Goal: Task Accomplishment & Management: Manage account settings

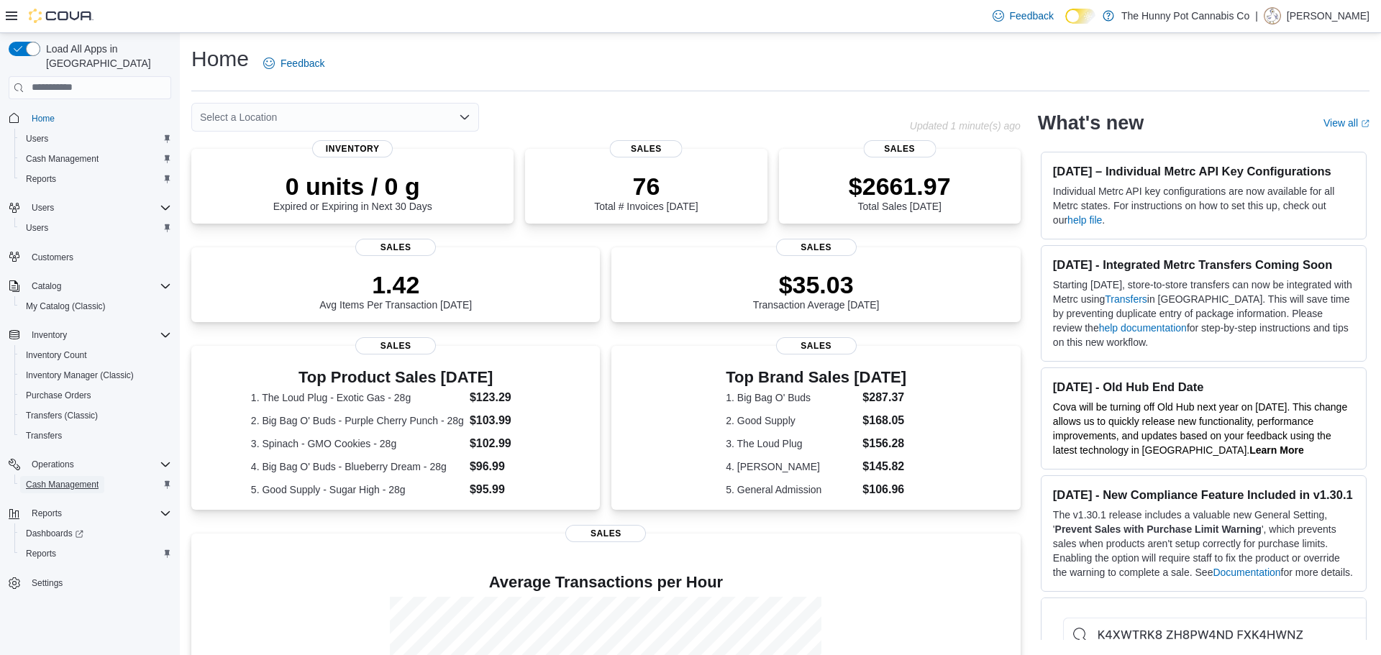
click at [88, 477] on span "Cash Management" at bounding box center [62, 484] width 73 height 17
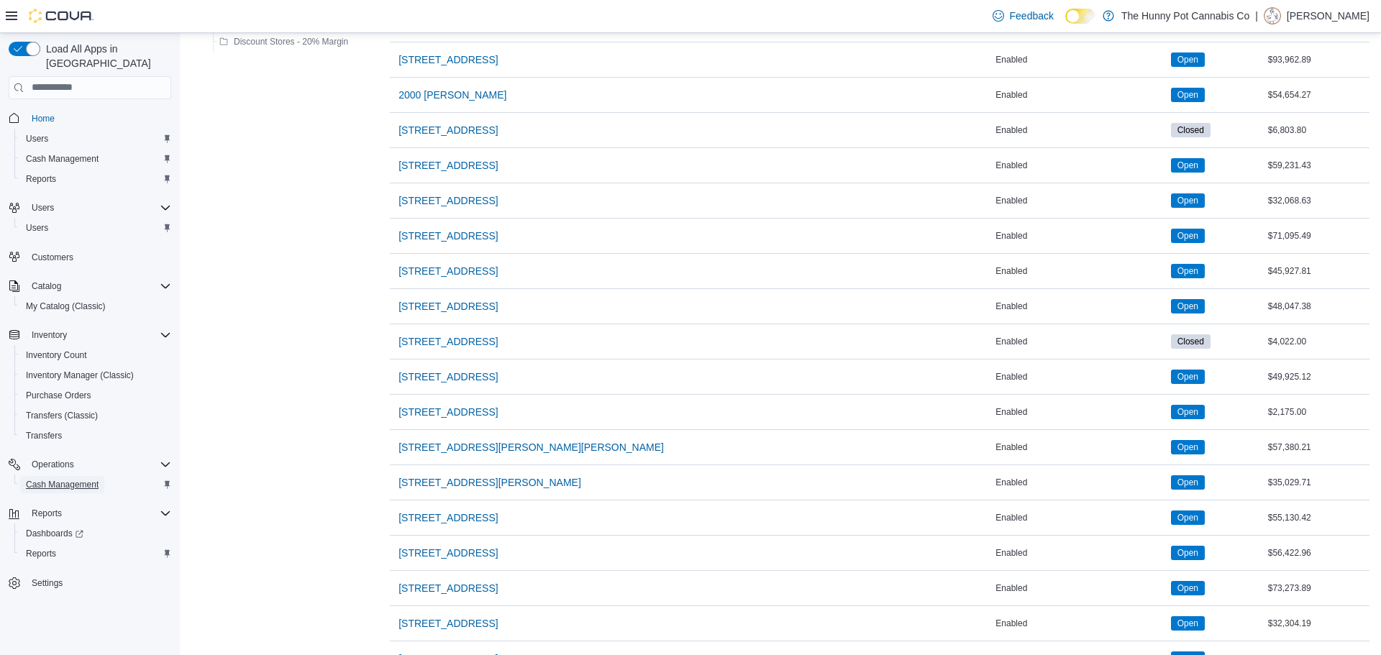
scroll to position [997, 0]
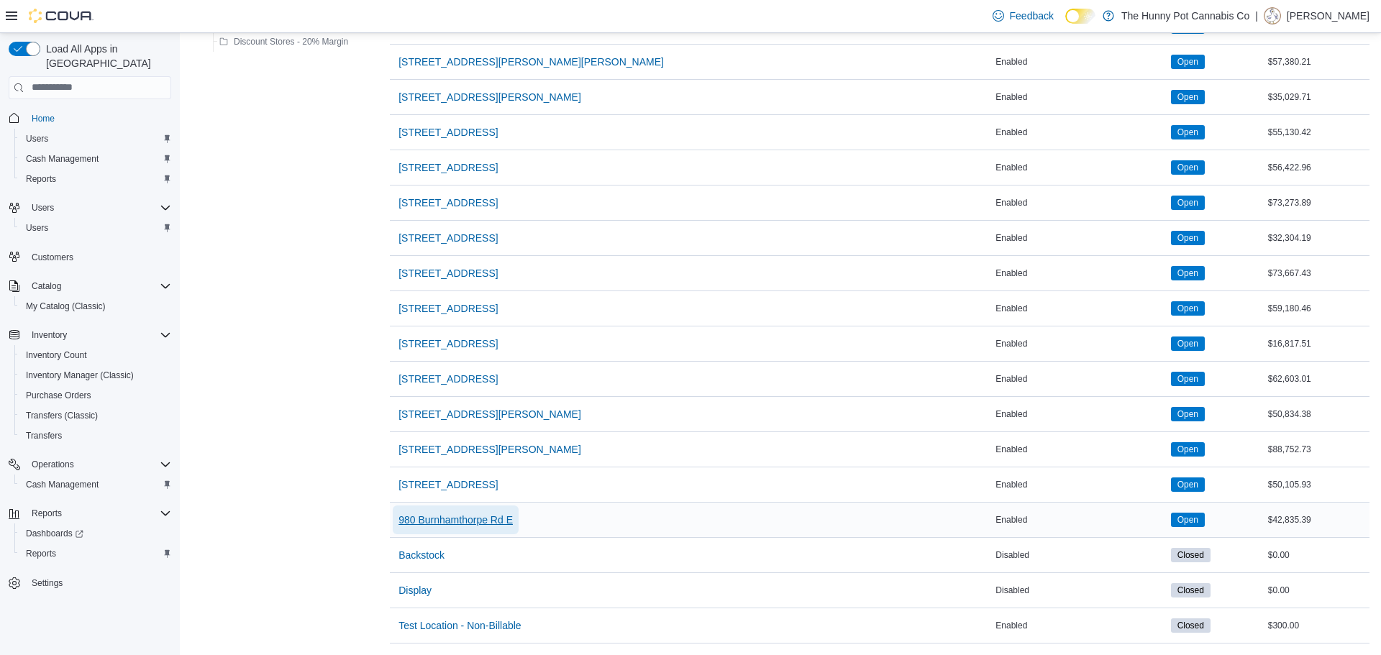
click at [428, 524] on span "980 Burnhamthorpe Rd E" at bounding box center [455, 520] width 114 height 14
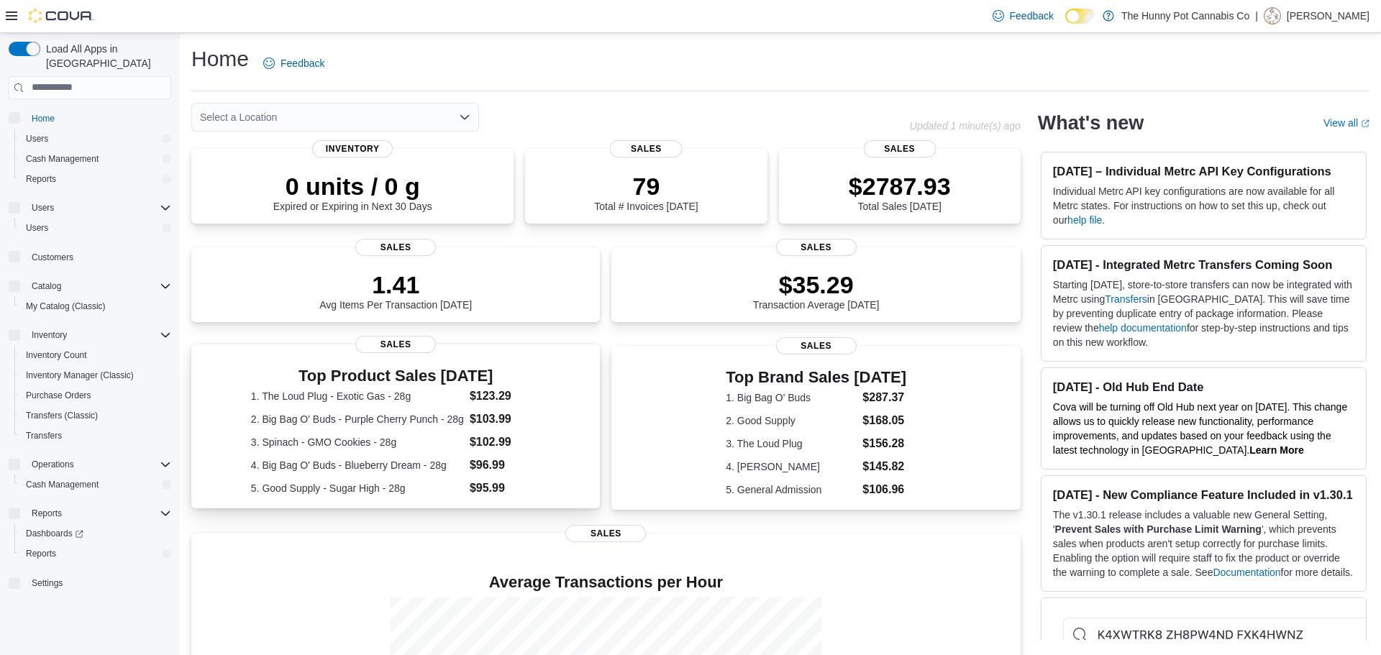
scroll to position [187, 0]
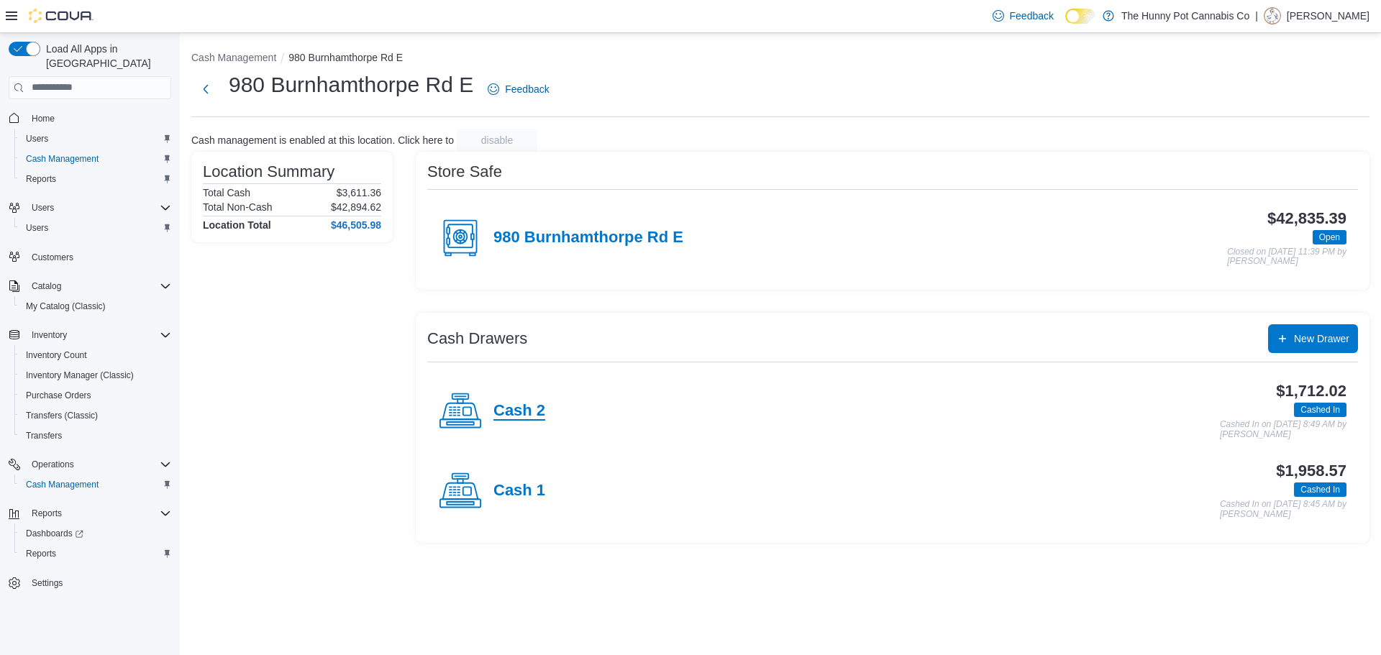
click at [511, 406] on h4 "Cash 2" at bounding box center [519, 411] width 52 height 19
click at [535, 478] on div "Cash 1" at bounding box center [492, 491] width 106 height 43
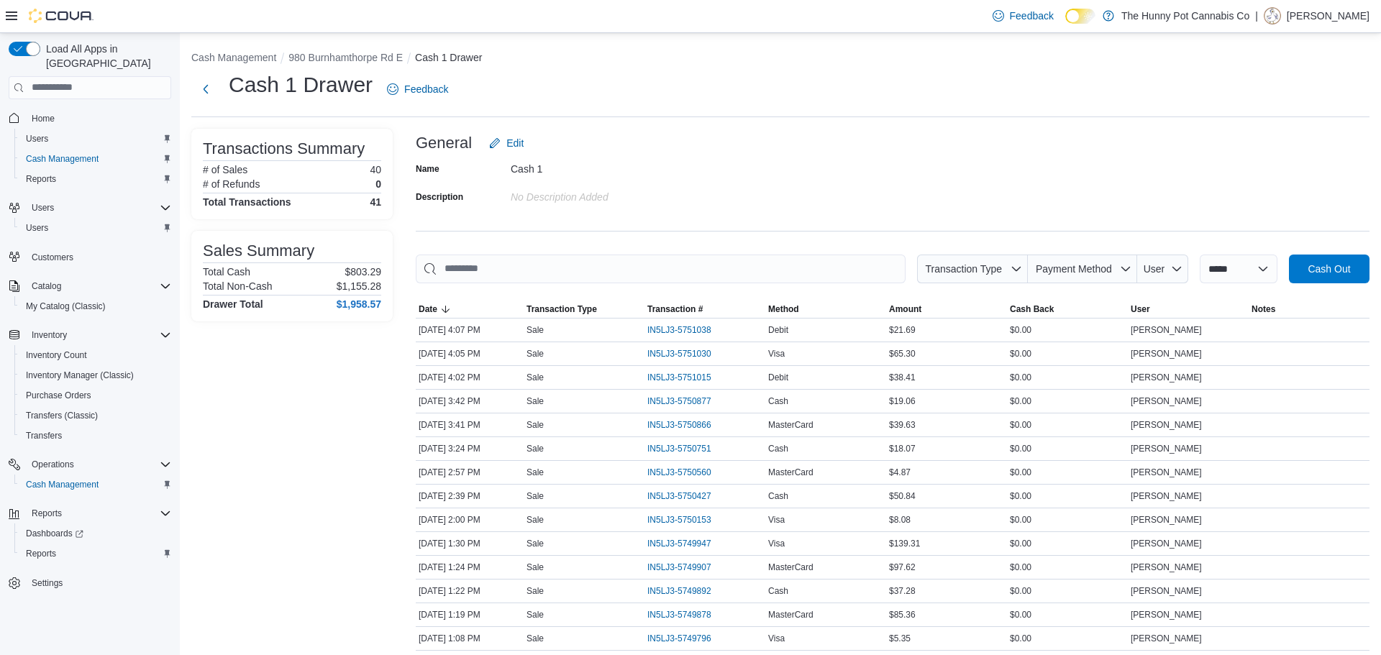
click at [1038, 202] on div "Name Cash 1 Description No Description added" at bounding box center [893, 183] width 954 height 50
click at [43, 113] on span "Home" at bounding box center [43, 119] width 23 height 12
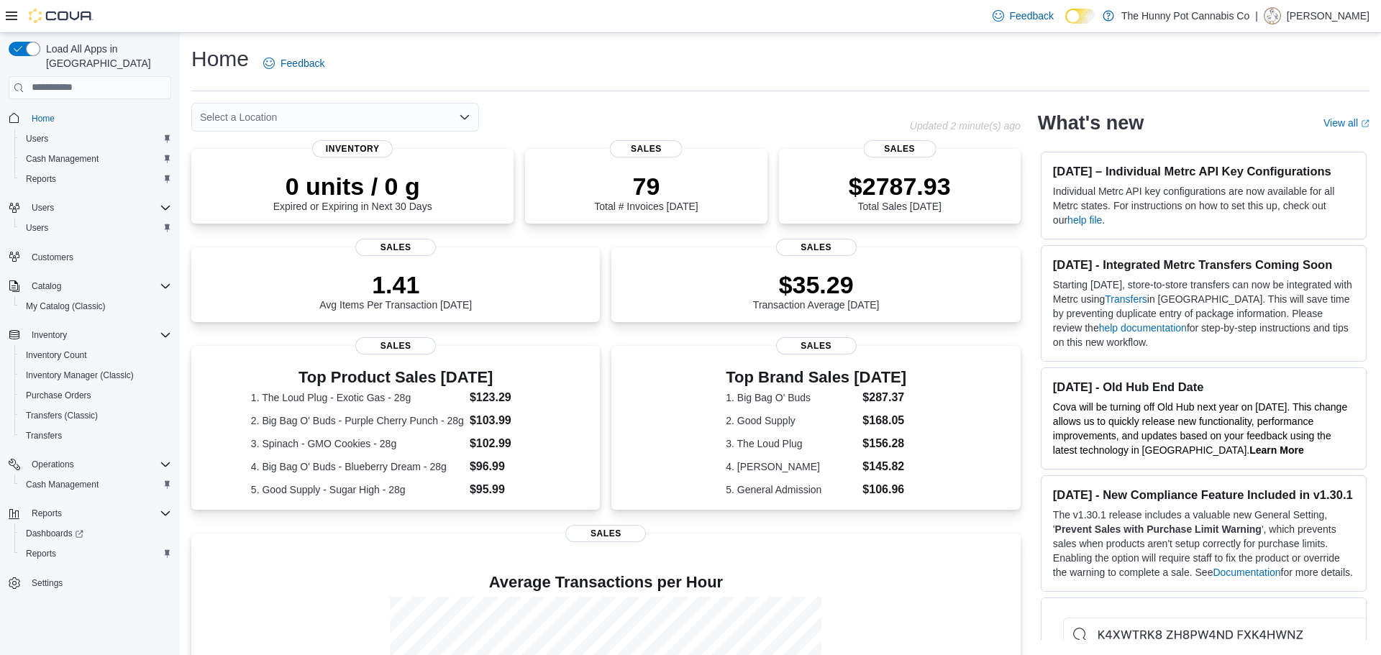
click at [1041, 195] on div "July 28, 2025 – Individual Metrc API Key Configurations Individual Metrc API ke…" at bounding box center [1204, 196] width 326 height 88
click at [1033, 214] on div "Select a Location Updated 2 minute(s) ago 0 units / 0 g Expired or Expiring in …" at bounding box center [780, 467] width 1178 height 728
click at [90, 479] on span "Cash Management" at bounding box center [62, 485] width 73 height 12
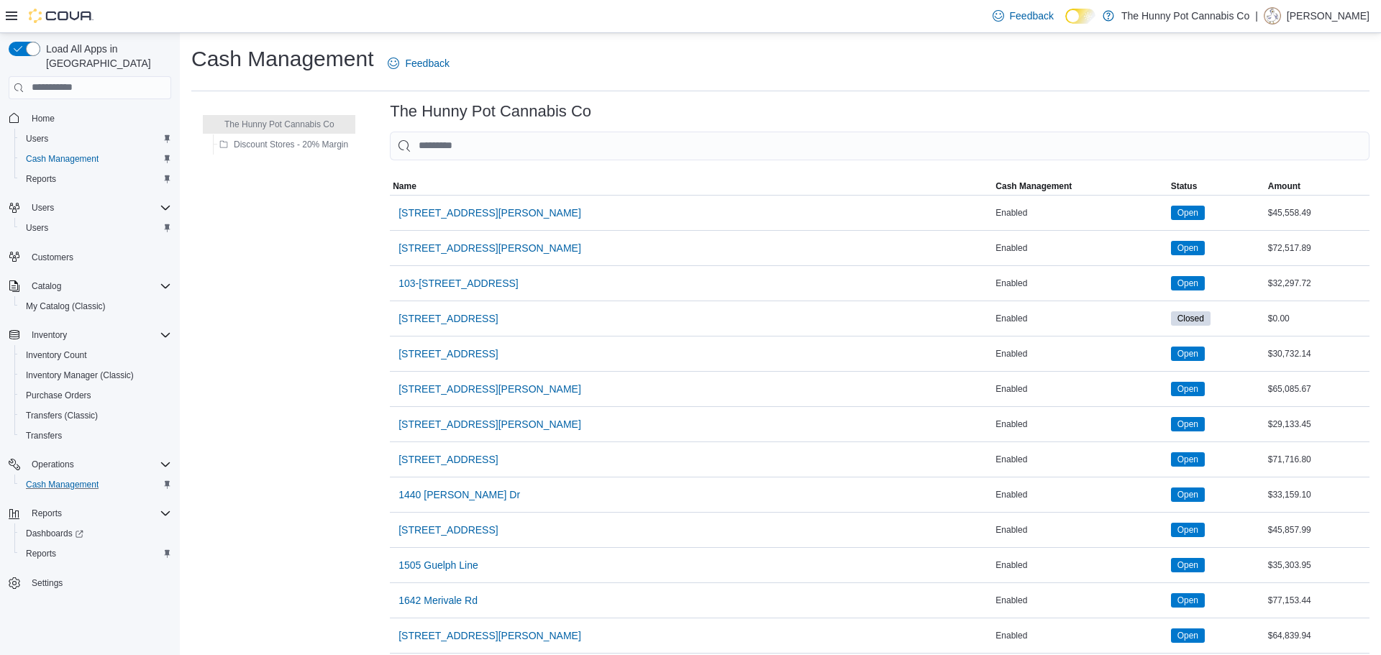
scroll to position [997, 0]
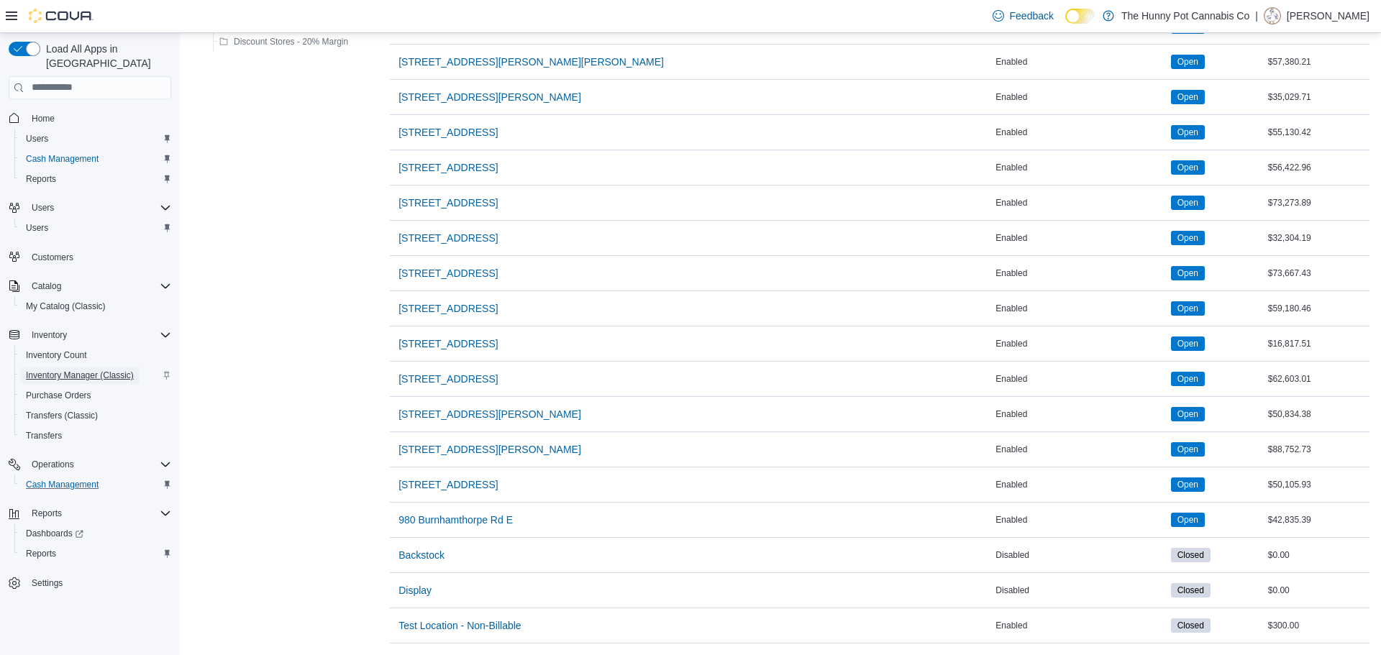
click at [122, 370] on span "Inventory Manager (Classic)" at bounding box center [80, 376] width 108 height 12
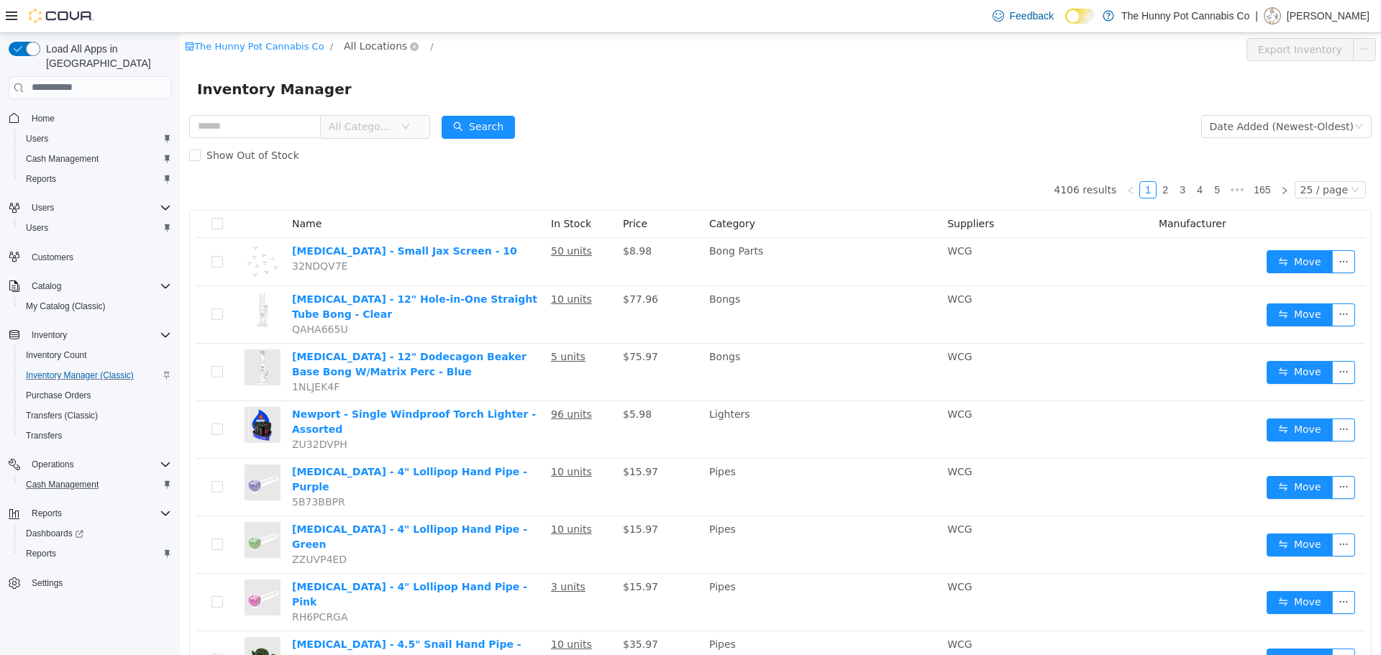
click at [355, 40] on span "All Locations" at bounding box center [375, 45] width 63 height 16
type input "***"
click at [405, 119] on span "980 Burnhamthorpe Rd E" at bounding box center [431, 123] width 128 height 12
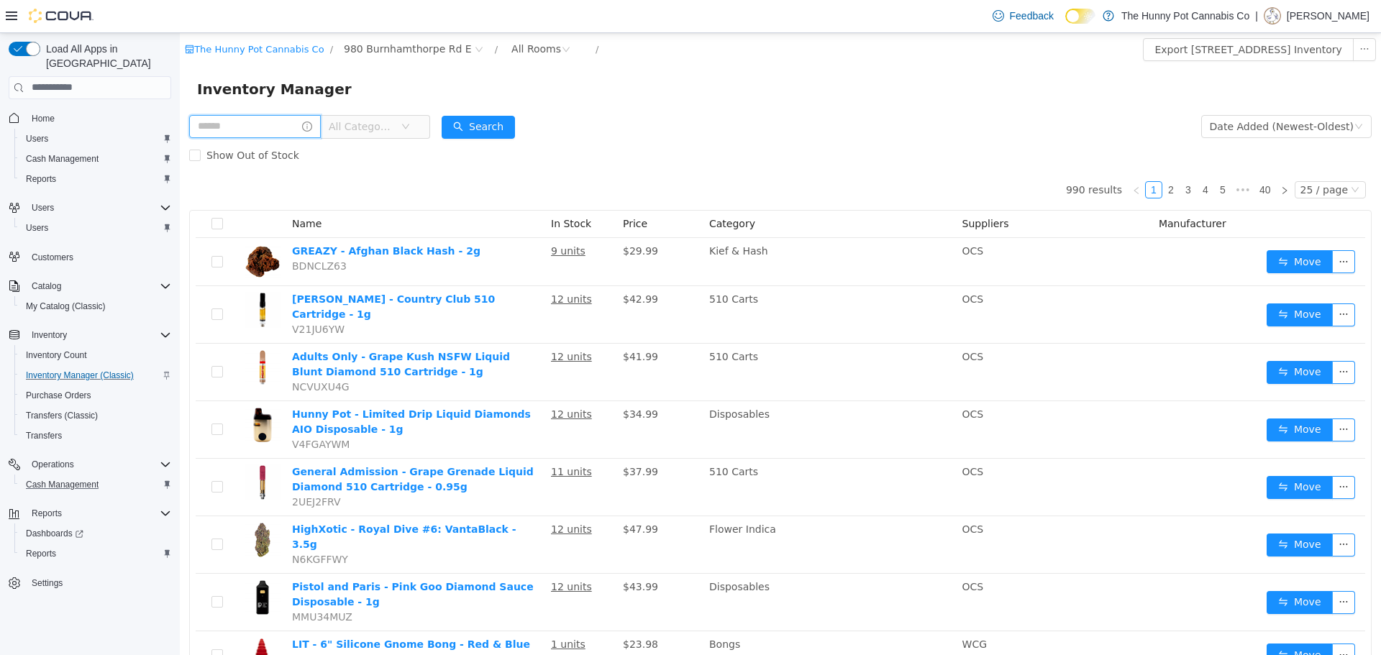
click at [296, 131] on input "text" at bounding box center [255, 125] width 132 height 23
type input "*****"
click at [521, 128] on button "Search" at bounding box center [491, 126] width 73 height 23
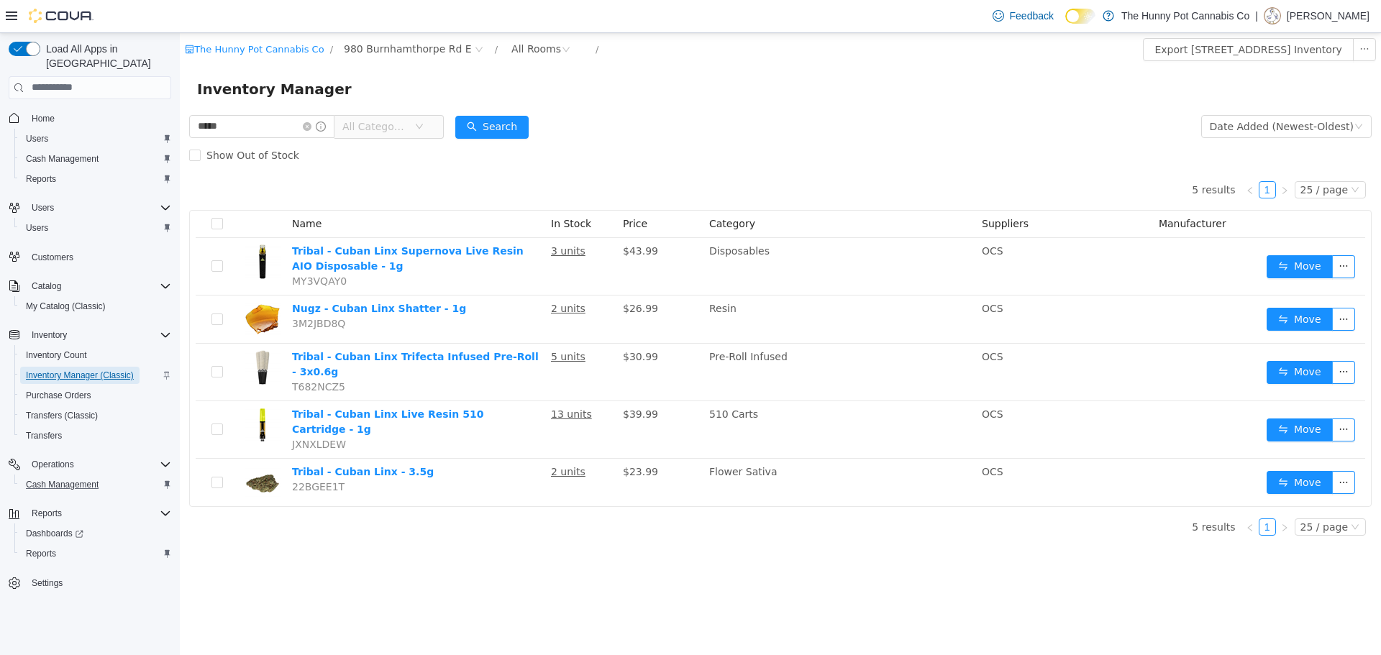
click at [96, 370] on span "Inventory Manager (Classic)" at bounding box center [80, 376] width 108 height 12
click at [90, 545] on div "Reports" at bounding box center [95, 553] width 151 height 17
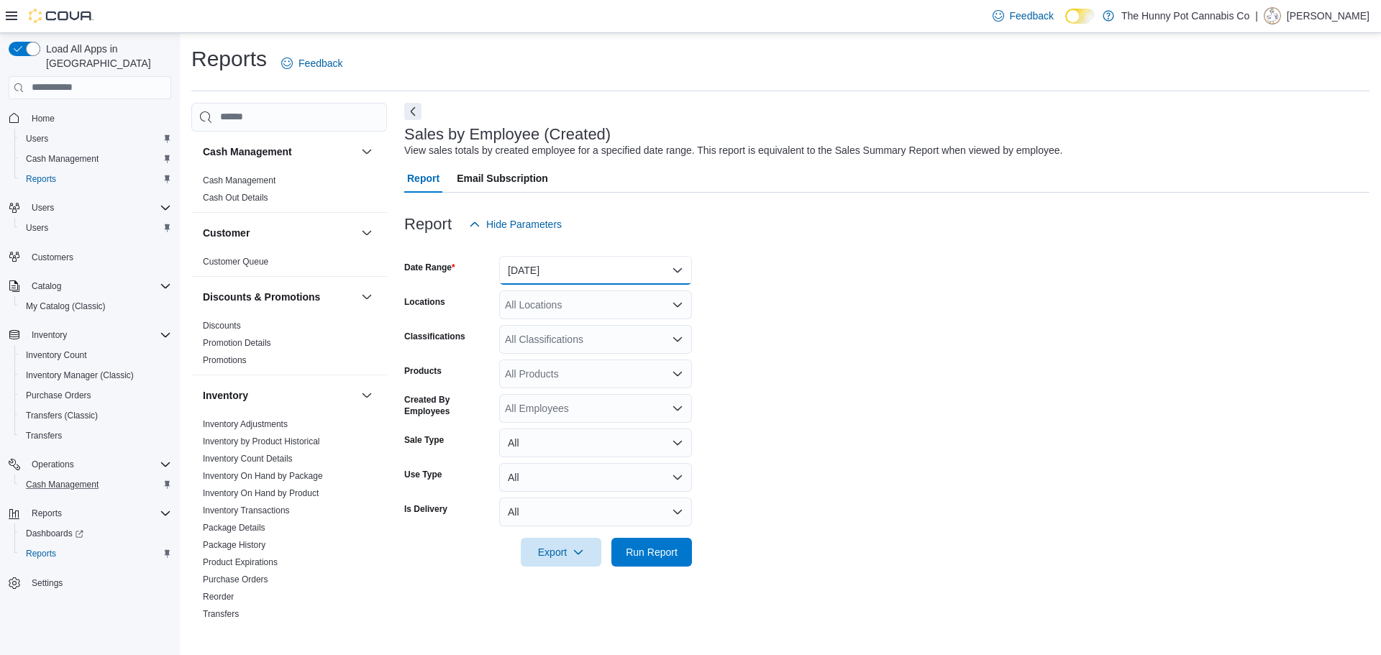
click at [619, 259] on button "Yesterday" at bounding box center [595, 270] width 193 height 29
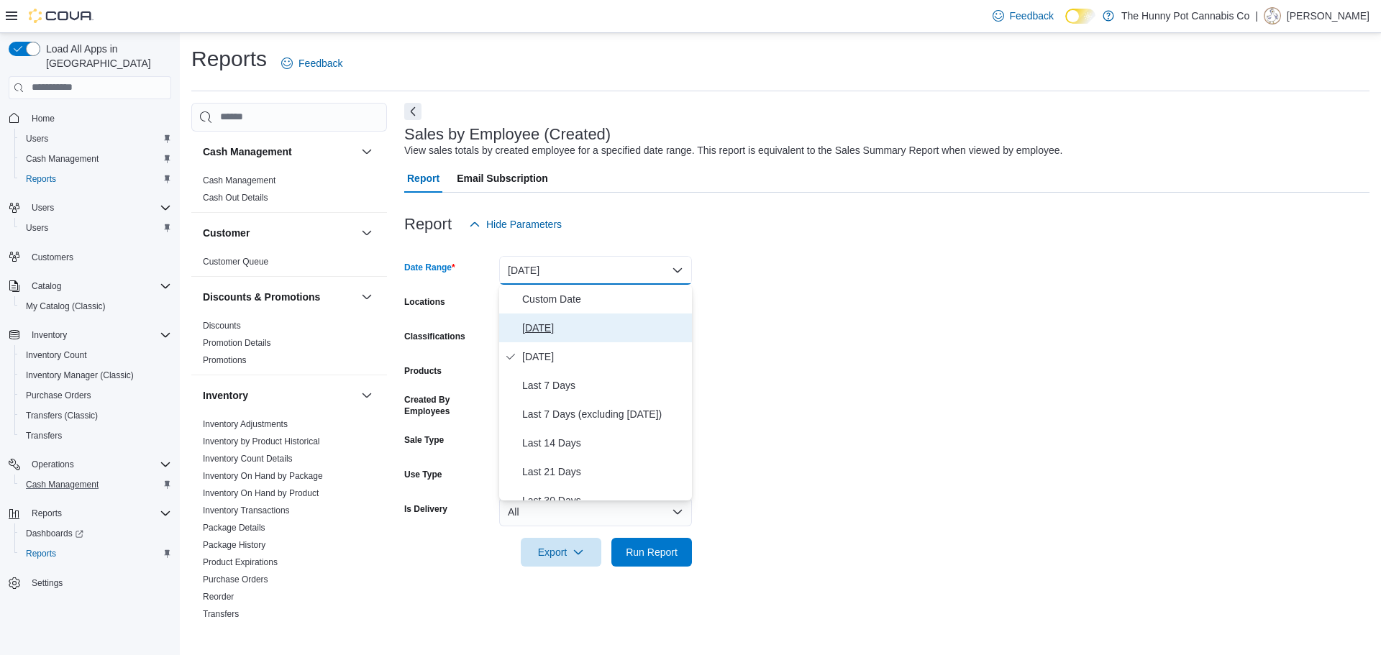
click at [636, 315] on button "Today" at bounding box center [595, 328] width 193 height 29
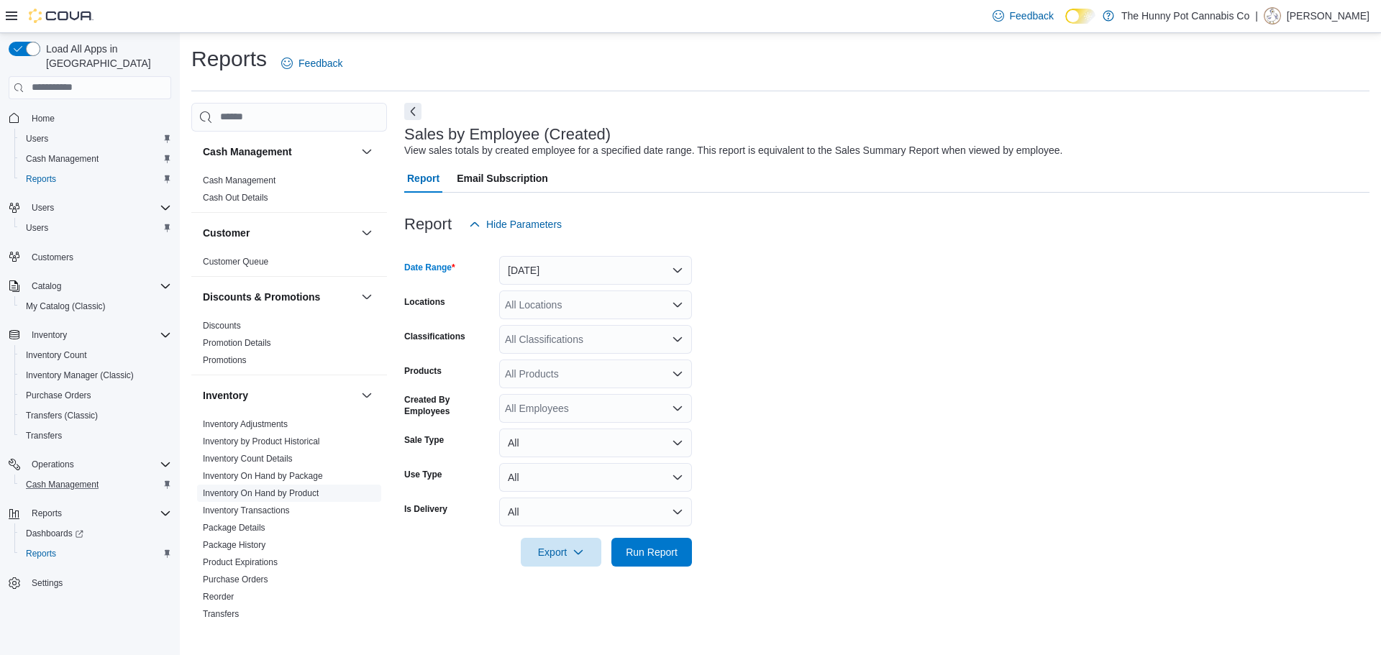
click at [317, 490] on link "Inventory On Hand by Product" at bounding box center [261, 493] width 116 height 10
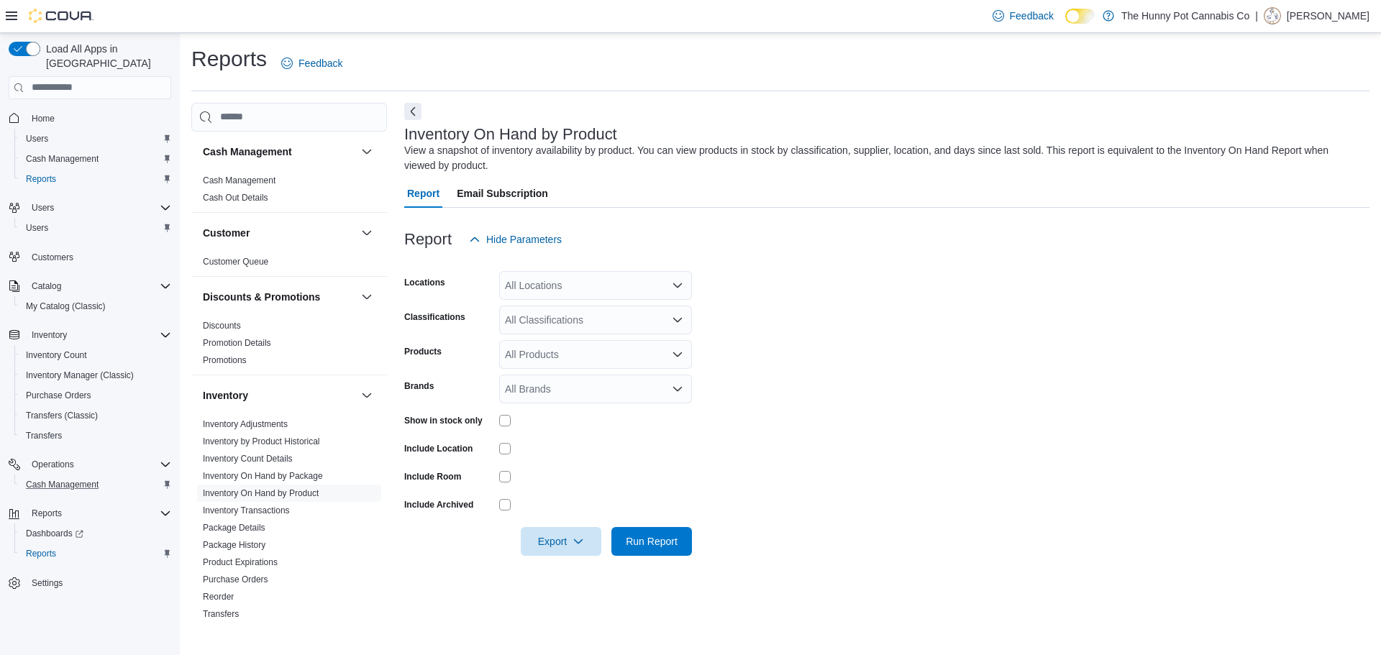
click at [607, 271] on div "All Locations" at bounding box center [595, 285] width 193 height 29
type input "***"
click at [593, 304] on span "980 Burnhamthorpe Rd E" at bounding box center [587, 310] width 114 height 14
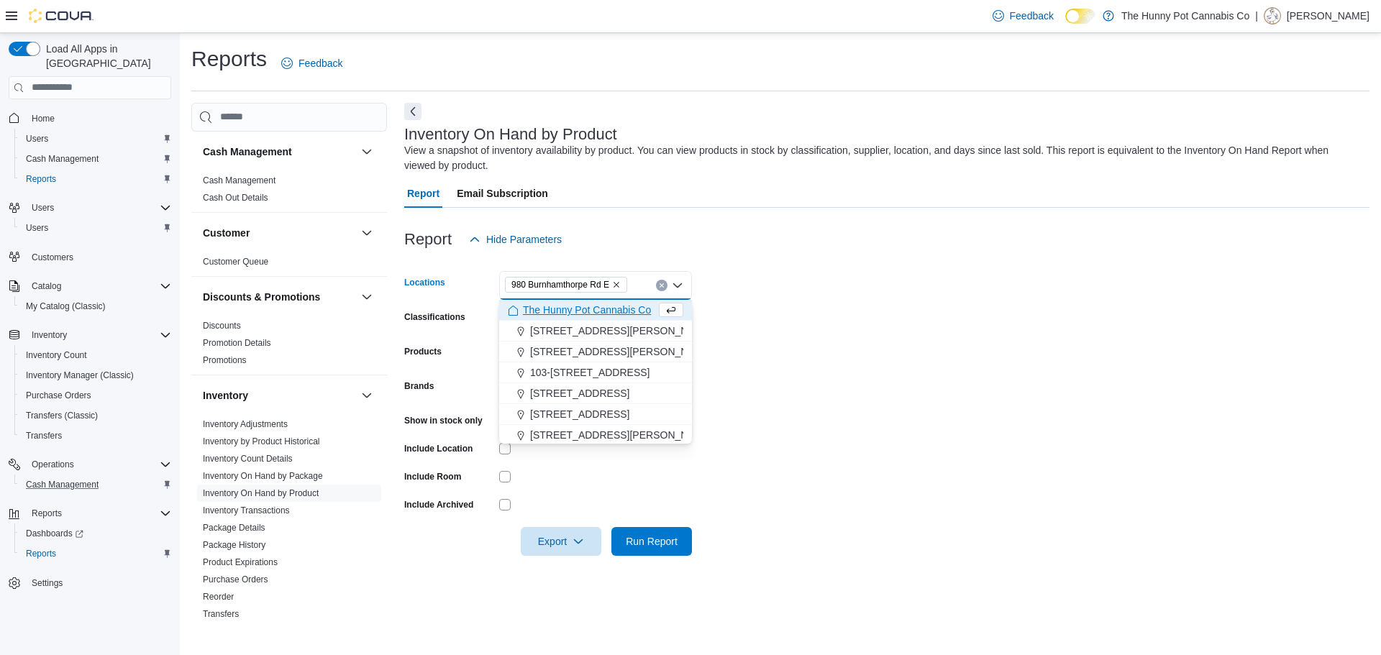
click at [647, 520] on div at bounding box center [886, 522] width 965 height 12
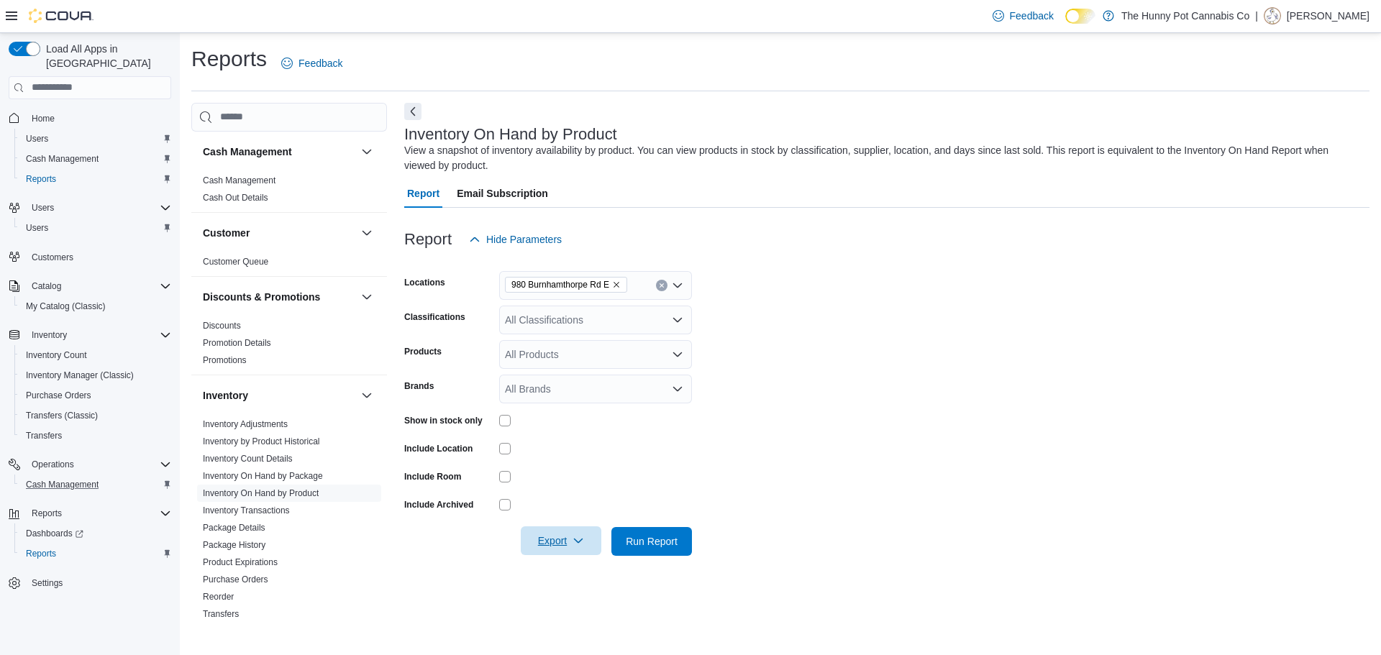
click at [562, 534] on span "Export" at bounding box center [560, 540] width 63 height 29
click at [560, 456] on span "Export to Excel" at bounding box center [563, 456] width 65 height 12
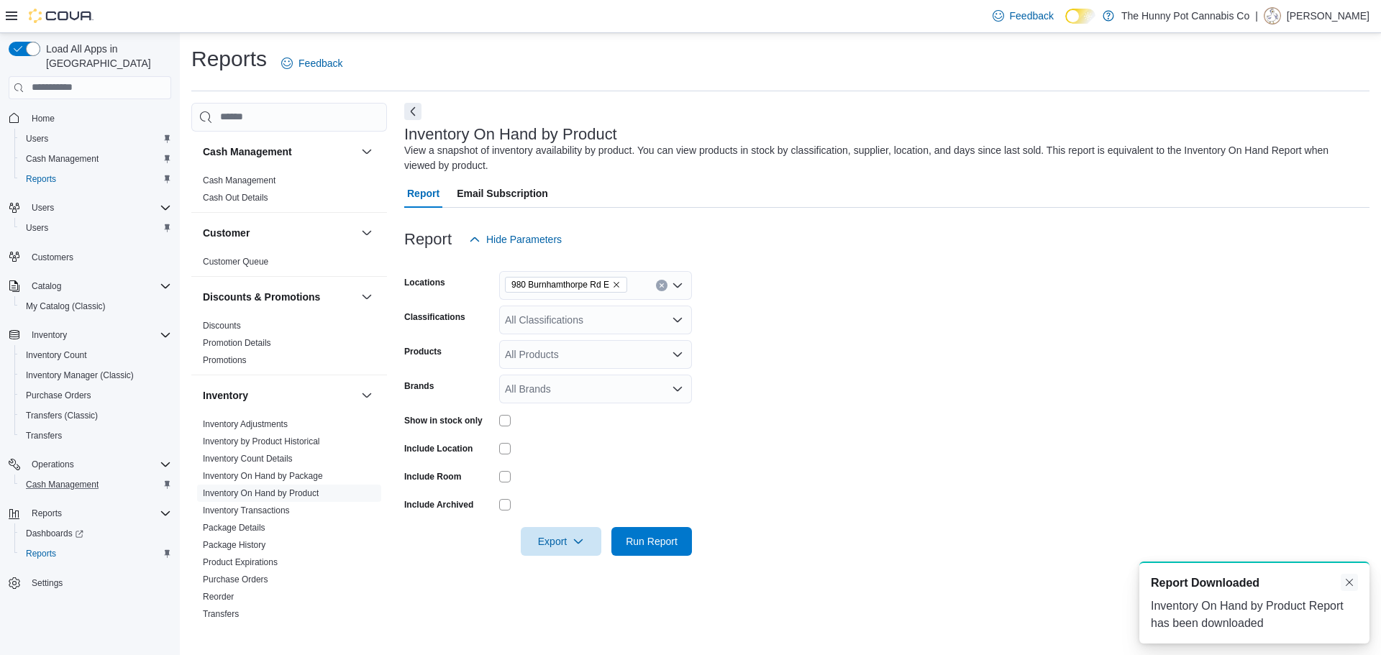
click at [1346, 578] on button "Dismiss toast" at bounding box center [1349, 582] width 17 height 17
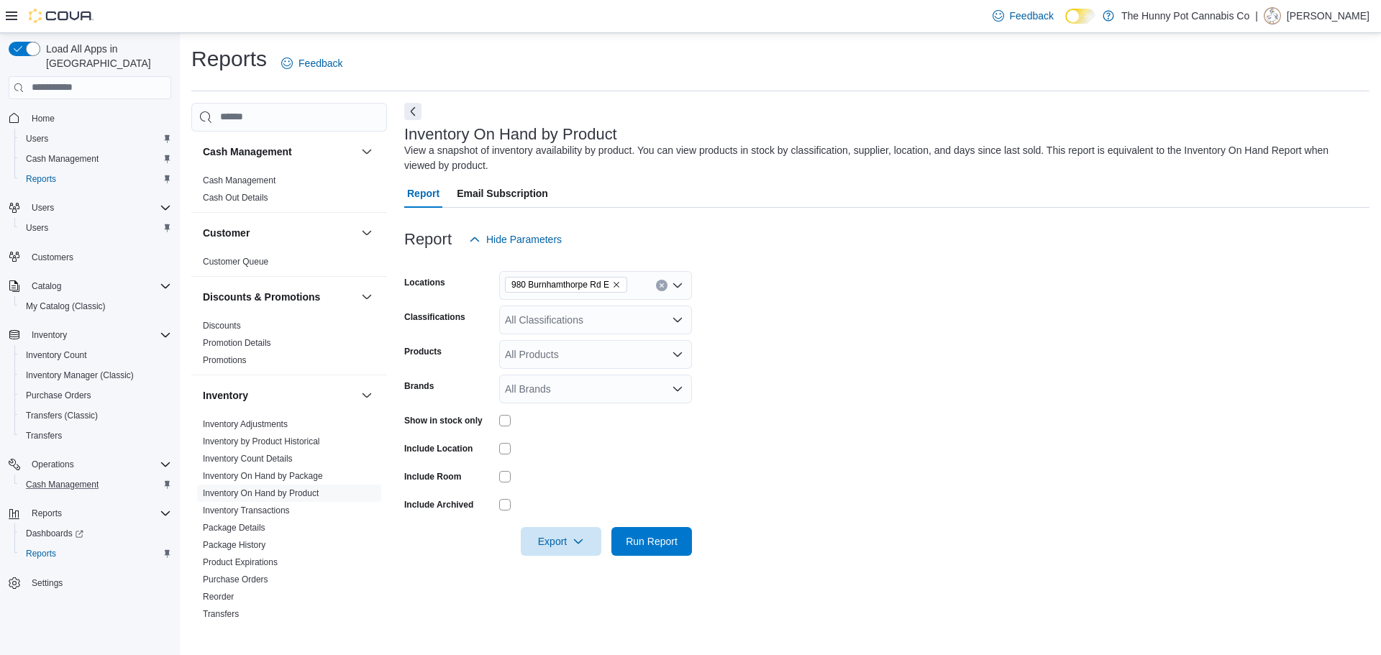
click at [1213, 430] on form "Locations [STREET_ADDRESS] E Classifications All Classifications Products All P…" at bounding box center [886, 405] width 965 height 302
click at [920, 324] on form "Locations [STREET_ADDRESS] E Classifications All Classifications Products All P…" at bounding box center [886, 405] width 965 height 302
click at [45, 475] on button "Cash Management" at bounding box center [95, 485] width 163 height 20
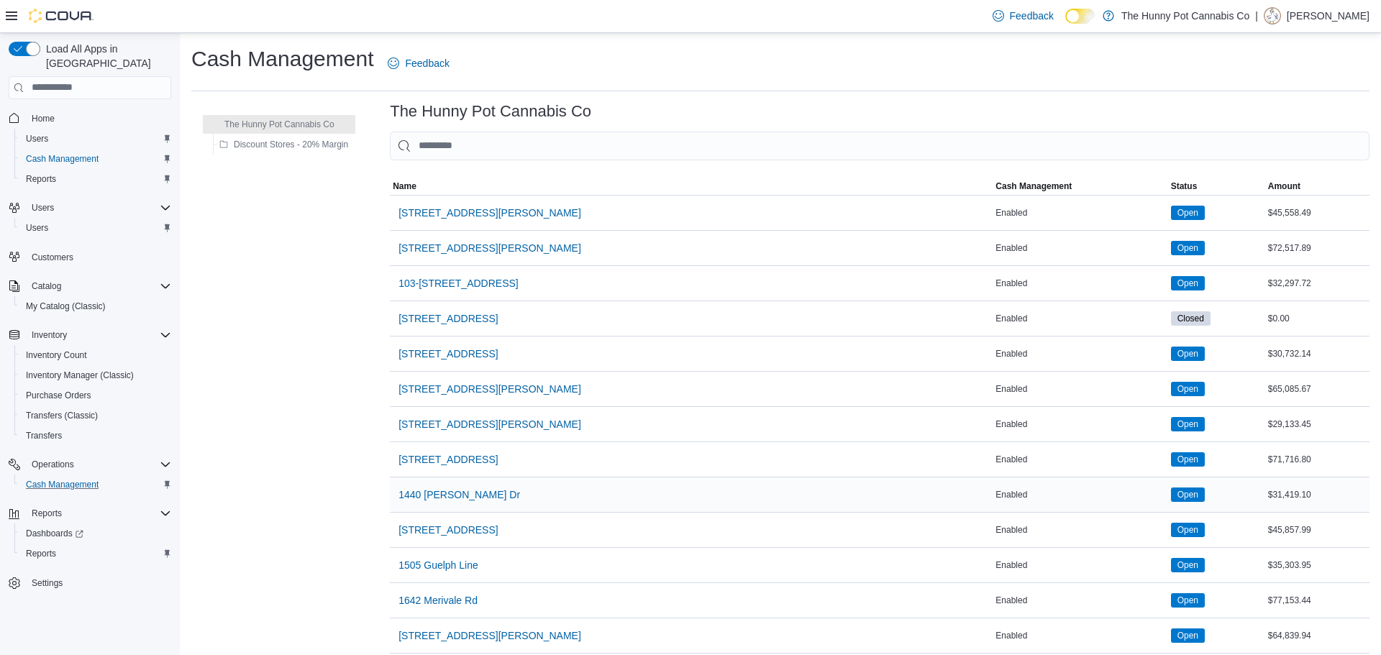
scroll to position [997, 0]
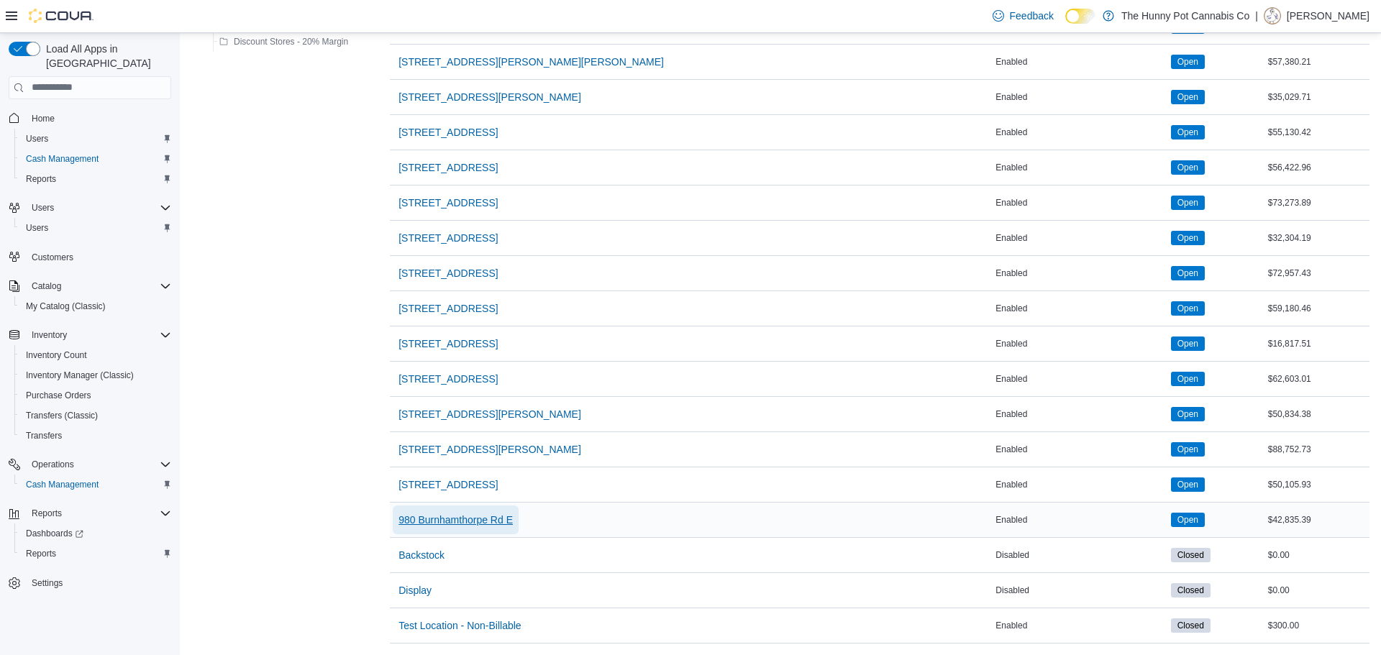
click at [425, 516] on span "980 Burnhamthorpe Rd E" at bounding box center [455, 520] width 114 height 14
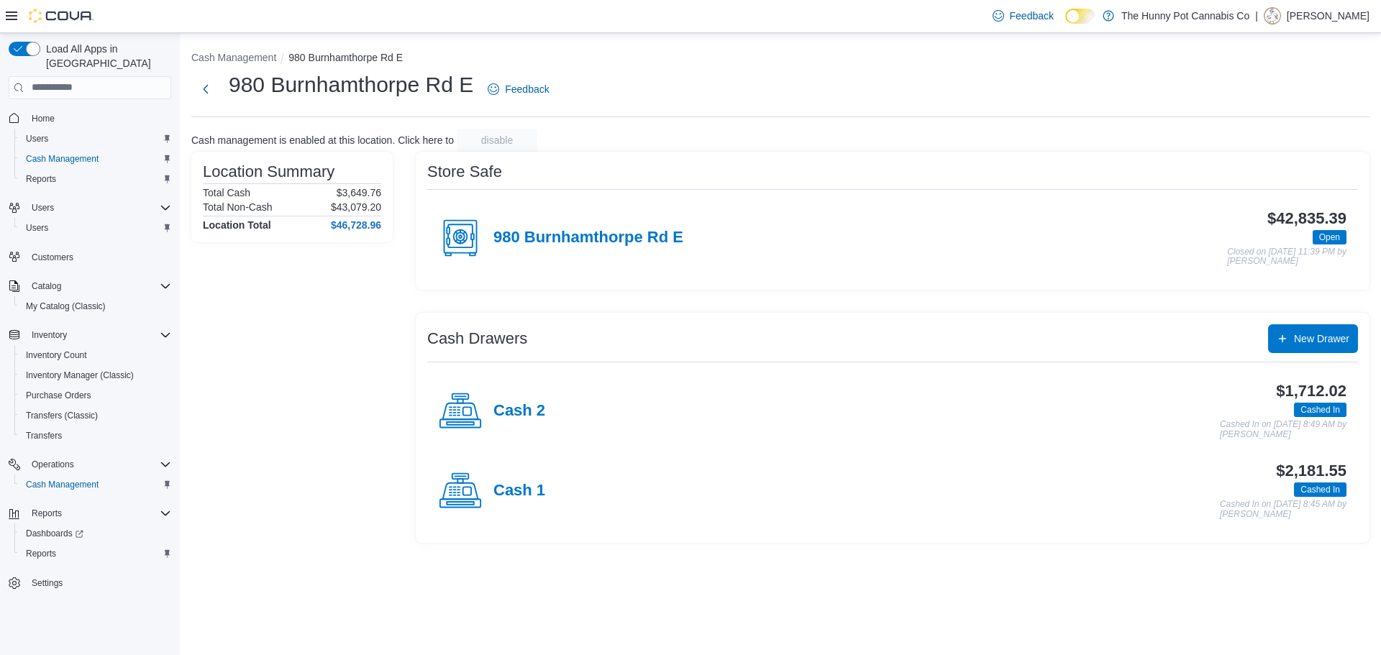
click at [525, 473] on div "Cash 1" at bounding box center [492, 491] width 106 height 43
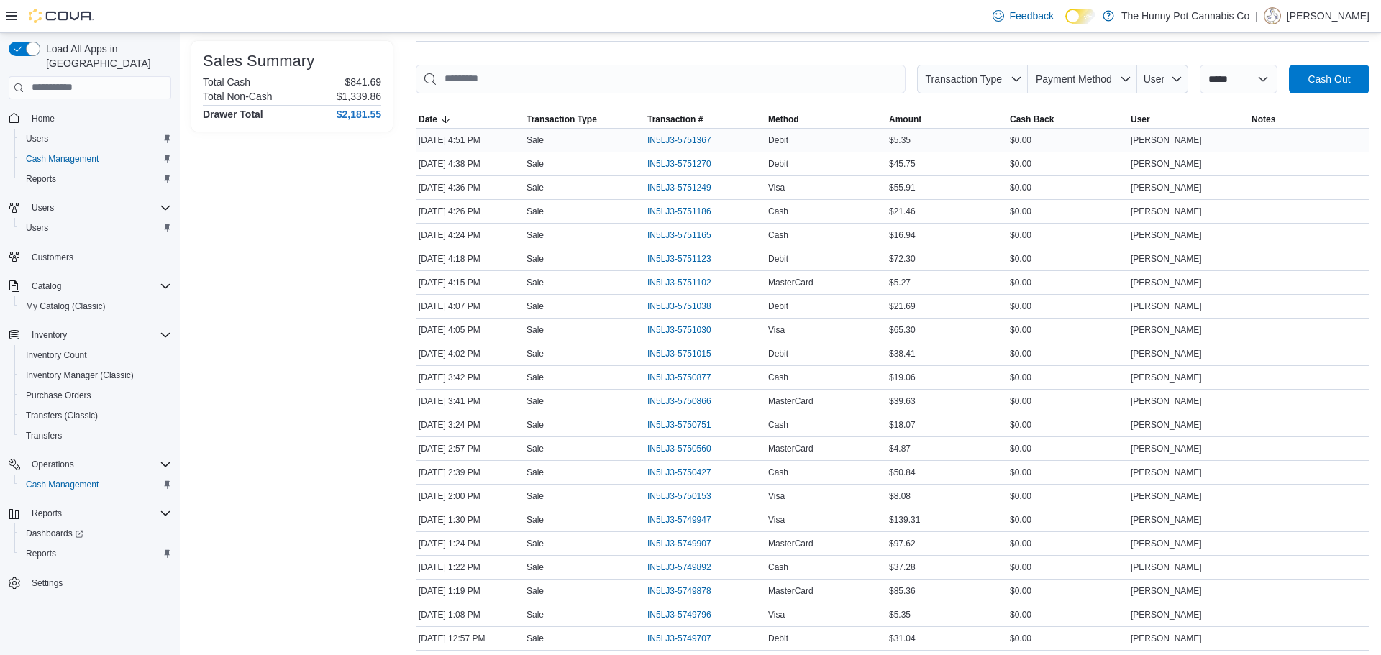
scroll to position [203, 0]
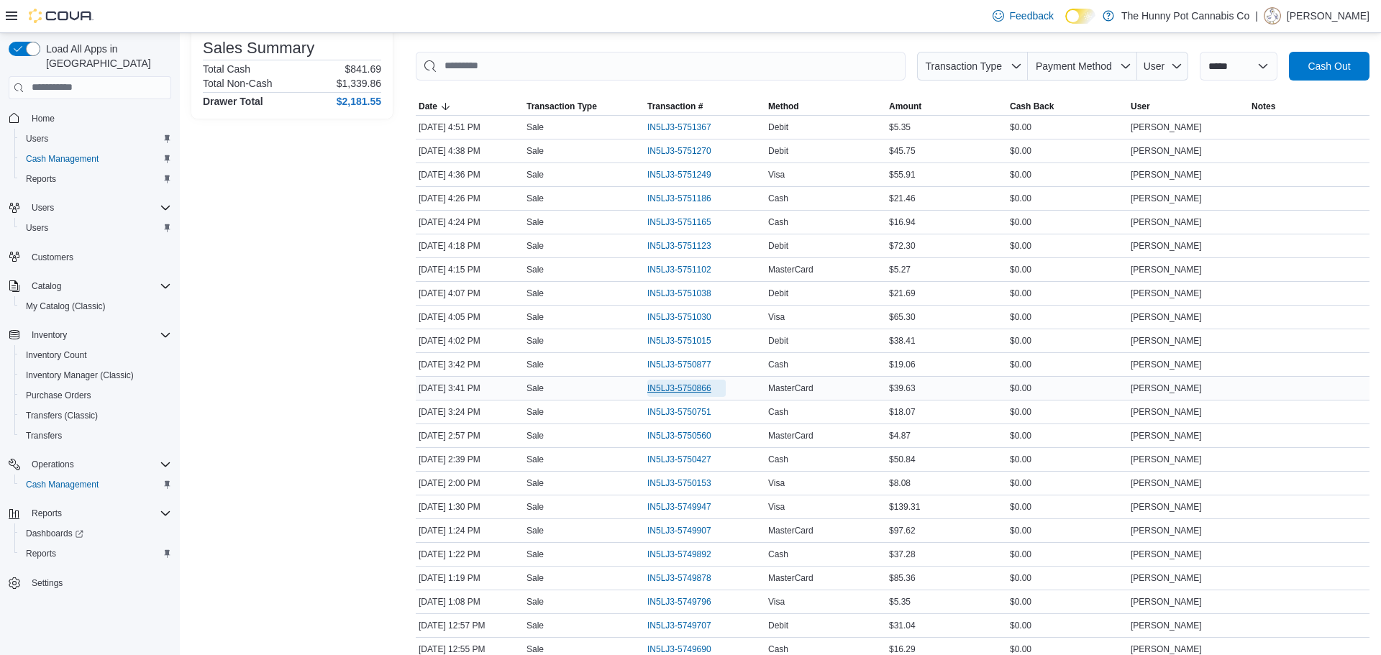
click at [667, 385] on span "IN5LJ3-5750866" at bounding box center [679, 389] width 64 height 12
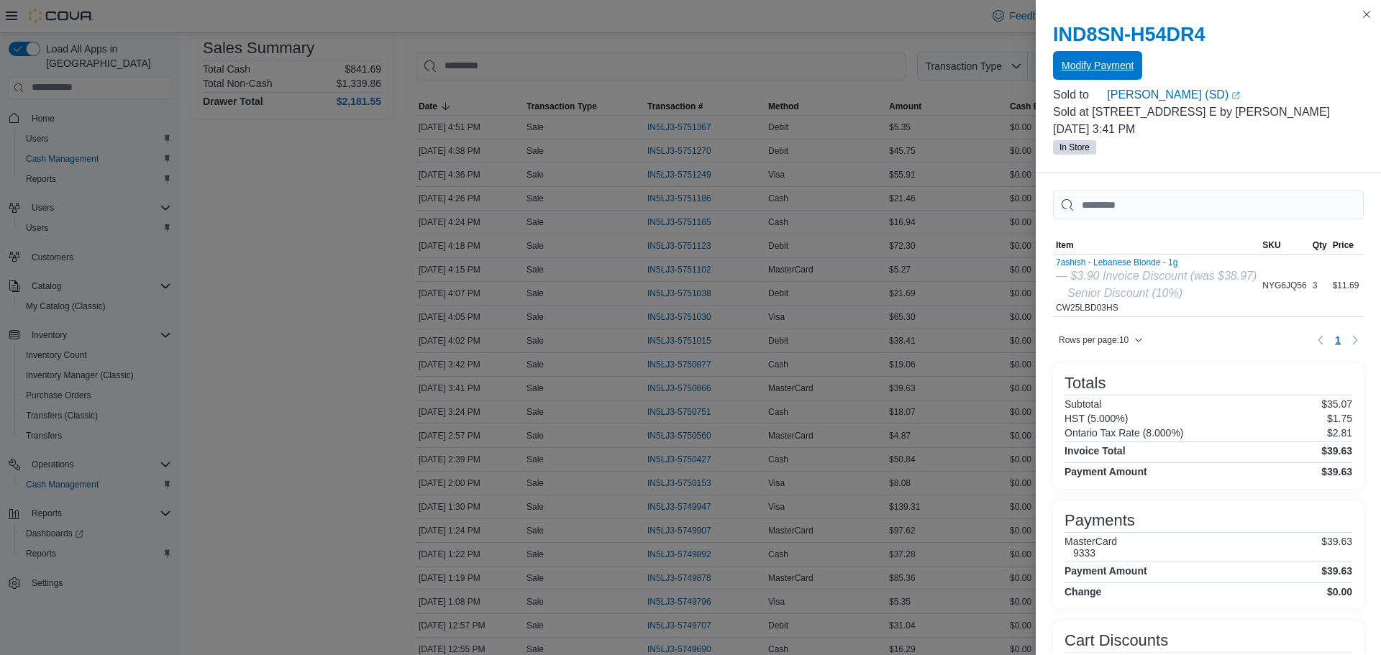
click at [1100, 68] on span "Modify Payment" at bounding box center [1098, 65] width 72 height 14
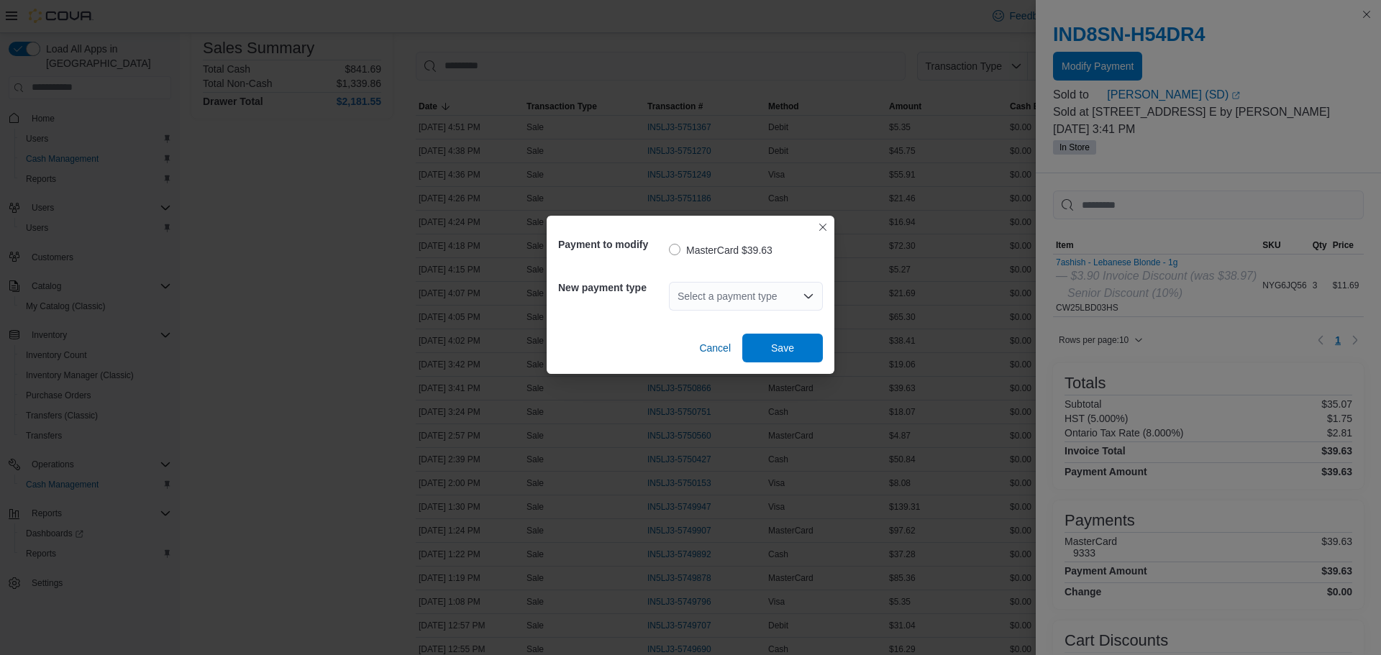
click at [758, 301] on div "Select a payment type" at bounding box center [746, 296] width 154 height 29
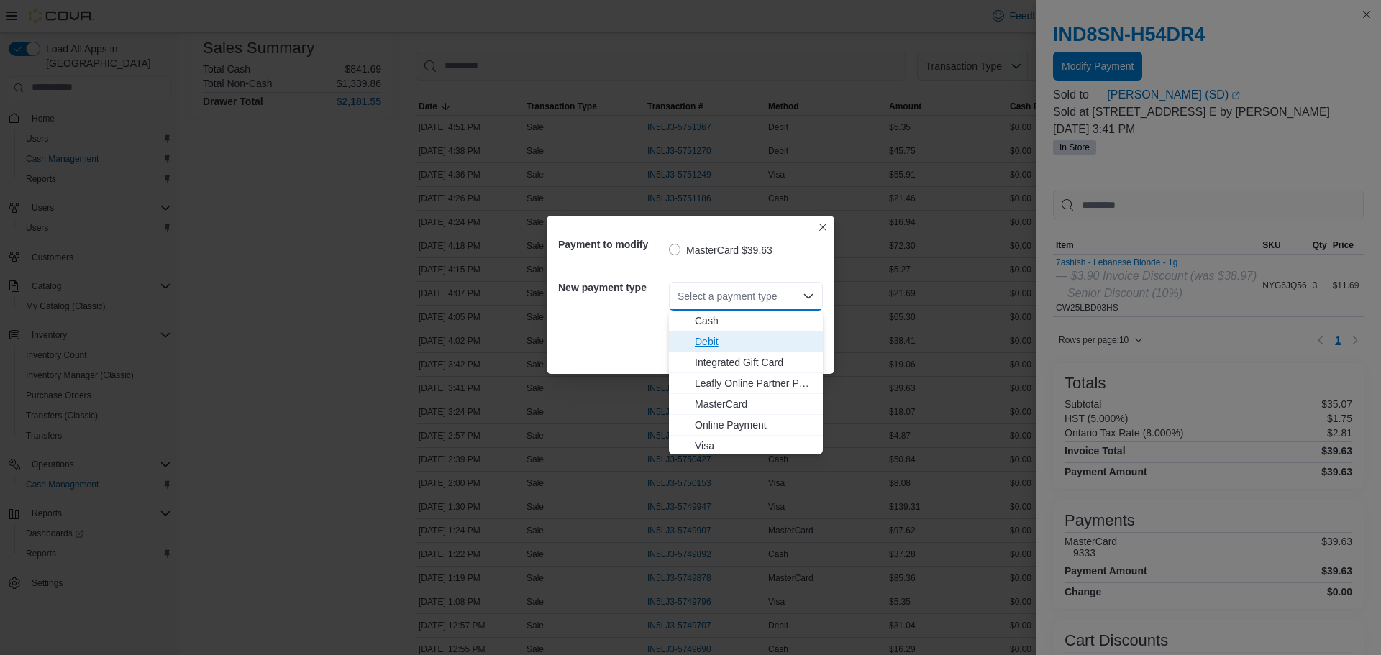
click at [743, 342] on span "Debit" at bounding box center [754, 341] width 119 height 14
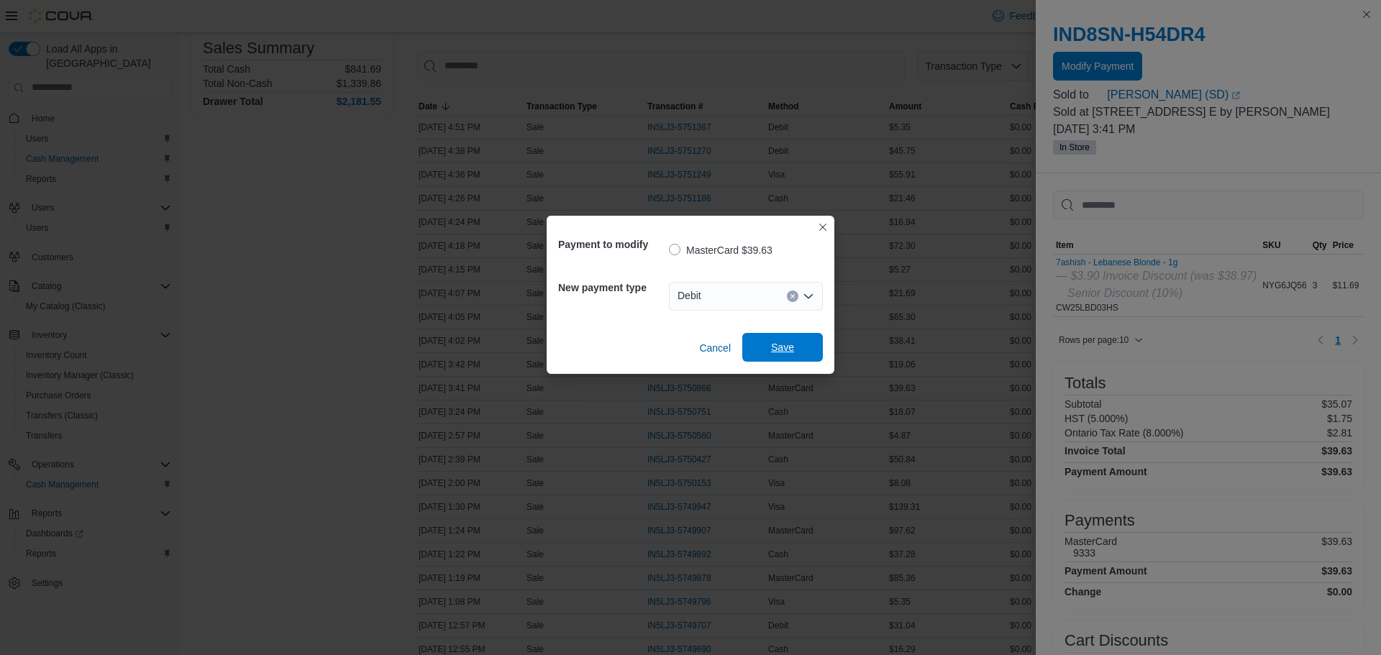
click at [803, 347] on span "Save" at bounding box center [782, 347] width 63 height 29
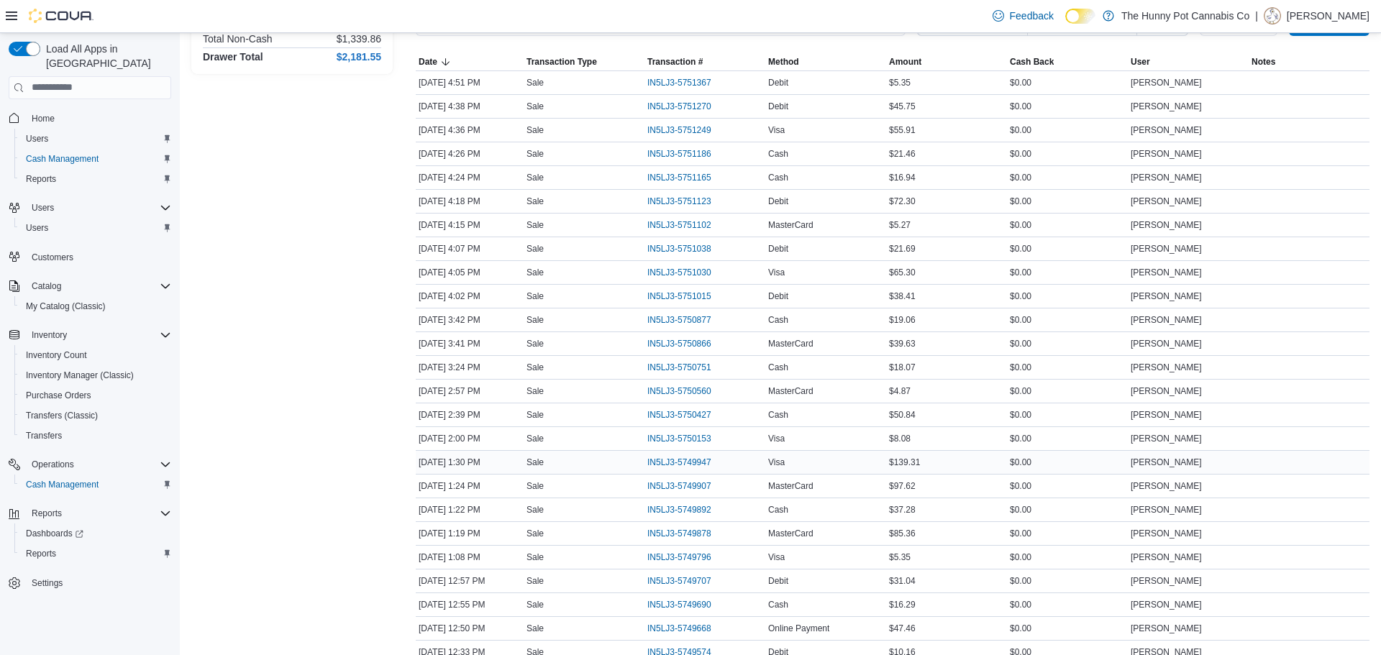
scroll to position [248, 0]
click at [669, 575] on span "IN5LJ3-5749707" at bounding box center [679, 581] width 64 height 12
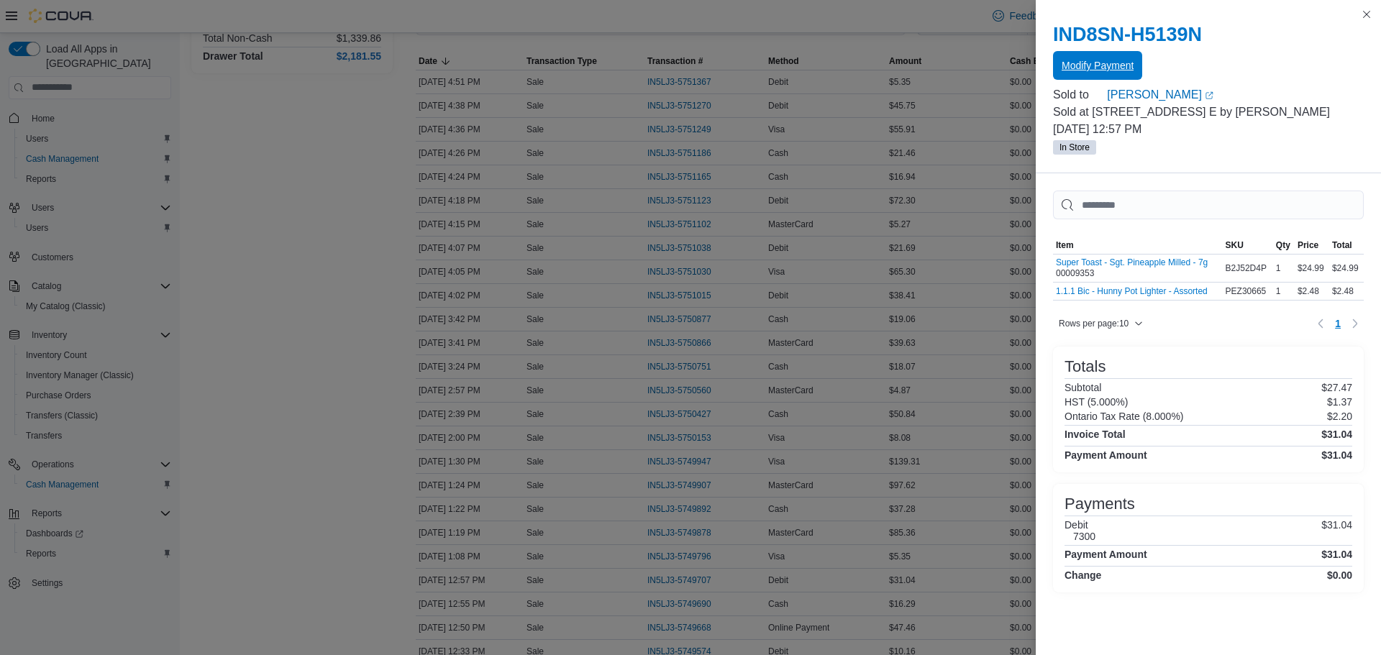
click at [1105, 77] on span "Modify Payment" at bounding box center [1098, 65] width 72 height 29
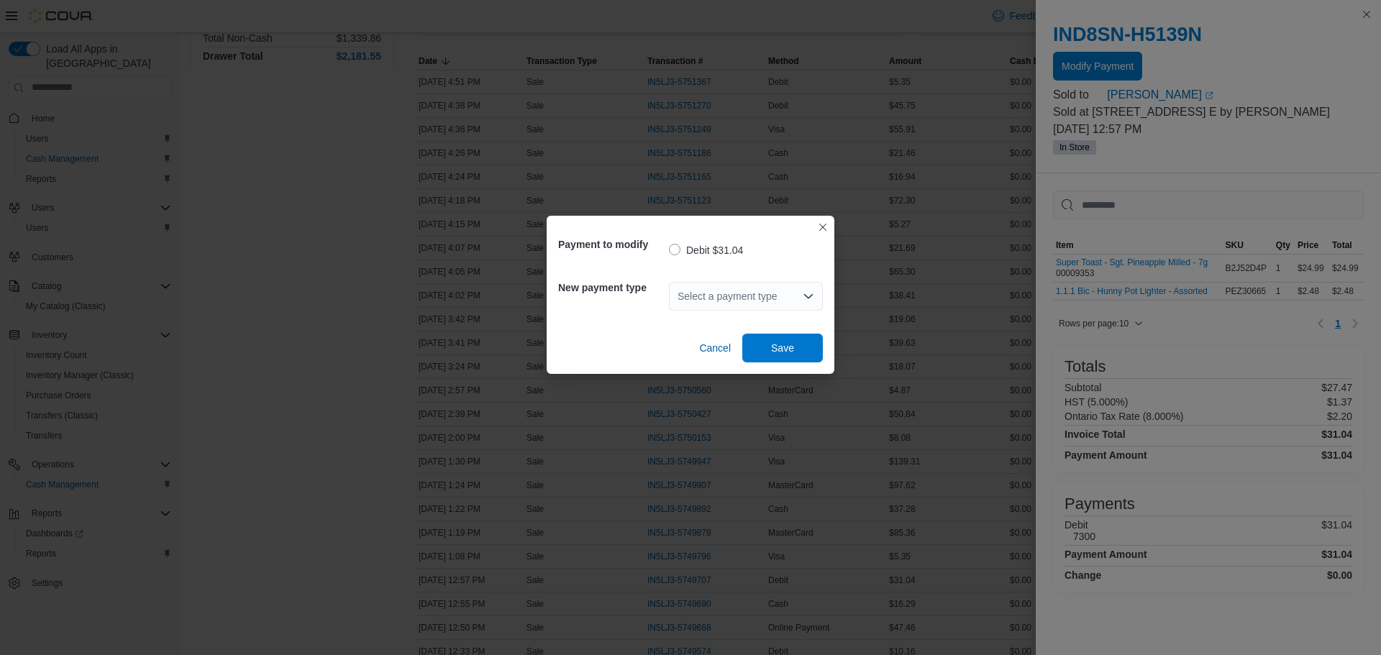
click at [723, 305] on div "Select a payment type" at bounding box center [746, 296] width 154 height 29
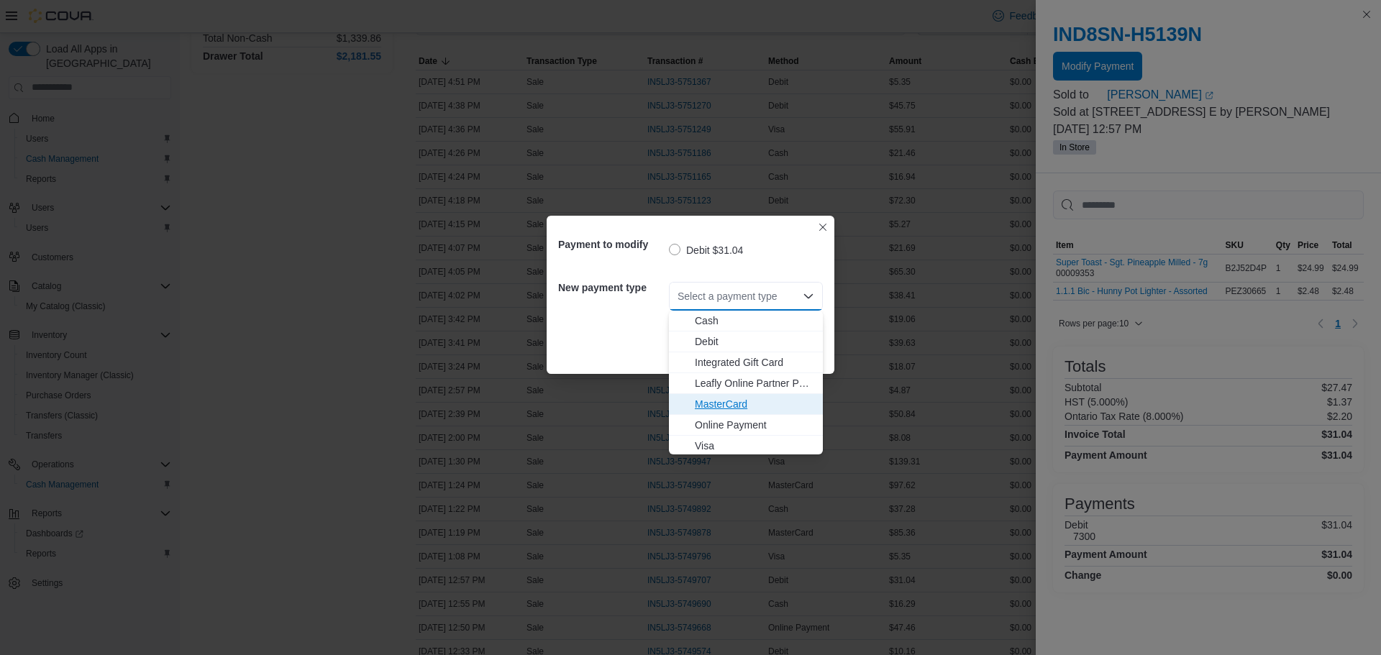
click at [752, 395] on button "MasterCard" at bounding box center [746, 404] width 154 height 21
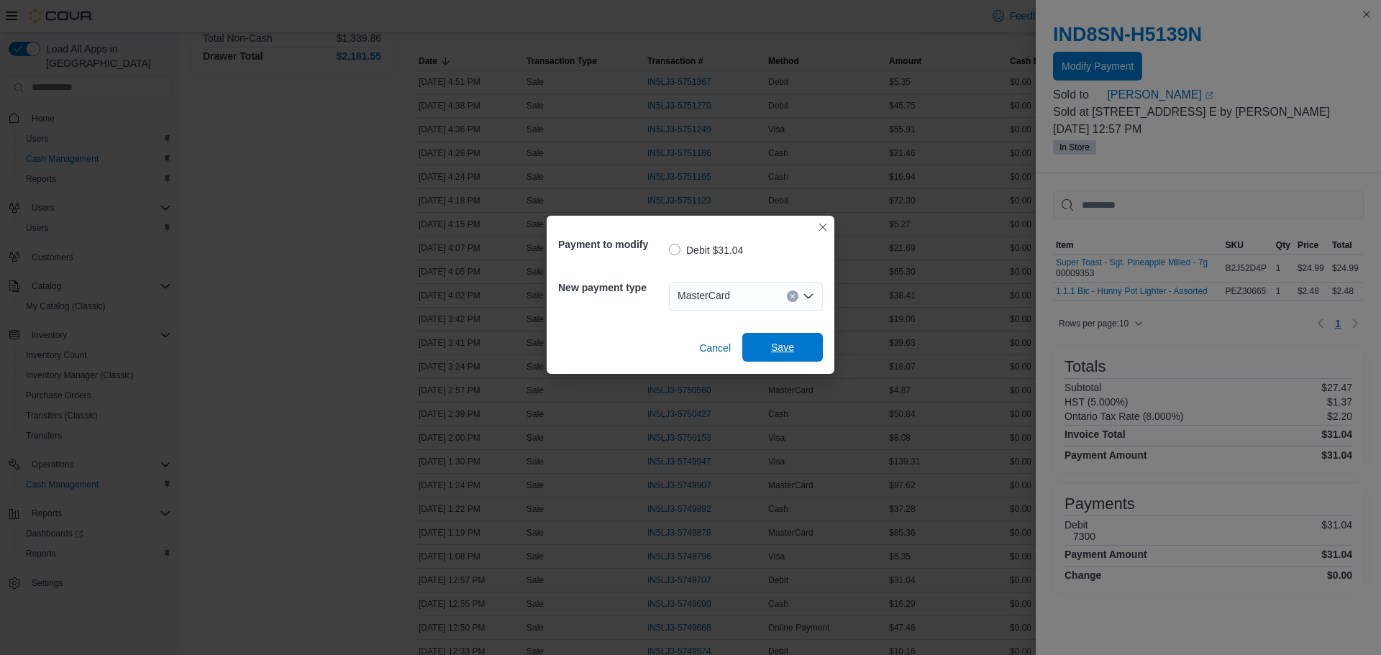
click at [795, 344] on span "Save" at bounding box center [782, 347] width 63 height 29
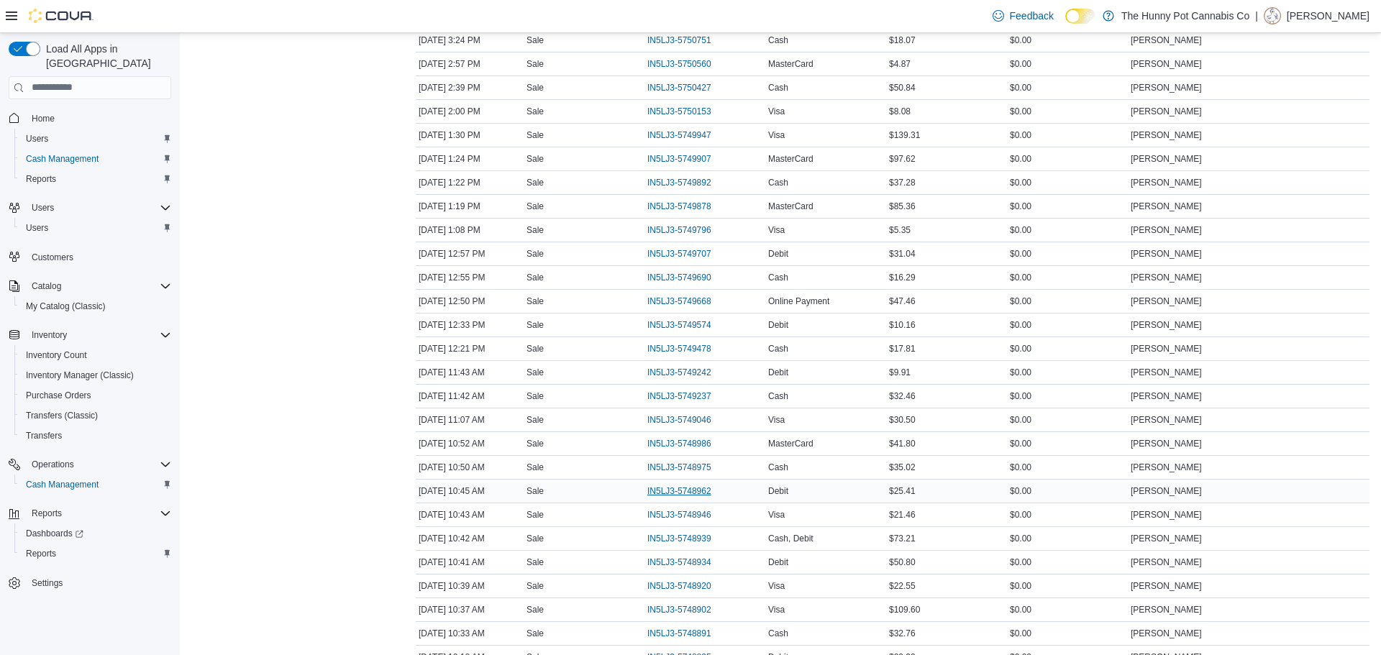
scroll to position [590, 0]
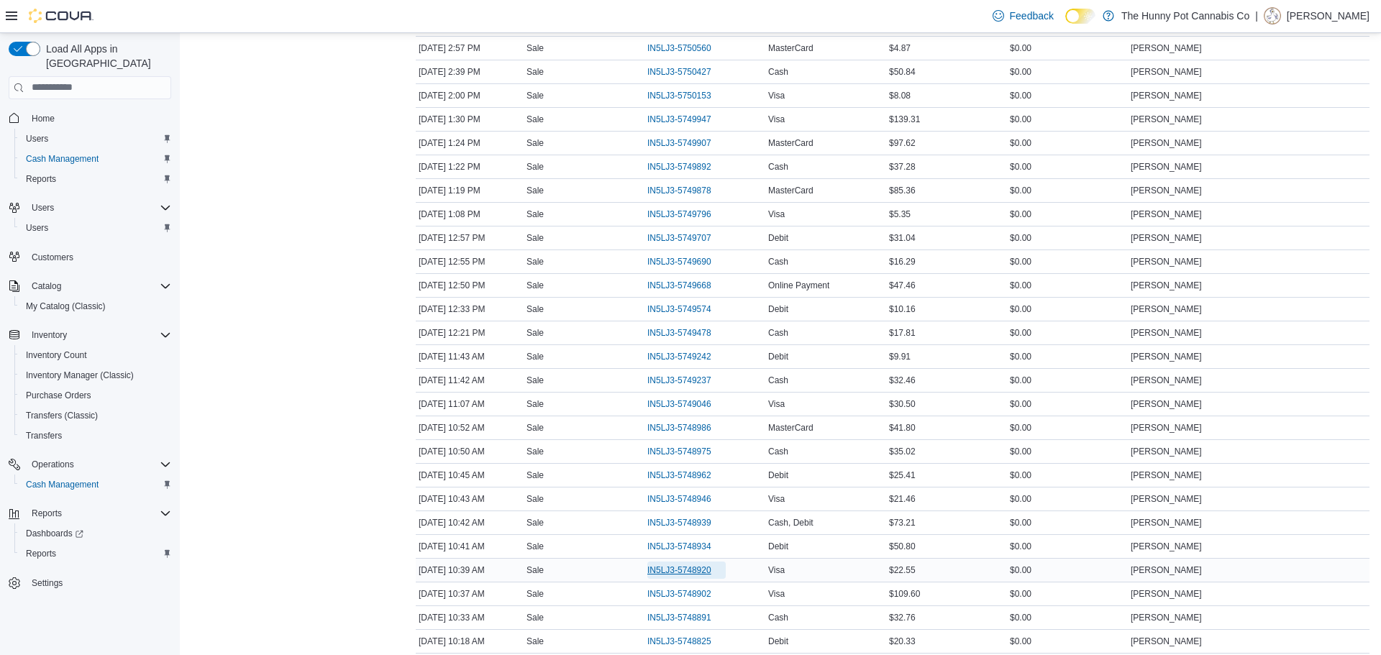
click at [683, 566] on span "IN5LJ3-5748920" at bounding box center [679, 571] width 64 height 12
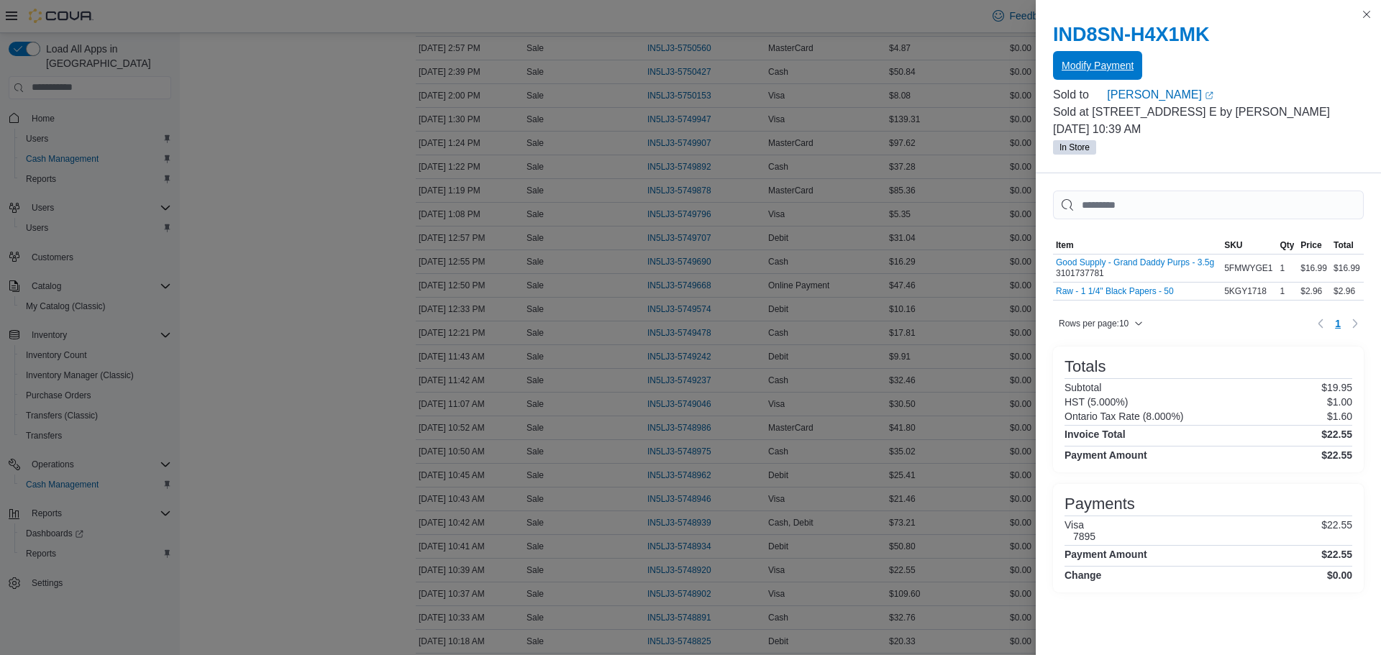
click at [1113, 64] on span "Modify Payment" at bounding box center [1098, 65] width 72 height 14
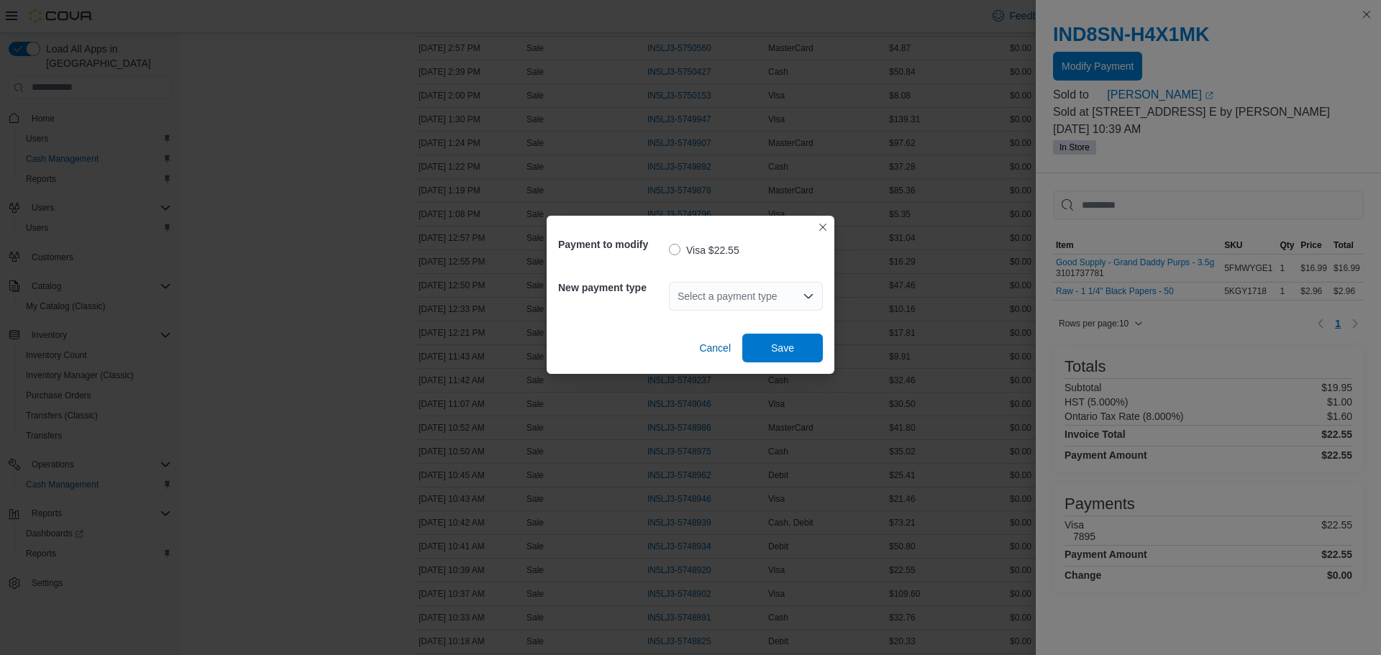
click at [749, 299] on div "Select a payment type" at bounding box center [746, 296] width 154 height 29
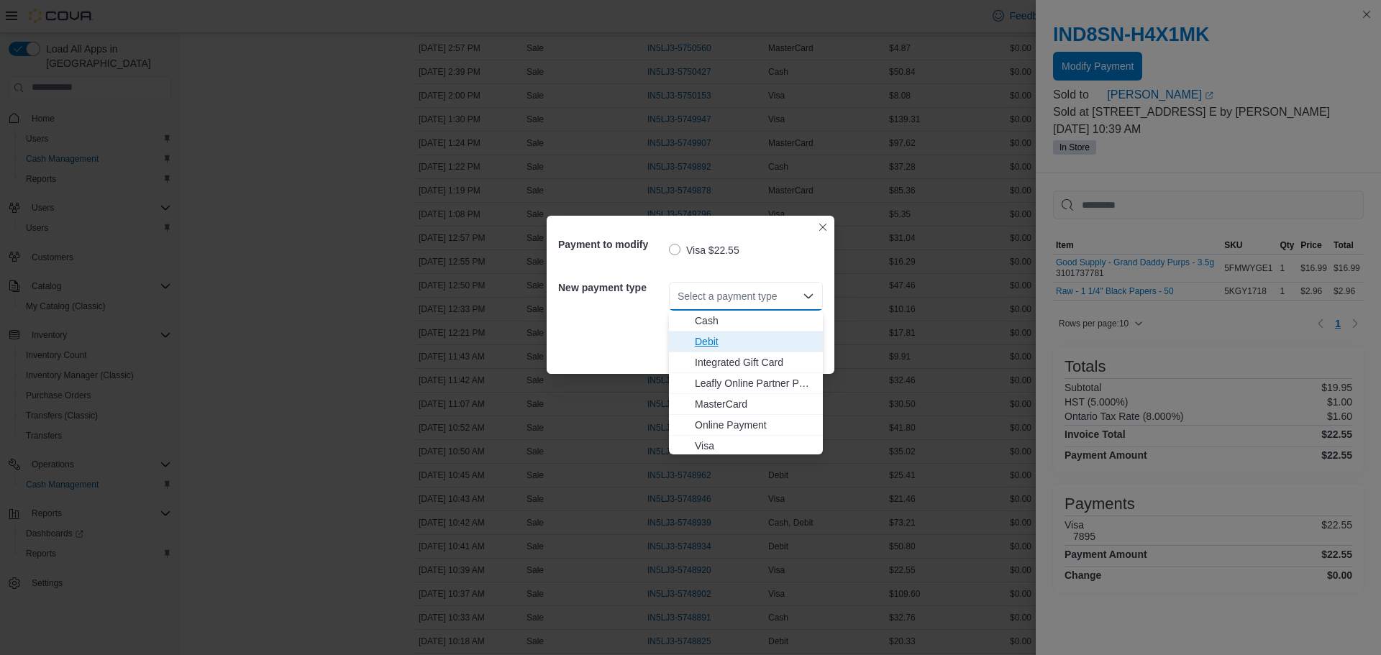
click at [755, 342] on span "Debit" at bounding box center [754, 341] width 119 height 14
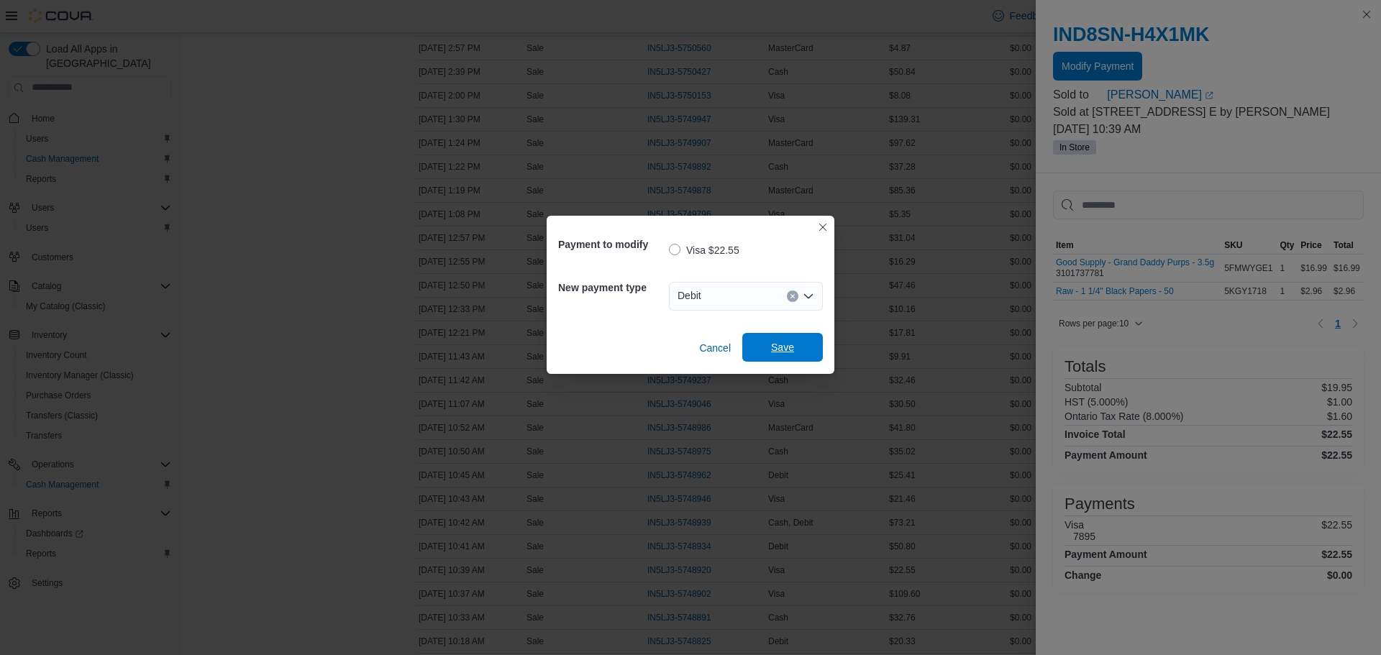
click at [780, 342] on span "Save" at bounding box center [782, 347] width 23 height 14
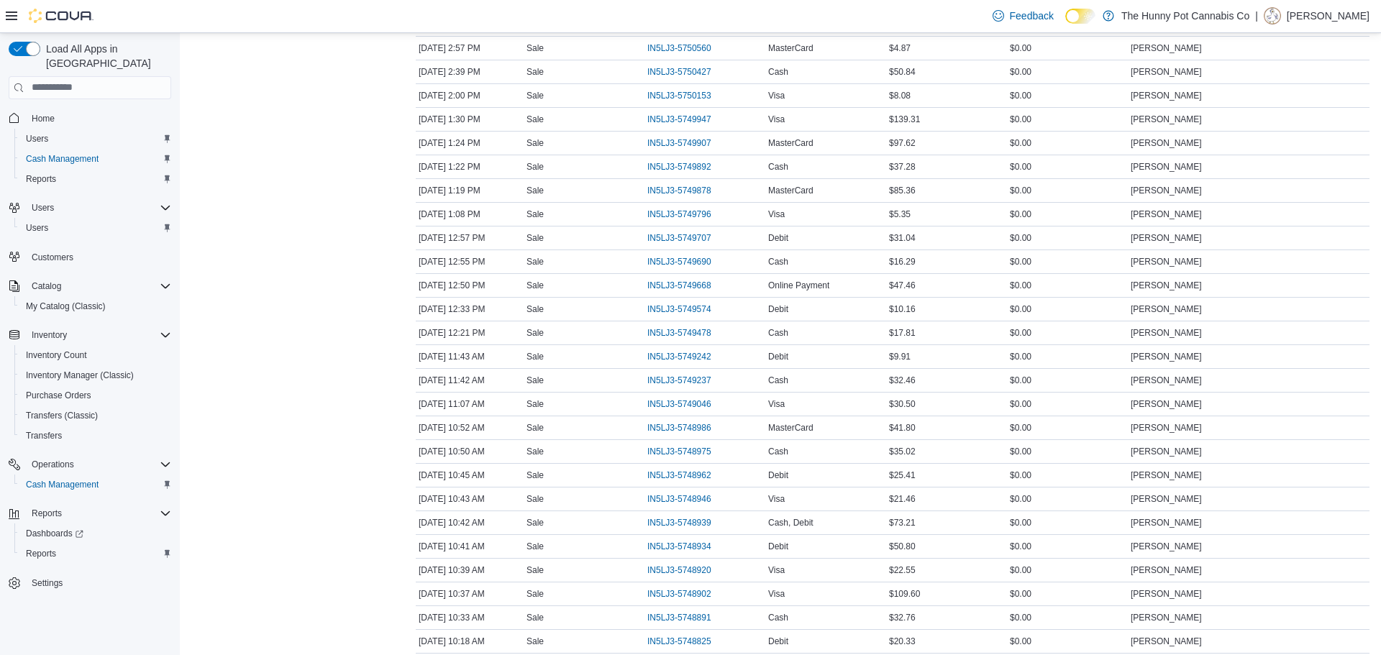
scroll to position [0, 0]
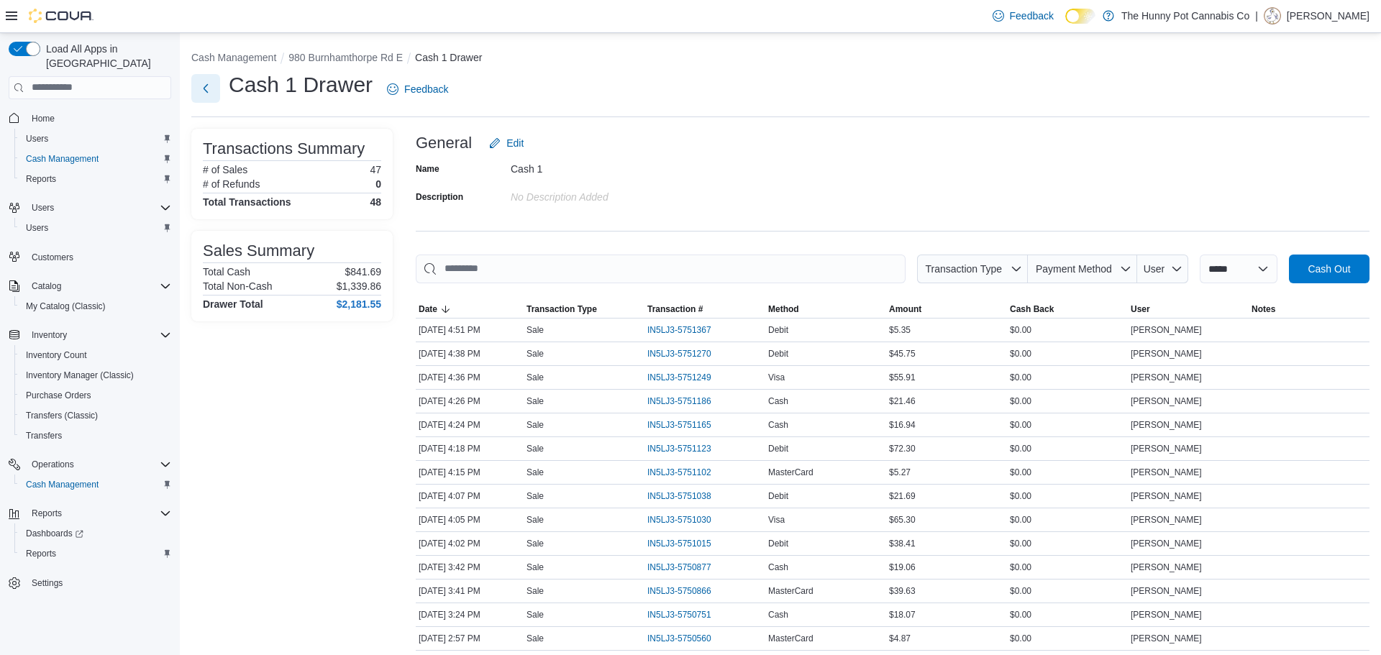
click at [210, 85] on button "Next" at bounding box center [205, 88] width 29 height 29
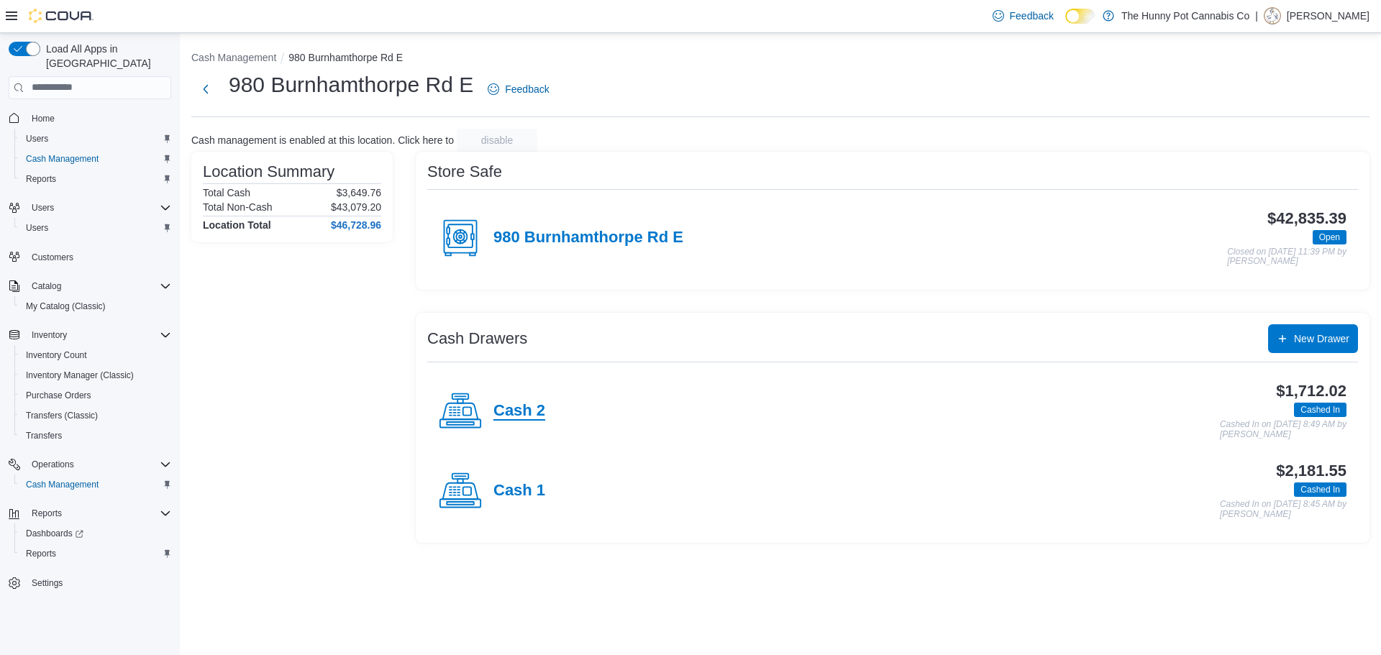
click at [516, 410] on h4 "Cash 2" at bounding box center [519, 411] width 52 height 19
click at [520, 491] on h4 "Cash 1" at bounding box center [519, 491] width 52 height 19
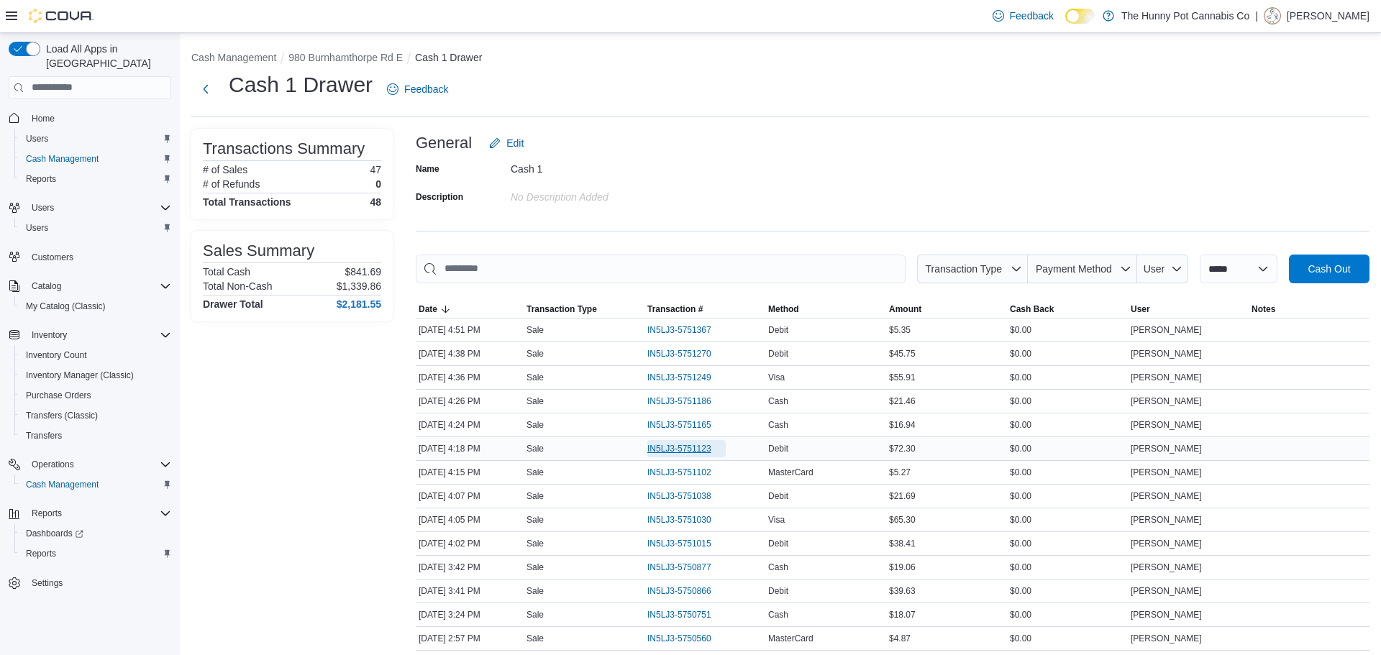
click at [679, 453] on span "IN5LJ3-5751123" at bounding box center [679, 449] width 64 height 12
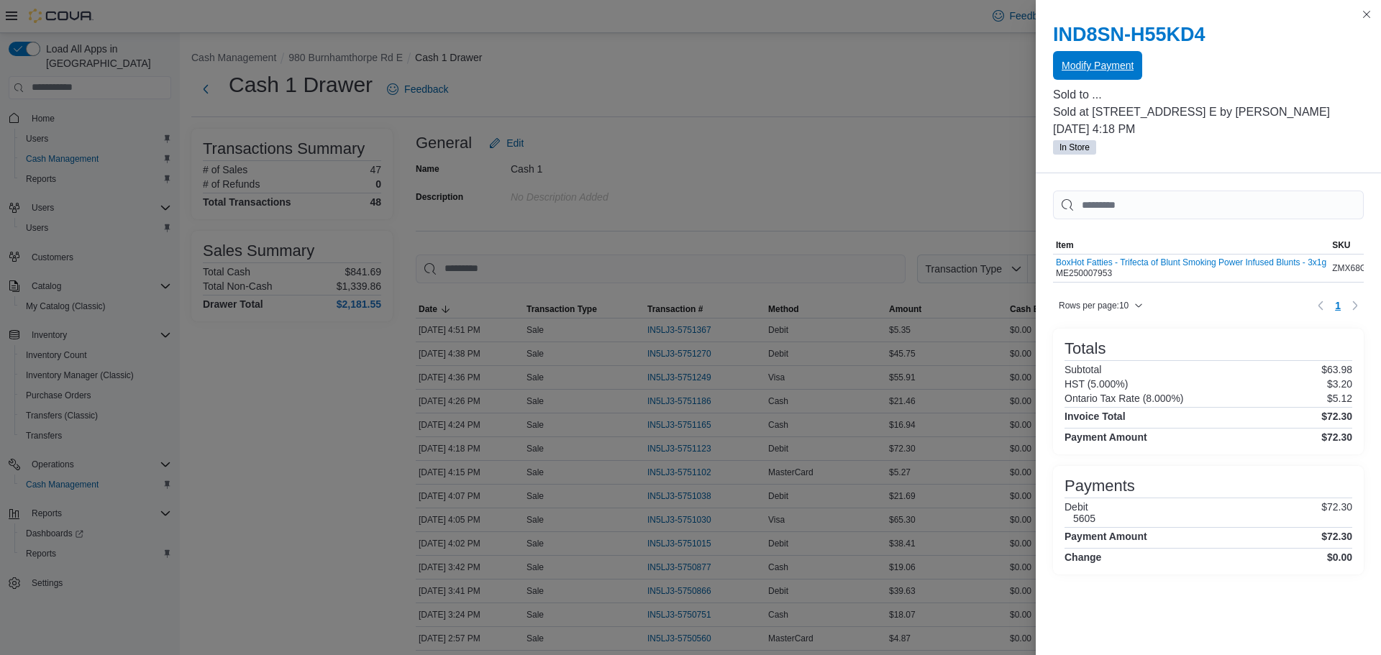
click at [1103, 70] on span "Modify Payment" at bounding box center [1098, 65] width 72 height 14
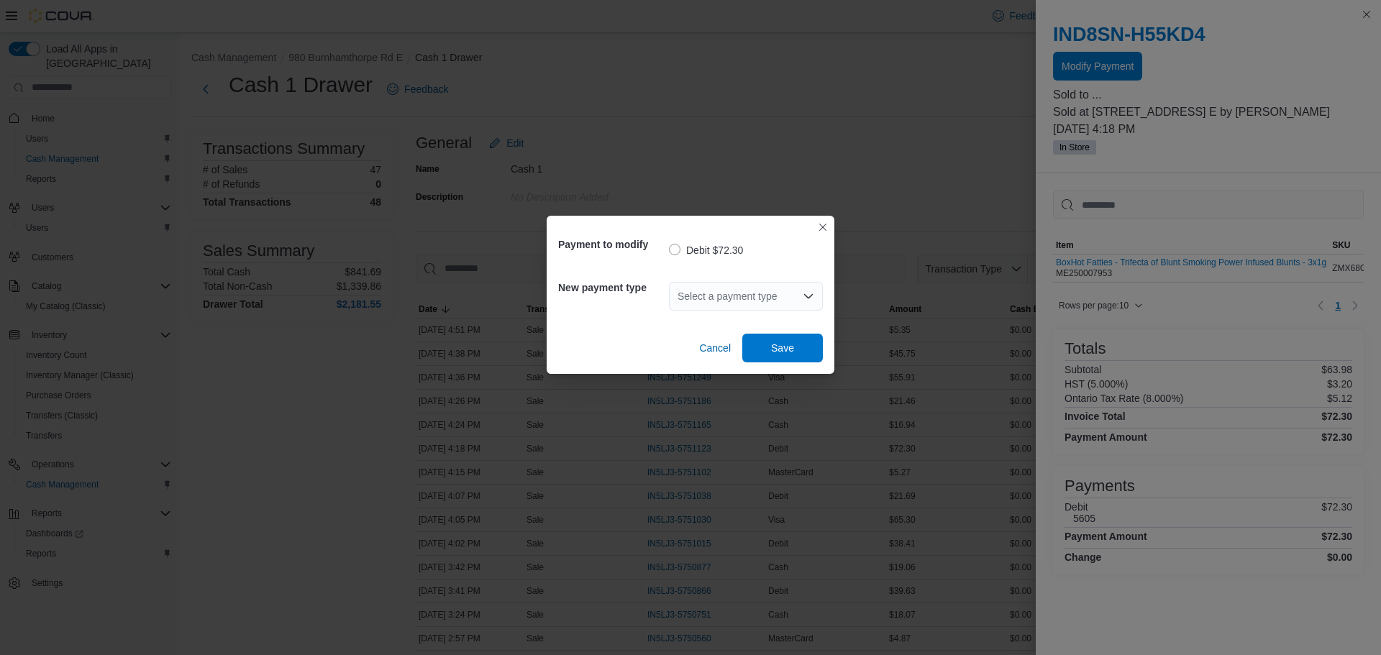
click at [698, 292] on div "Select a payment type" at bounding box center [746, 296] width 154 height 29
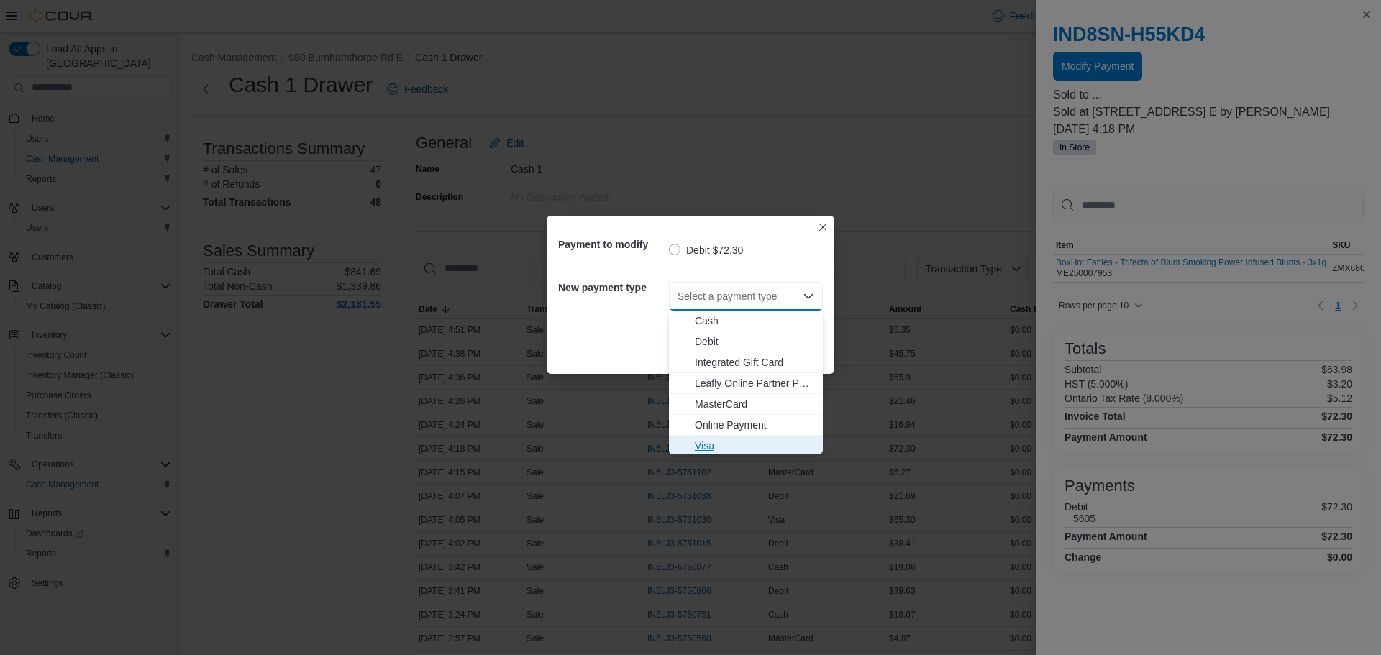
click at [751, 445] on span "Visa" at bounding box center [754, 446] width 119 height 14
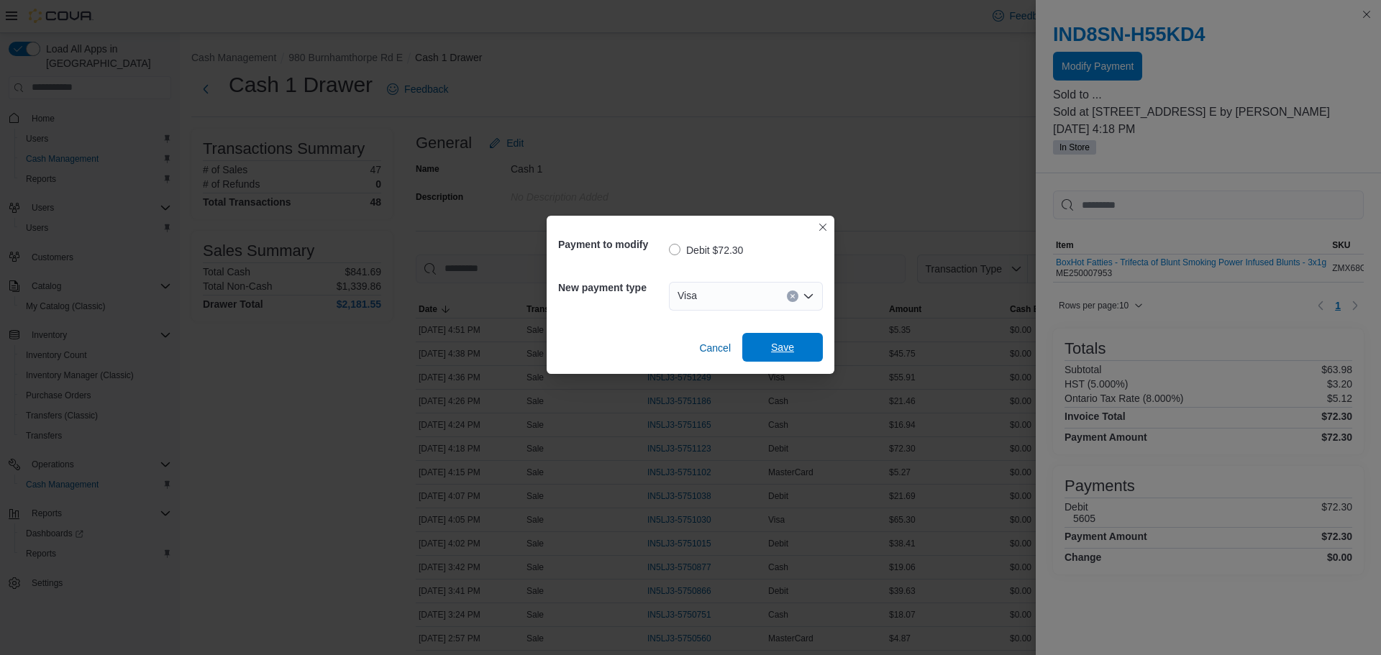
click at [766, 345] on span "Save" at bounding box center [782, 347] width 63 height 29
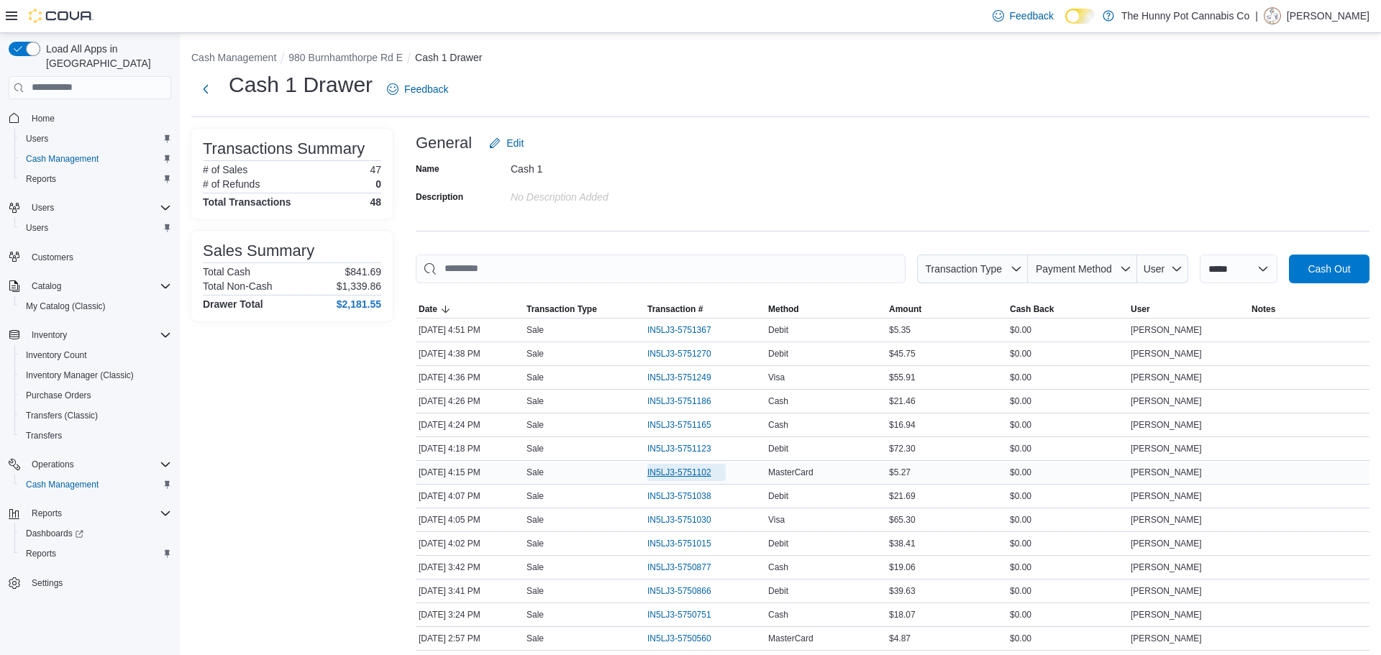
click at [690, 478] on span "IN5LJ3-5751102" at bounding box center [686, 472] width 78 height 17
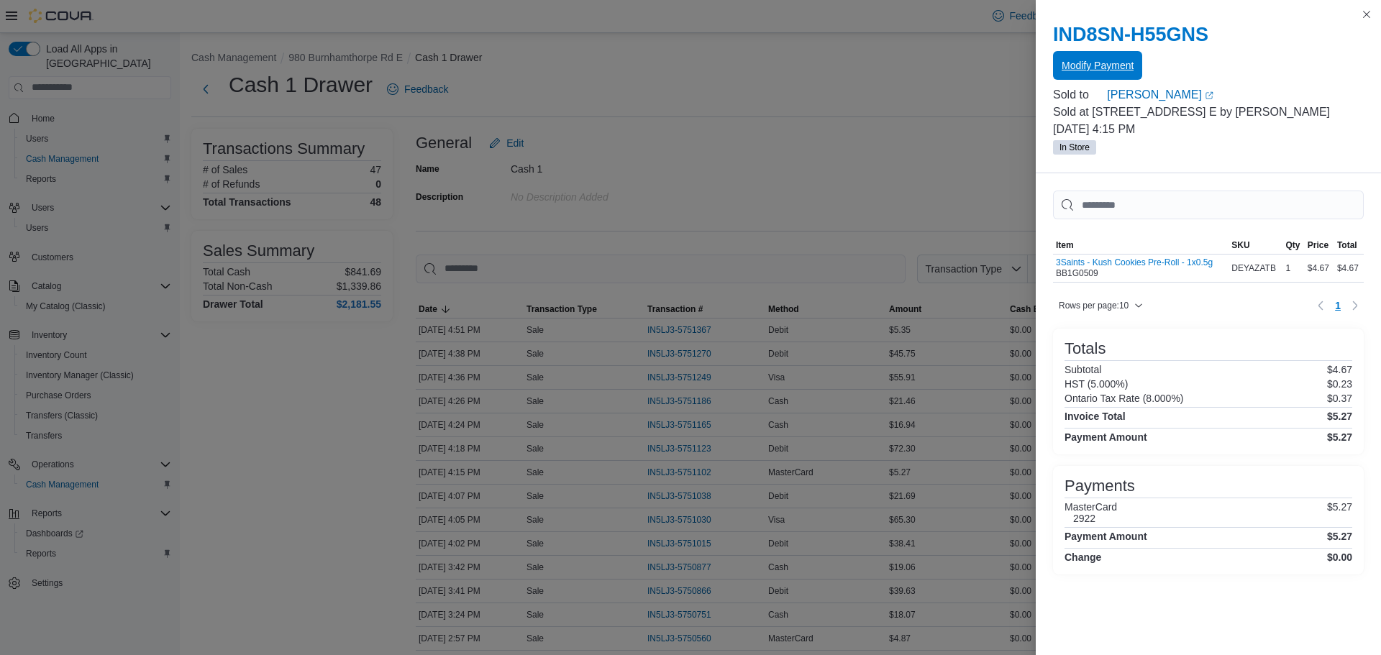
click at [1102, 63] on span "Modify Payment" at bounding box center [1098, 65] width 72 height 14
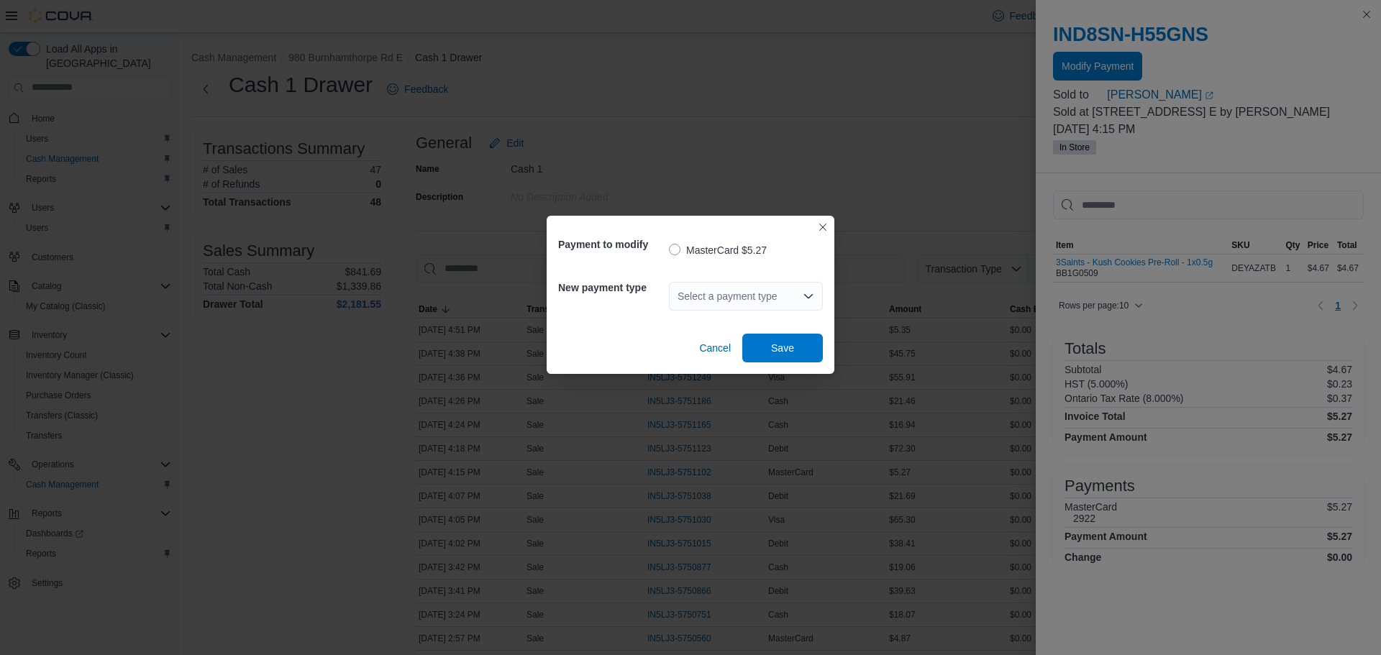
click at [738, 254] on label "MasterCard $5.27" at bounding box center [718, 250] width 98 height 17
click at [732, 313] on div "Select a payment type" at bounding box center [746, 296] width 154 height 46
click at [734, 308] on div "Select a payment type" at bounding box center [746, 296] width 154 height 29
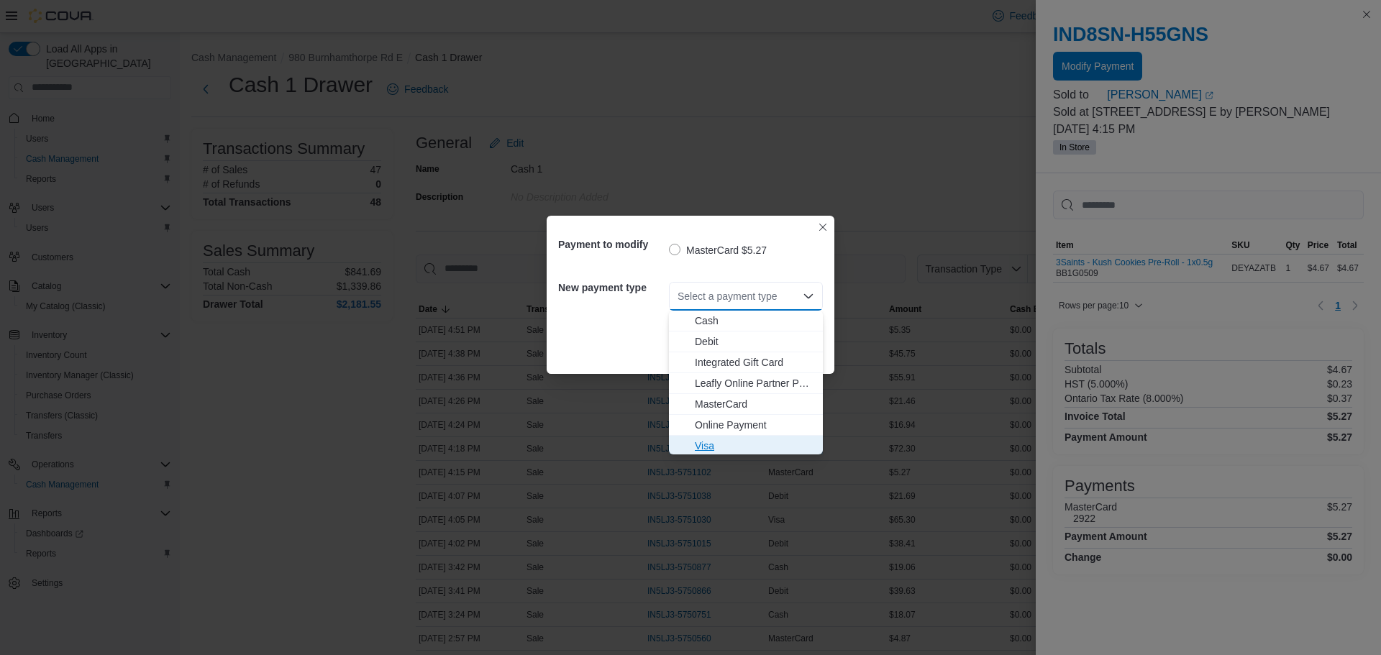
click at [745, 442] on span "Visa" at bounding box center [754, 446] width 119 height 14
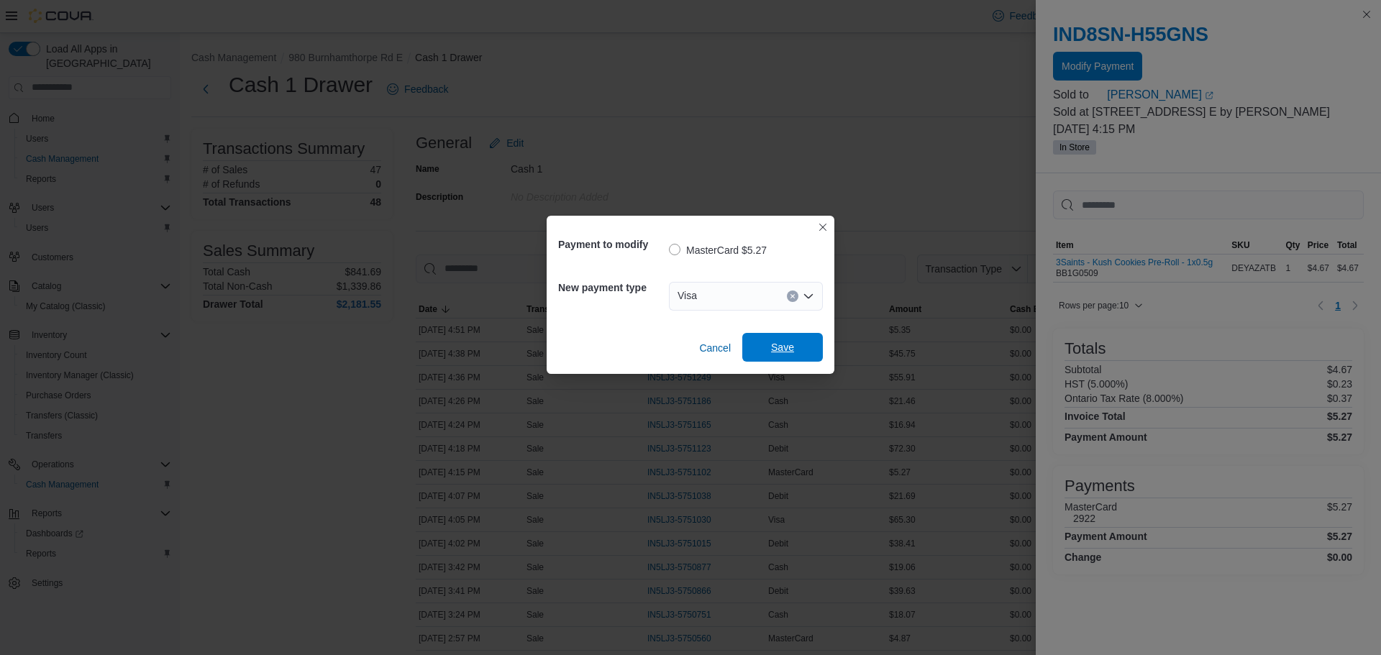
click at [806, 346] on span "Save" at bounding box center [782, 347] width 63 height 29
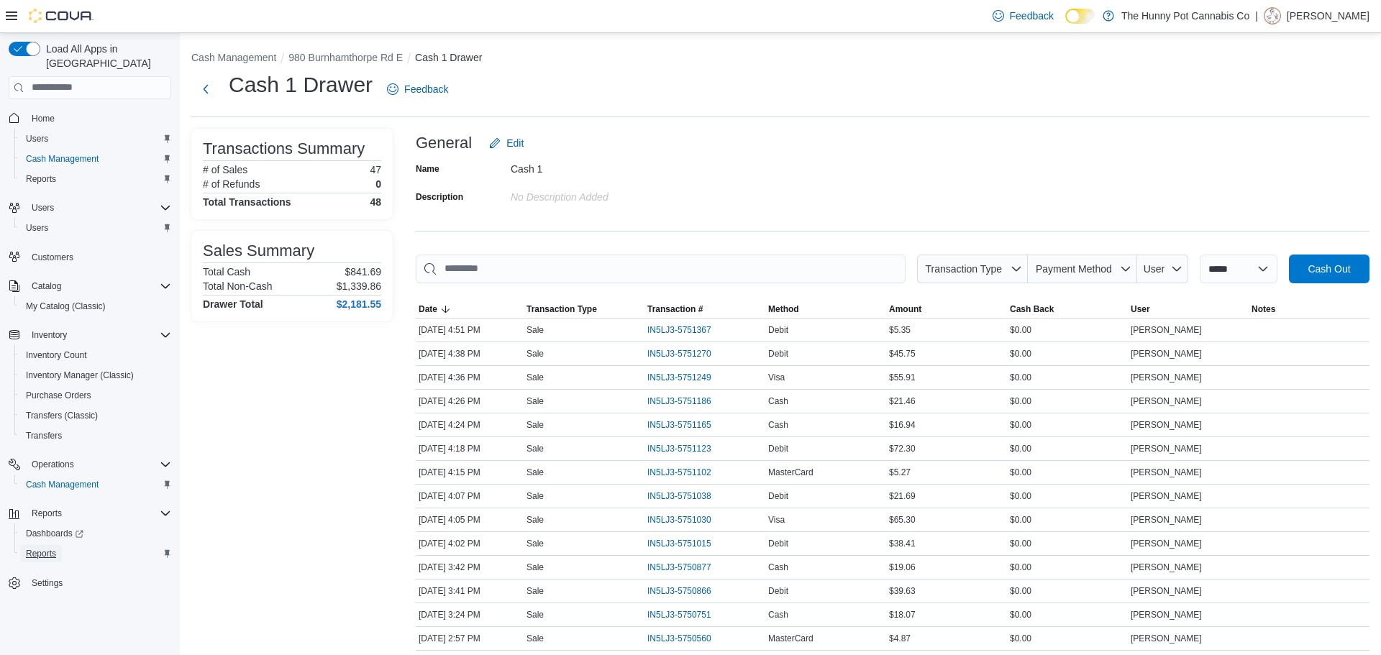
click at [57, 545] on link "Reports" at bounding box center [41, 553] width 42 height 17
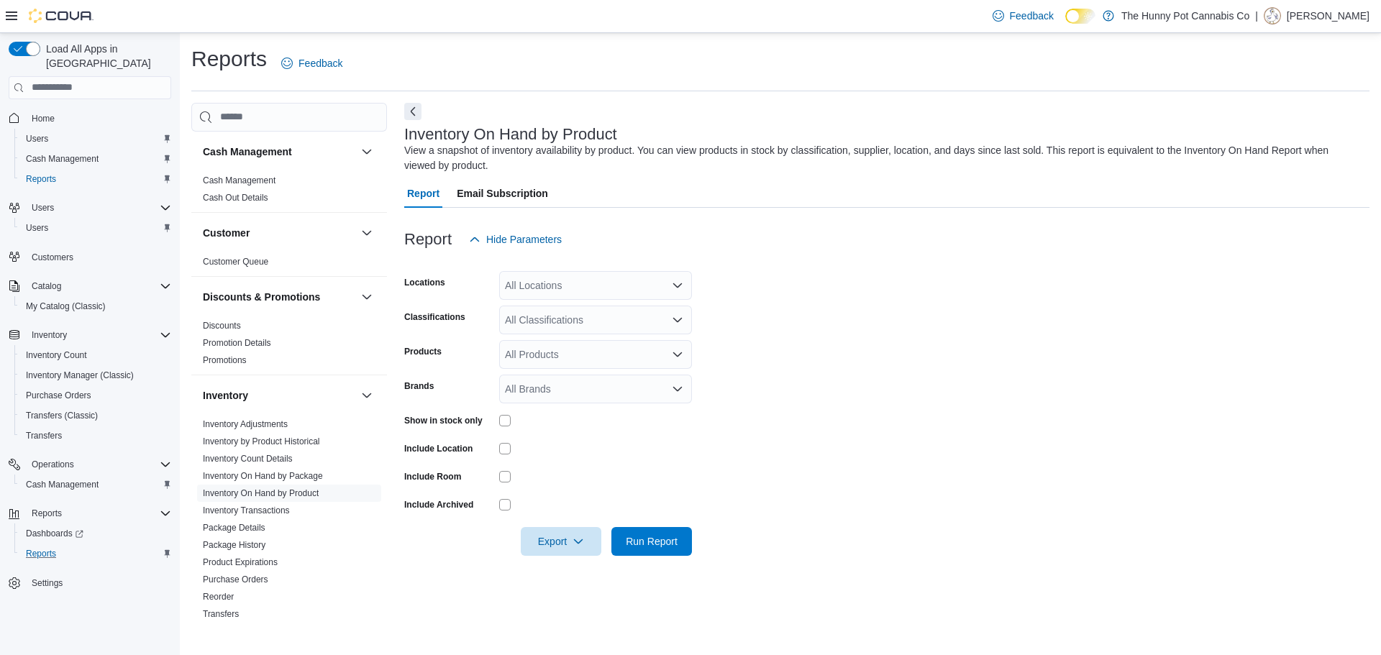
click at [528, 280] on div "All Locations" at bounding box center [595, 285] width 193 height 29
type input "***"
click at [555, 309] on span "980 Burnhamthorpe Rd E" at bounding box center [587, 310] width 114 height 14
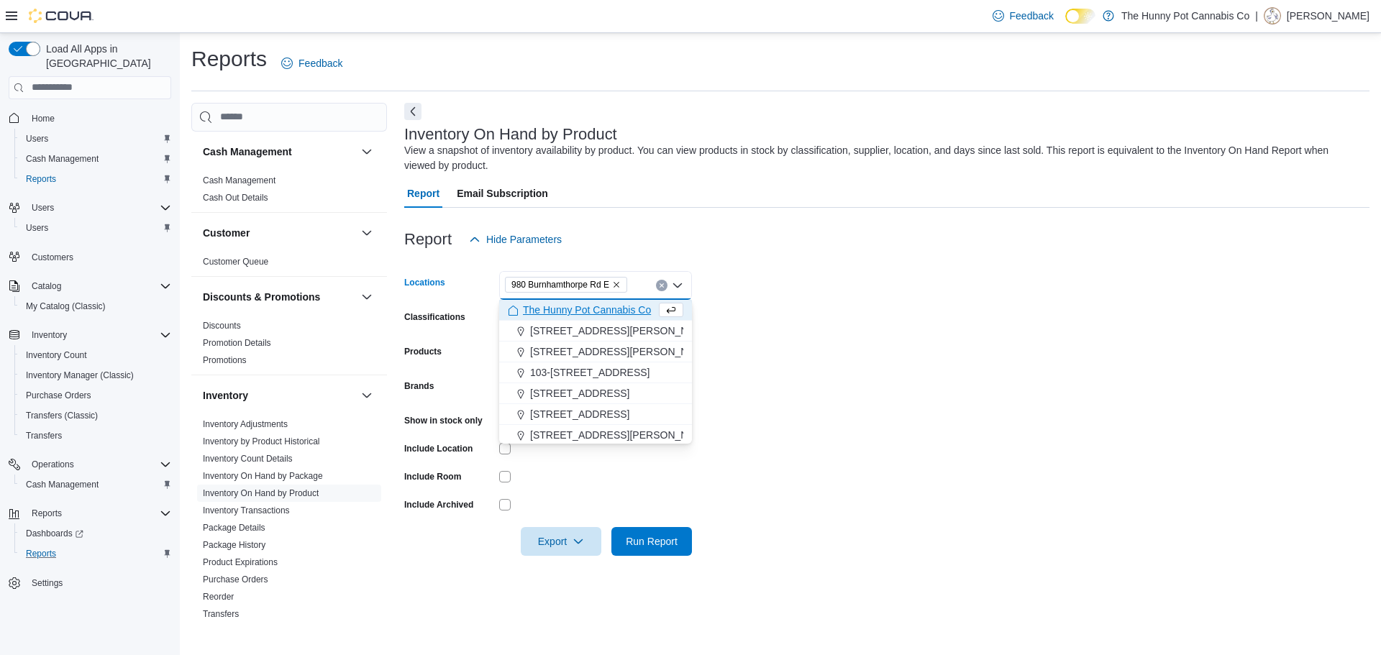
click at [755, 337] on form "Locations 980 Burnhamthorpe Rd E Combo box. Selected. 980 Burnhamthorpe Rd E. P…" at bounding box center [886, 405] width 965 height 302
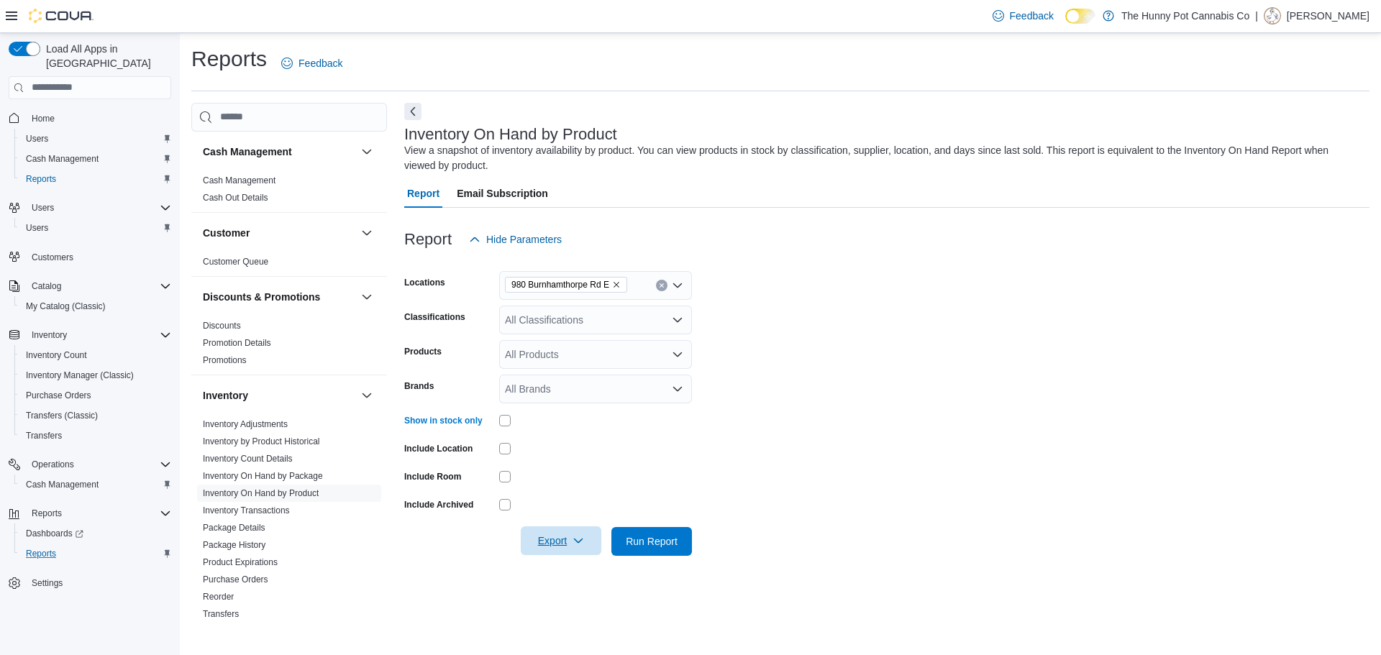
click at [562, 534] on span "Export" at bounding box center [560, 540] width 63 height 29
click at [567, 452] on span "Export to Excel" at bounding box center [563, 456] width 65 height 12
click at [568, 272] on div "All Locations" at bounding box center [595, 285] width 193 height 29
type input "***"
click at [601, 311] on span "980 Burnhamthorpe Rd E" at bounding box center [587, 310] width 114 height 14
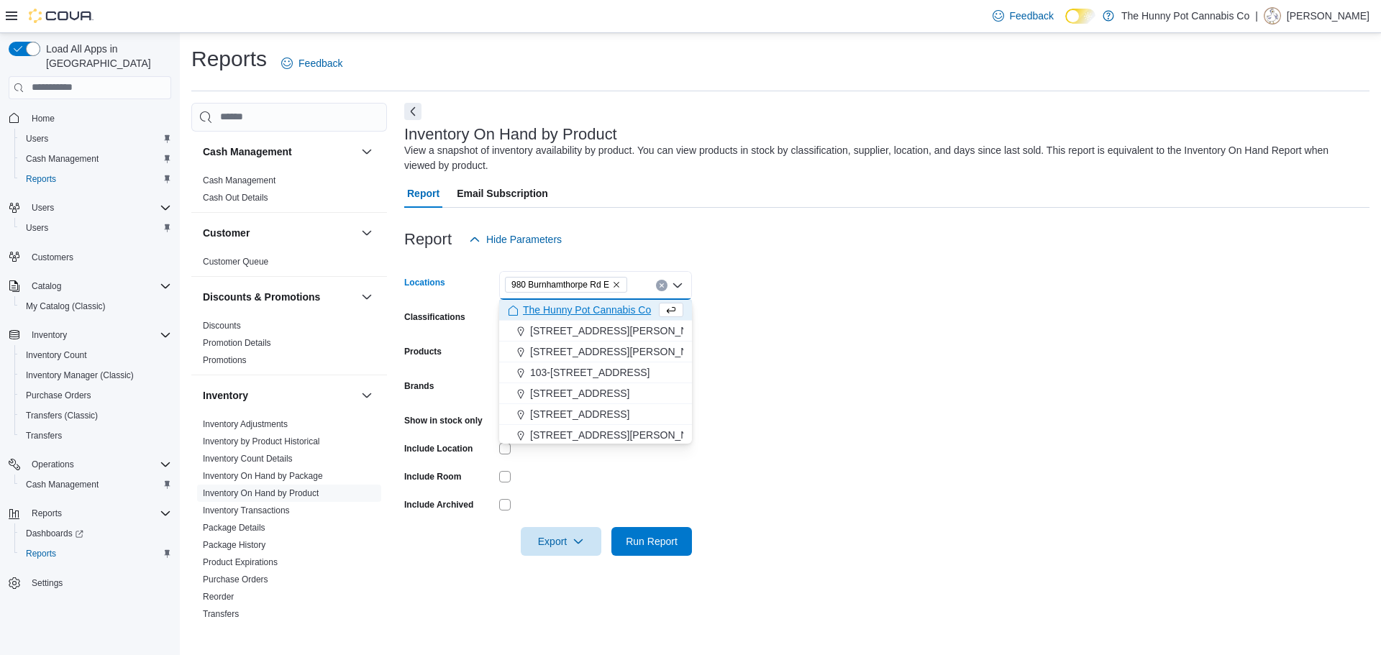
click at [726, 328] on form "Locations 980 Burnhamthorpe Rd E Combo box. Selected. 980 Burnhamthorpe Rd E. P…" at bounding box center [886, 405] width 965 height 302
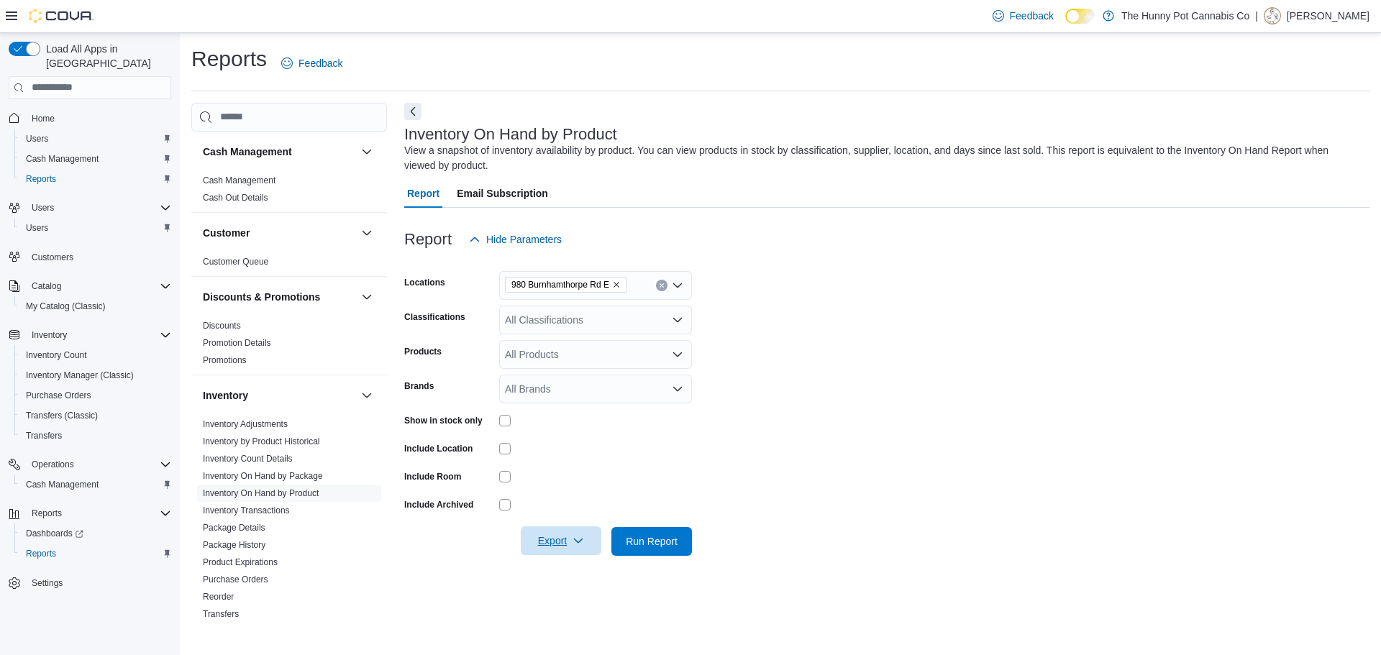
click at [560, 546] on span "Export" at bounding box center [560, 540] width 63 height 29
click at [544, 451] on span "Export to Excel" at bounding box center [563, 456] width 65 height 12
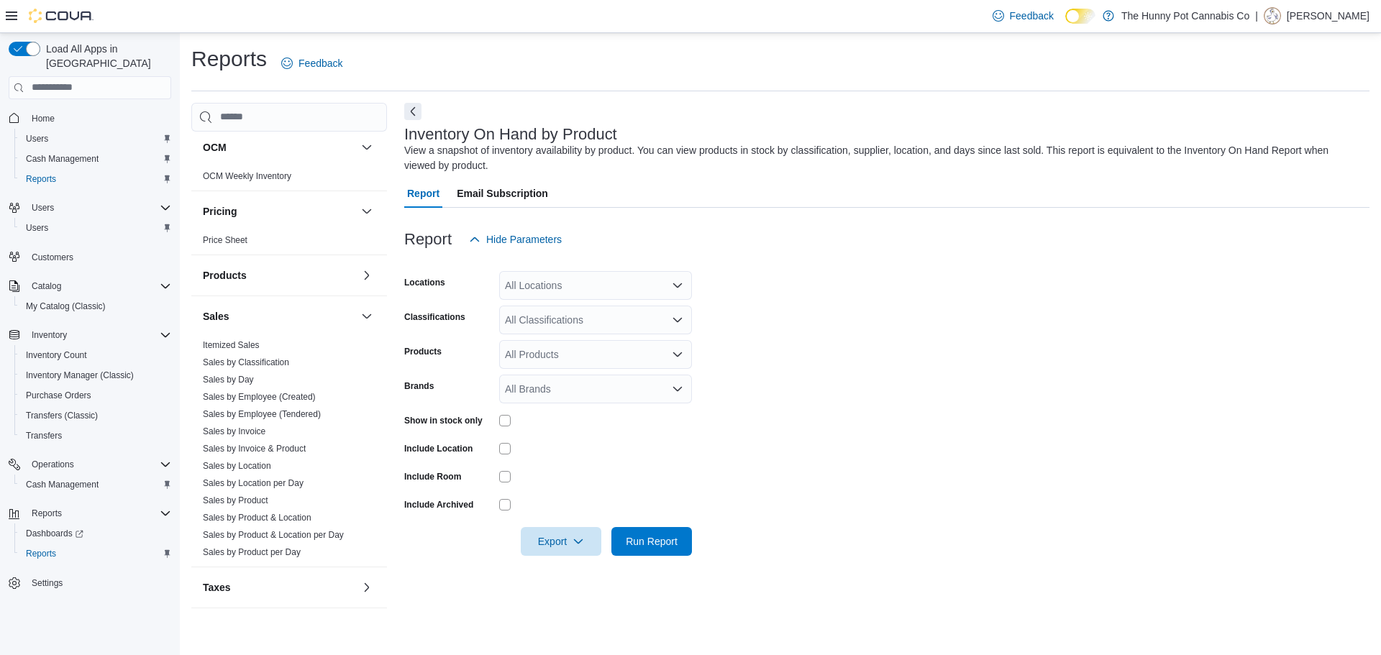
click at [62, 109] on span "Home" at bounding box center [98, 118] width 145 height 18
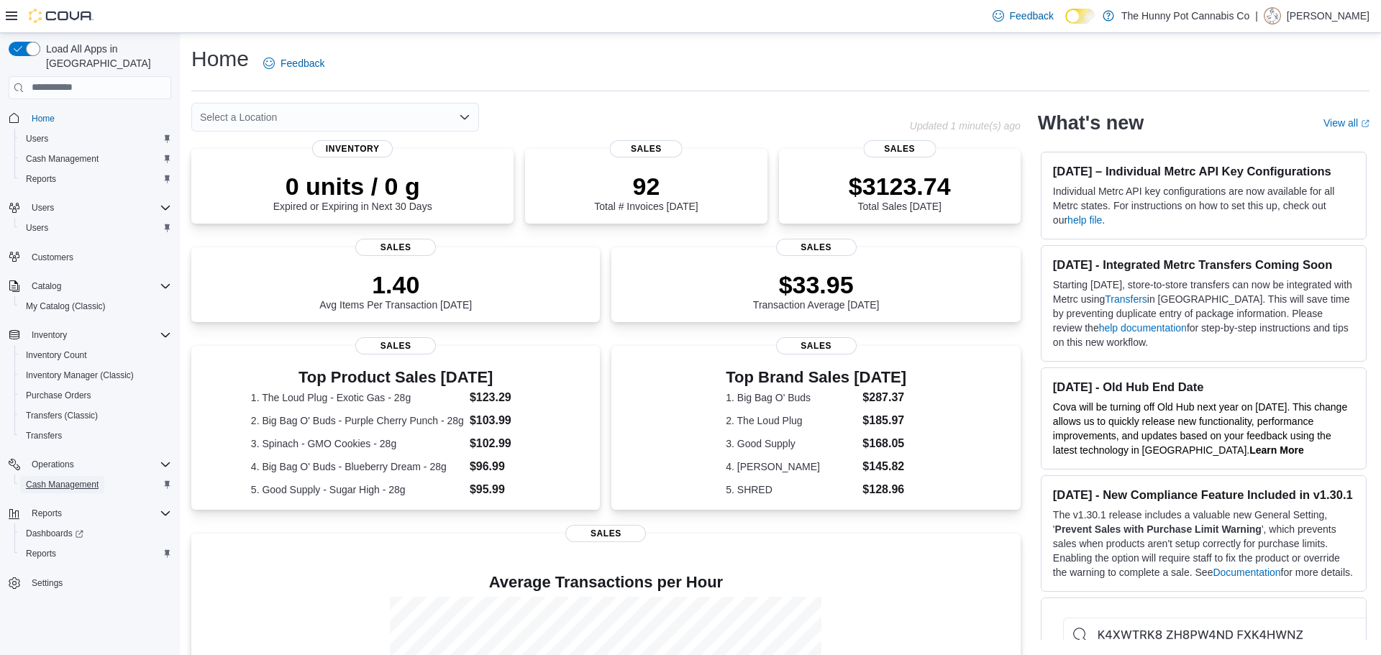
click at [78, 477] on span "Cash Management" at bounding box center [62, 484] width 73 height 17
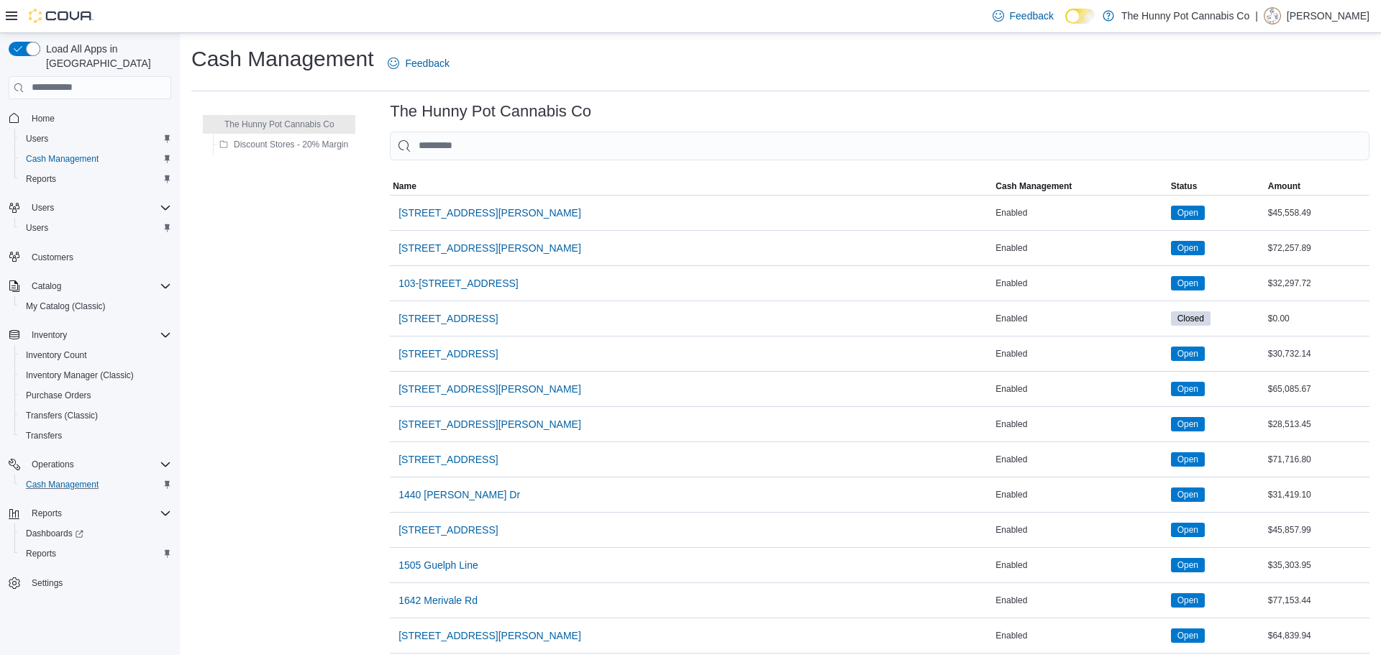
scroll to position [997, 0]
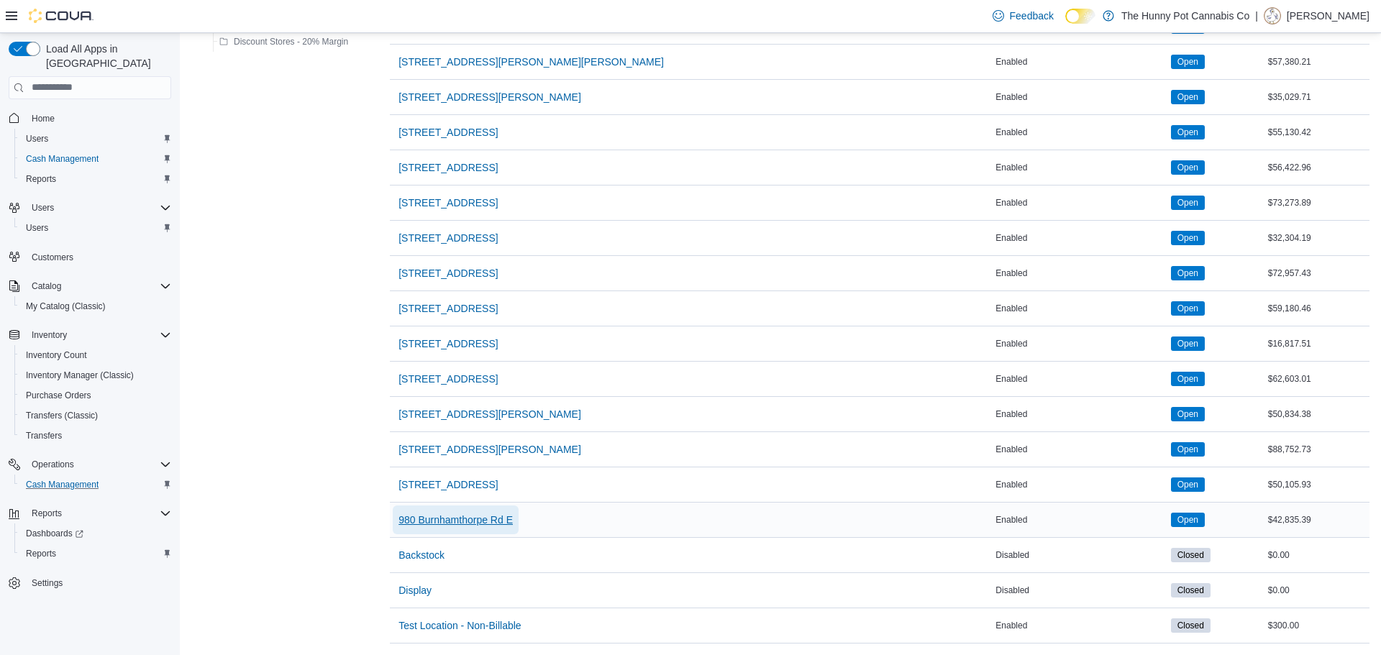
click at [480, 524] on span "980 Burnhamthorpe Rd E" at bounding box center [455, 520] width 114 height 14
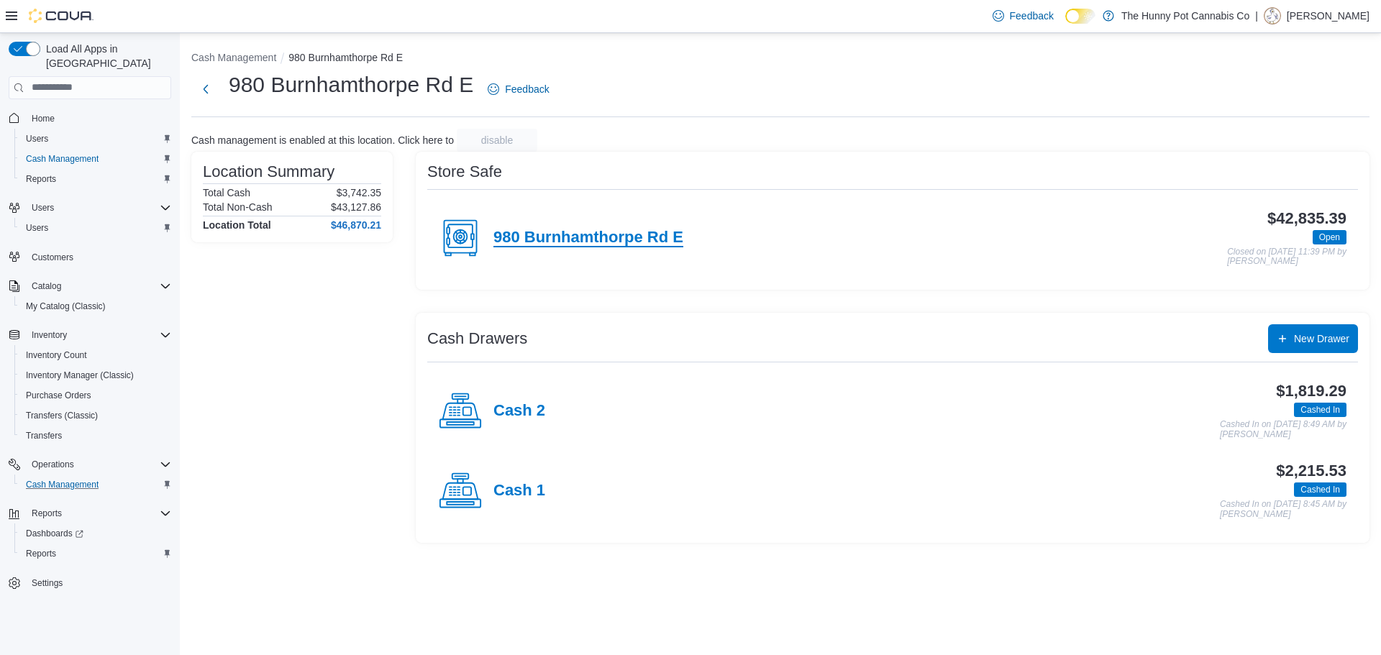
click at [605, 240] on h4 "980 Burnhamthorpe Rd E" at bounding box center [588, 238] width 190 height 19
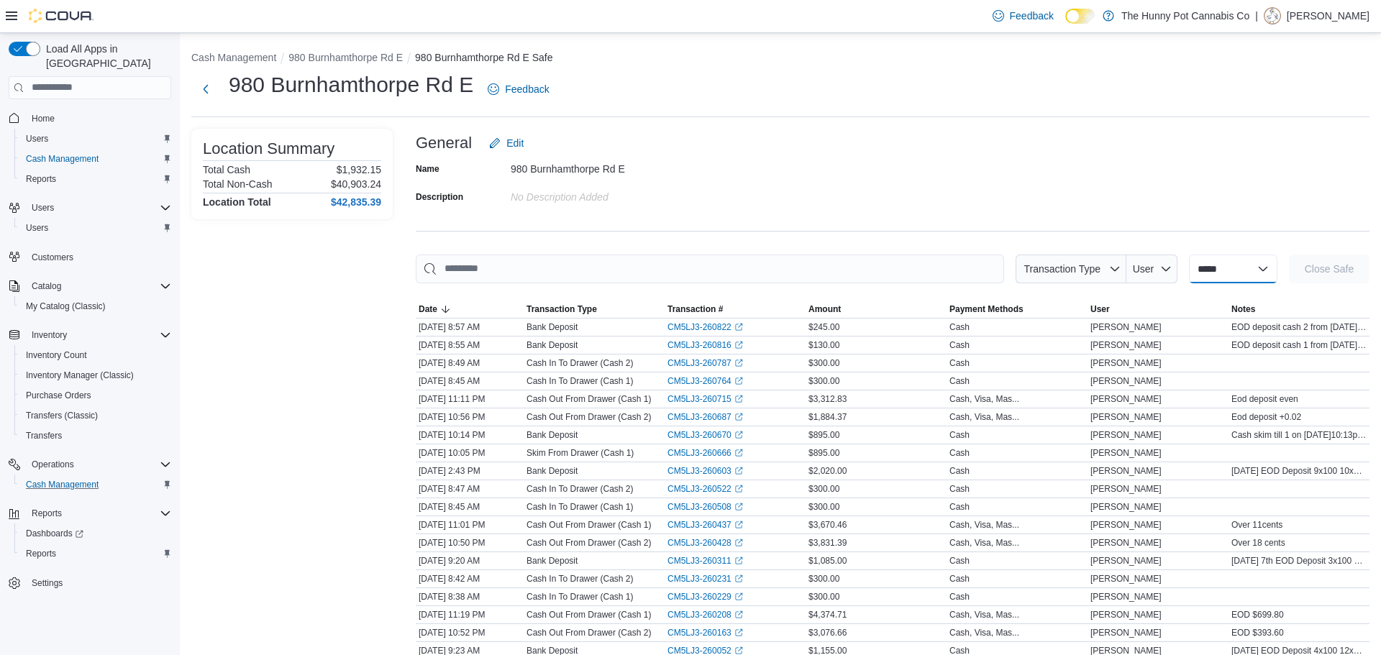
click at [1193, 270] on select "**********" at bounding box center [1233, 269] width 88 height 29
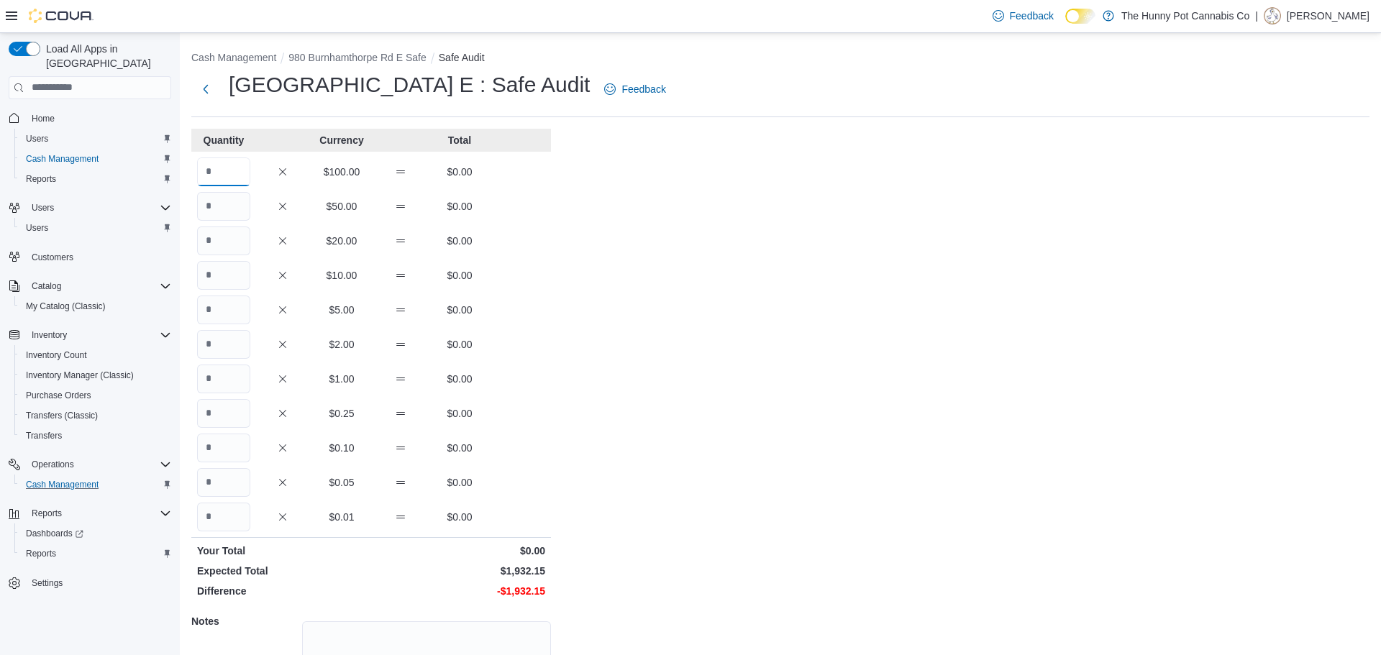
click at [236, 174] on input "Quantity" at bounding box center [223, 172] width 53 height 29
click at [199, 93] on button "Next" at bounding box center [205, 88] width 29 height 29
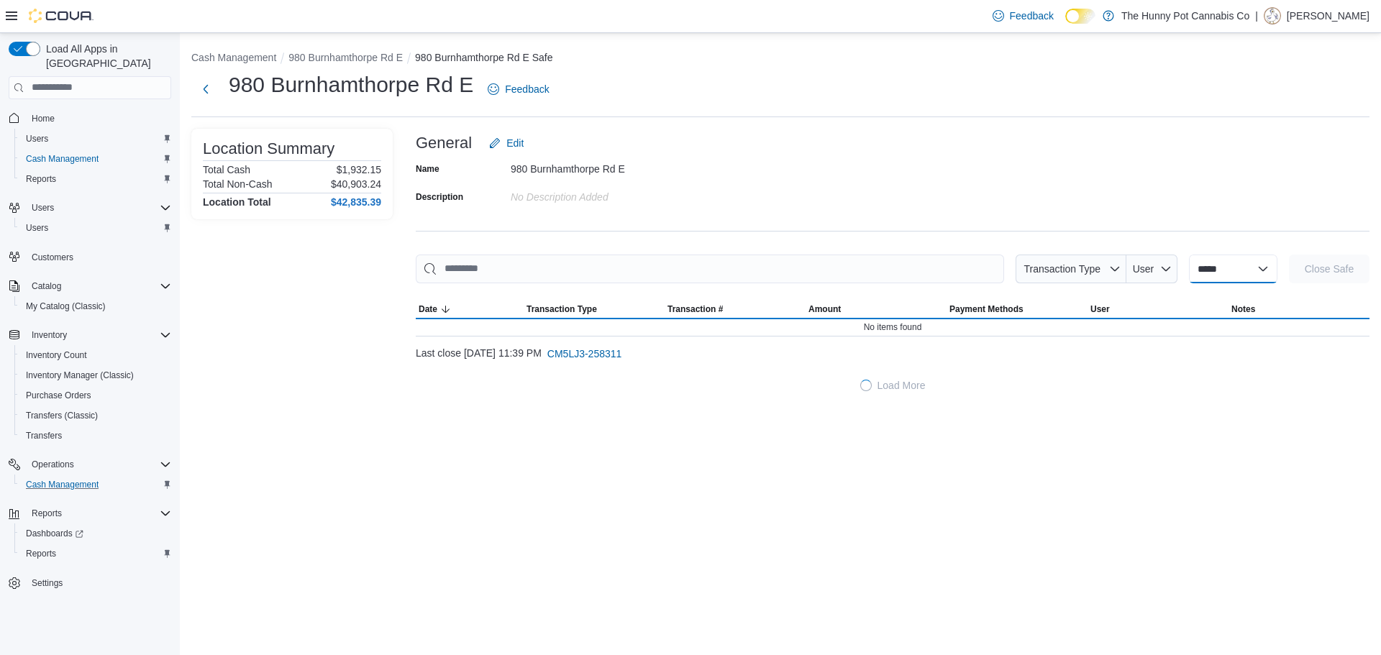
click at [1201, 261] on select "**********" at bounding box center [1233, 269] width 88 height 29
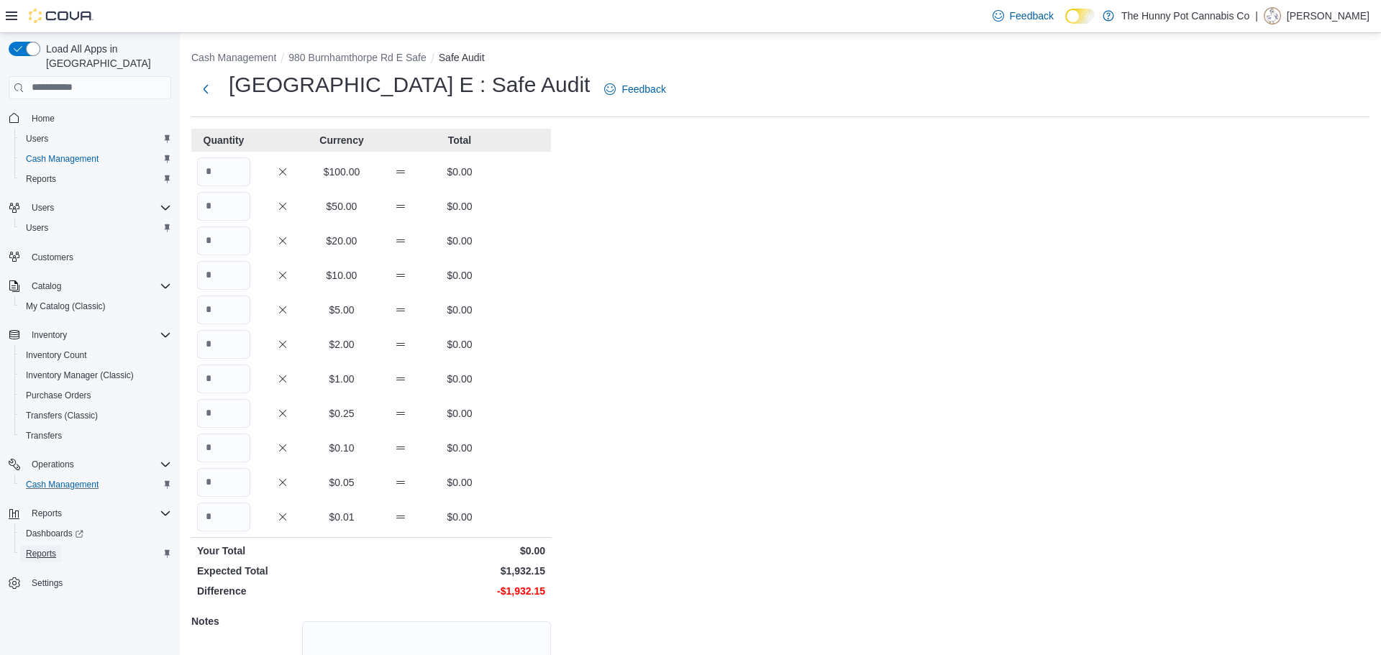
click at [55, 548] on span "Reports" at bounding box center [41, 554] width 30 height 12
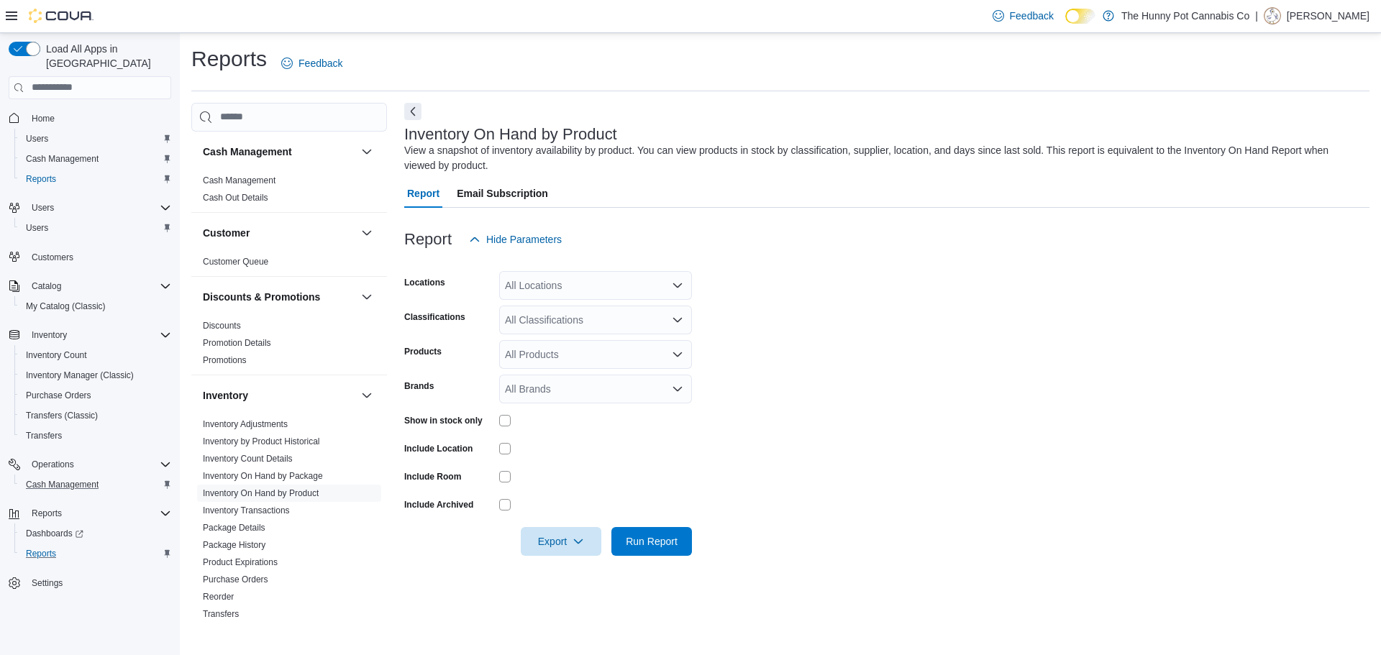
click at [560, 298] on div "All Locations" at bounding box center [595, 285] width 193 height 29
type input "***"
click at [572, 308] on span "980 Burnhamthorpe Rd E" at bounding box center [587, 310] width 114 height 14
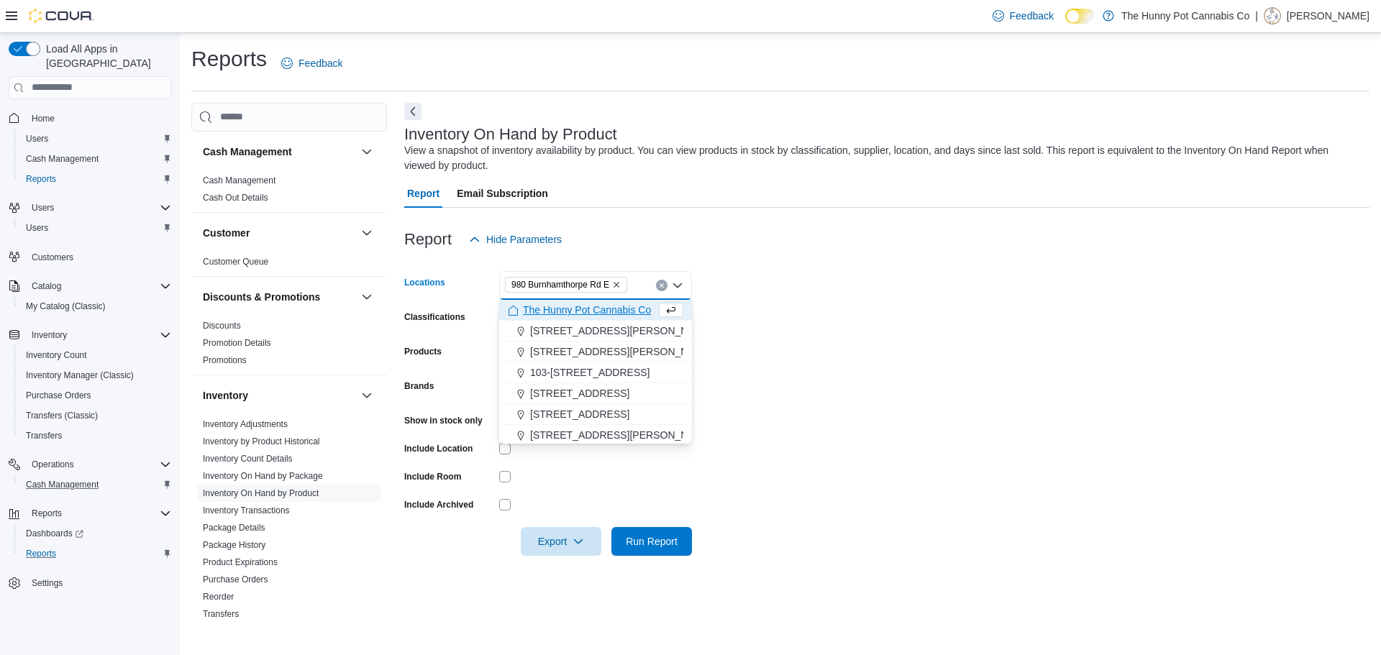
click at [777, 344] on form "Locations 980 Burnhamthorpe Rd E Combo box. Selected. 980 Burnhamthorpe Rd E. P…" at bounding box center [886, 405] width 965 height 302
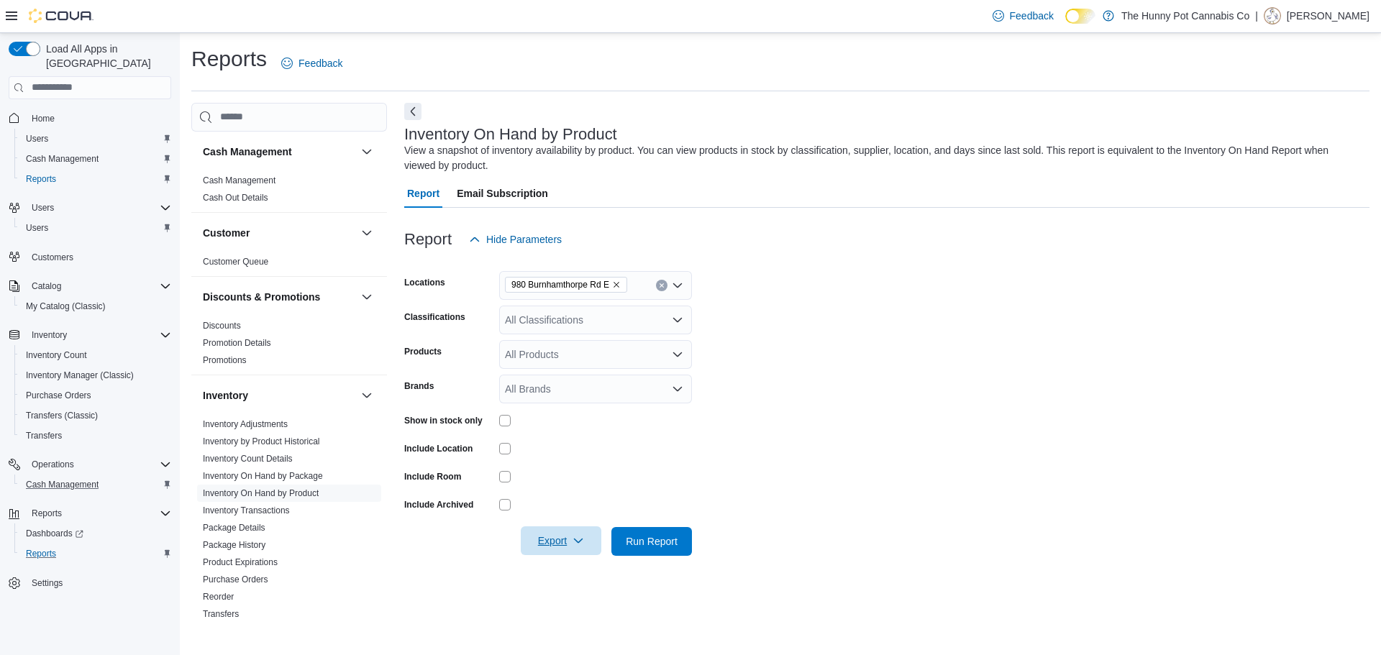
click at [549, 527] on span "Export" at bounding box center [560, 540] width 63 height 29
click at [570, 456] on span "Export to Excel" at bounding box center [563, 456] width 65 height 12
click at [109, 545] on div "Reports" at bounding box center [95, 553] width 151 height 17
click at [58, 479] on span "Cash Management" at bounding box center [62, 485] width 73 height 12
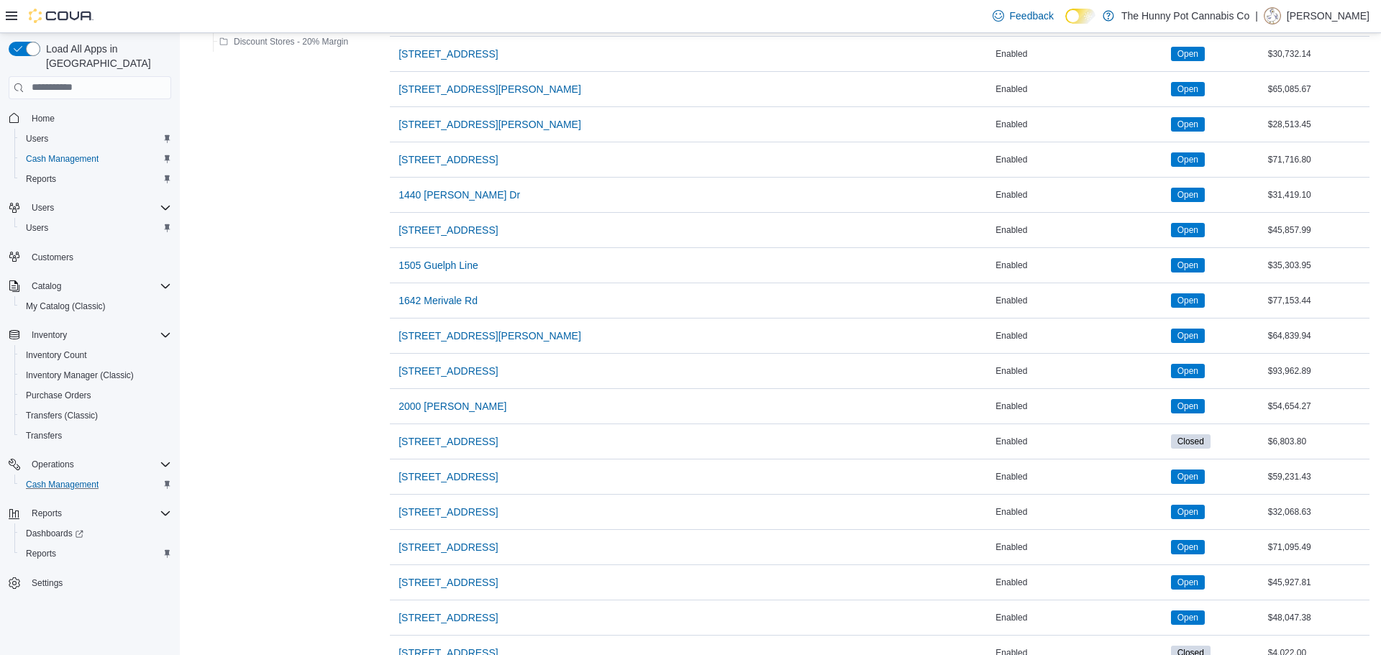
scroll to position [997, 0]
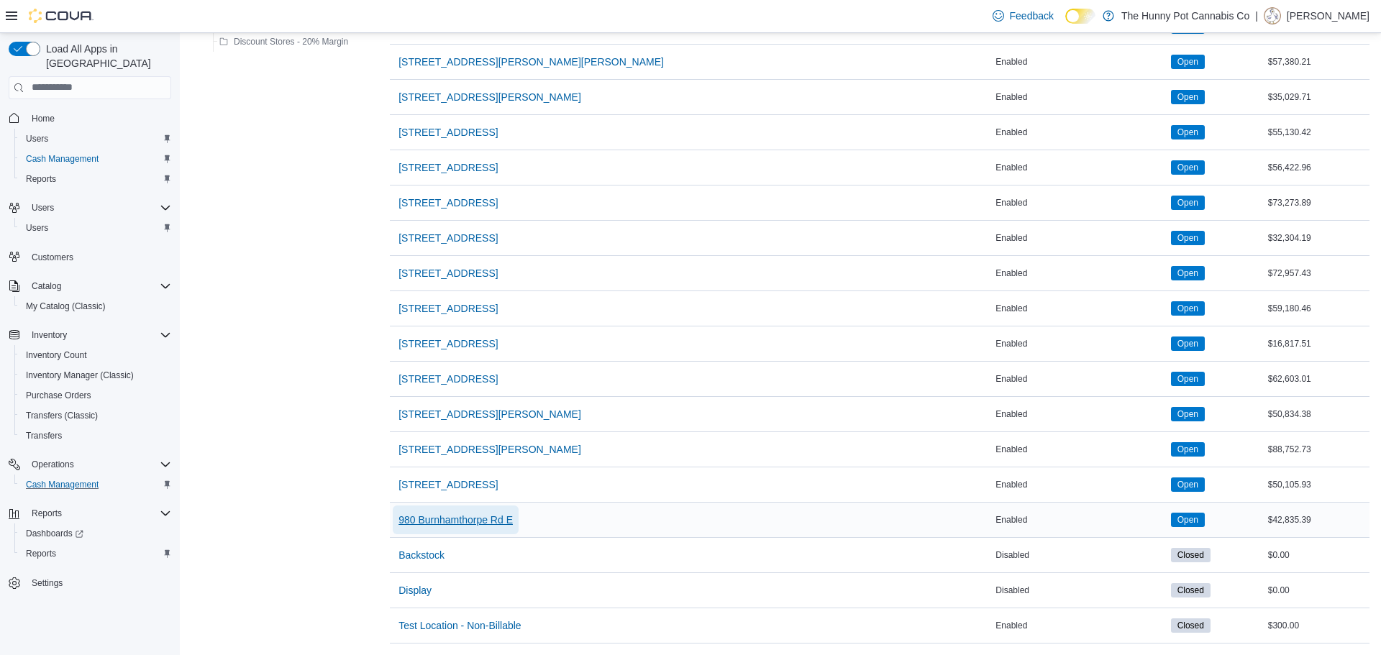
click at [499, 516] on span "980 Burnhamthorpe Rd E" at bounding box center [455, 520] width 114 height 14
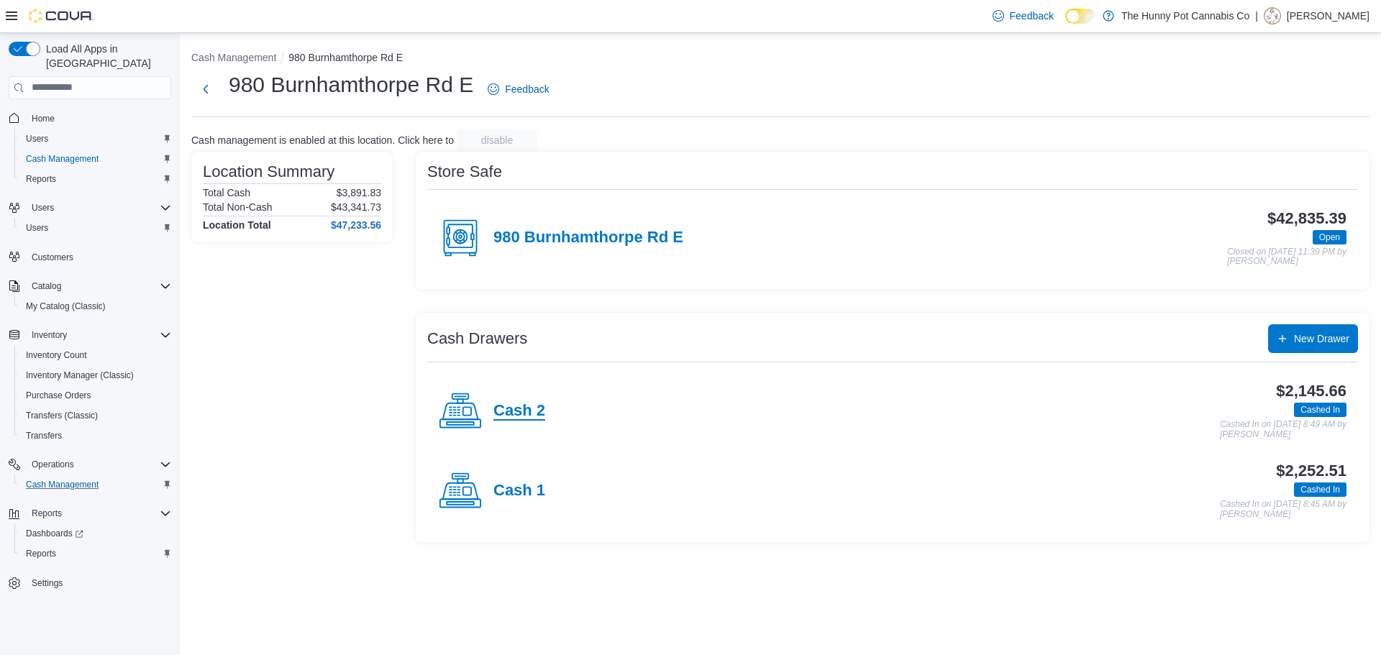
click at [526, 416] on h4 "Cash 2" at bounding box center [519, 411] width 52 height 19
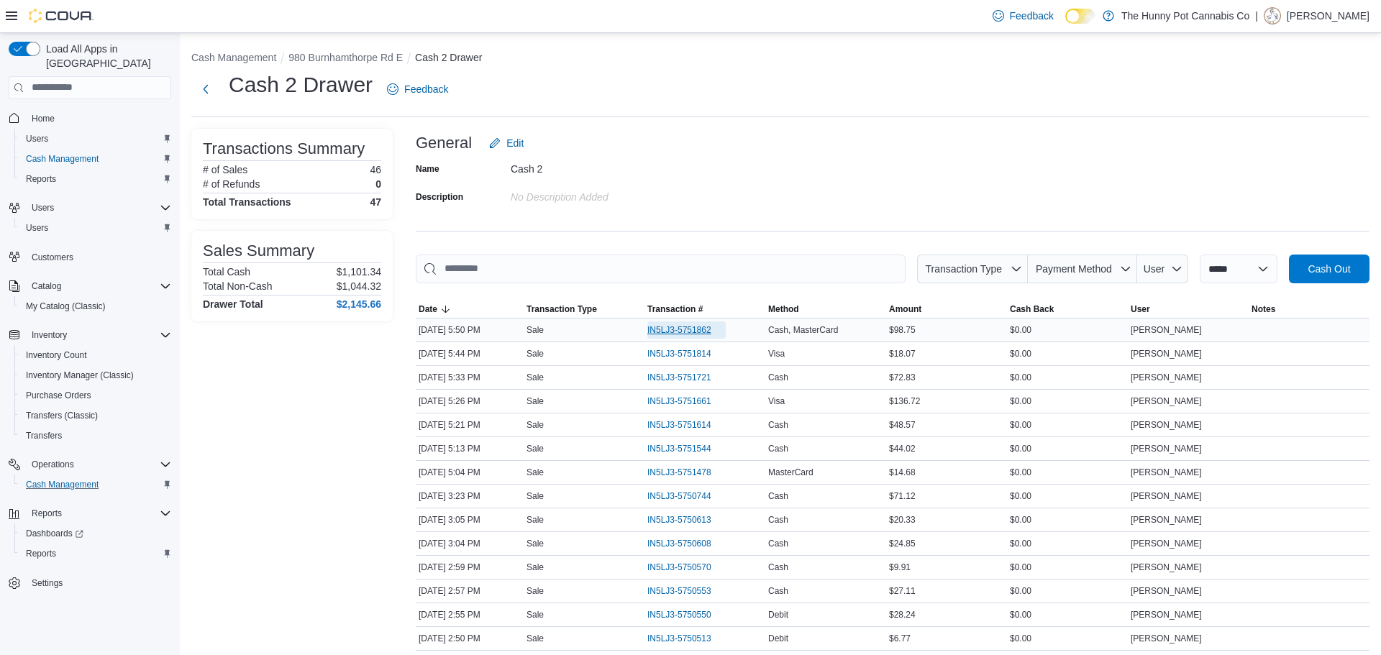
click at [675, 329] on span "IN5LJ3-5751862" at bounding box center [679, 330] width 64 height 12
click at [695, 352] on span "IN5LJ3-5751814" at bounding box center [679, 354] width 64 height 12
click at [688, 331] on span "IN5LJ3-5751973" at bounding box center [679, 330] width 64 height 12
click at [704, 352] on span "IN5LJ3-5751946" at bounding box center [679, 354] width 64 height 12
click at [684, 334] on span "IN5LJ3-5751973" at bounding box center [679, 330] width 64 height 12
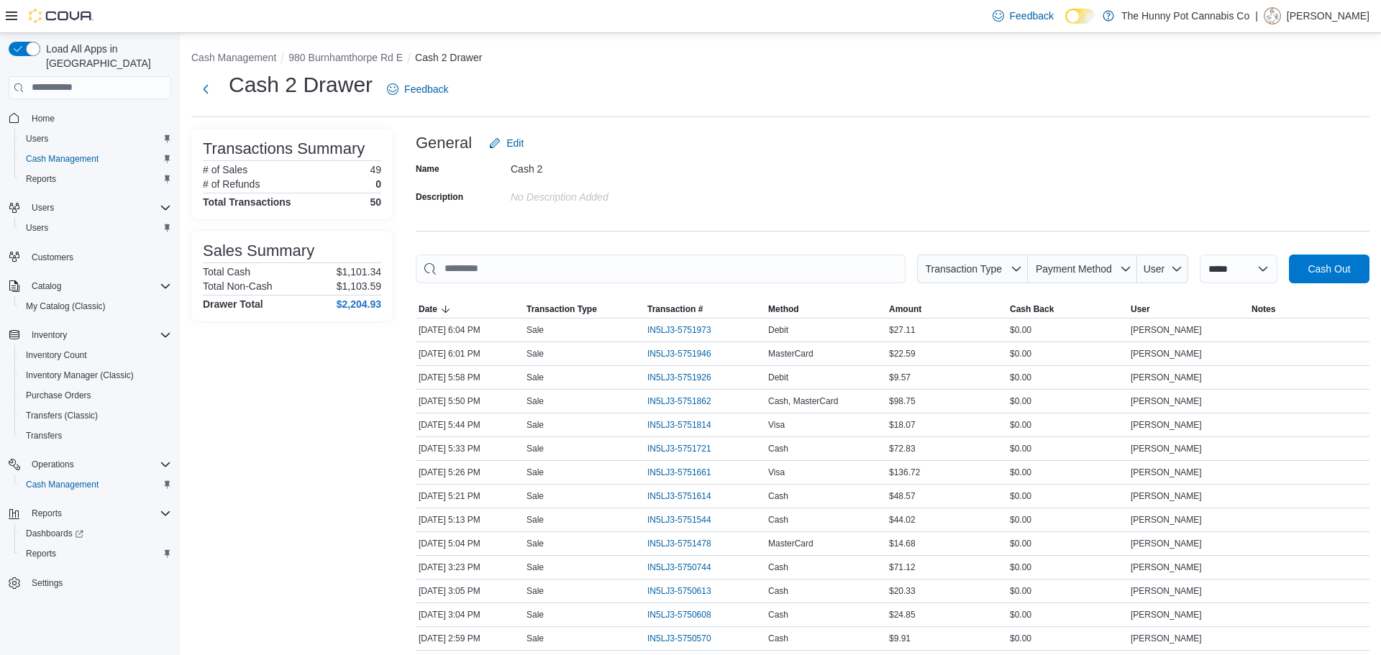
click at [96, 550] on div "Reports Dashboards Reports" at bounding box center [90, 534] width 163 height 66
click at [99, 545] on div "Reports" at bounding box center [95, 553] width 151 height 17
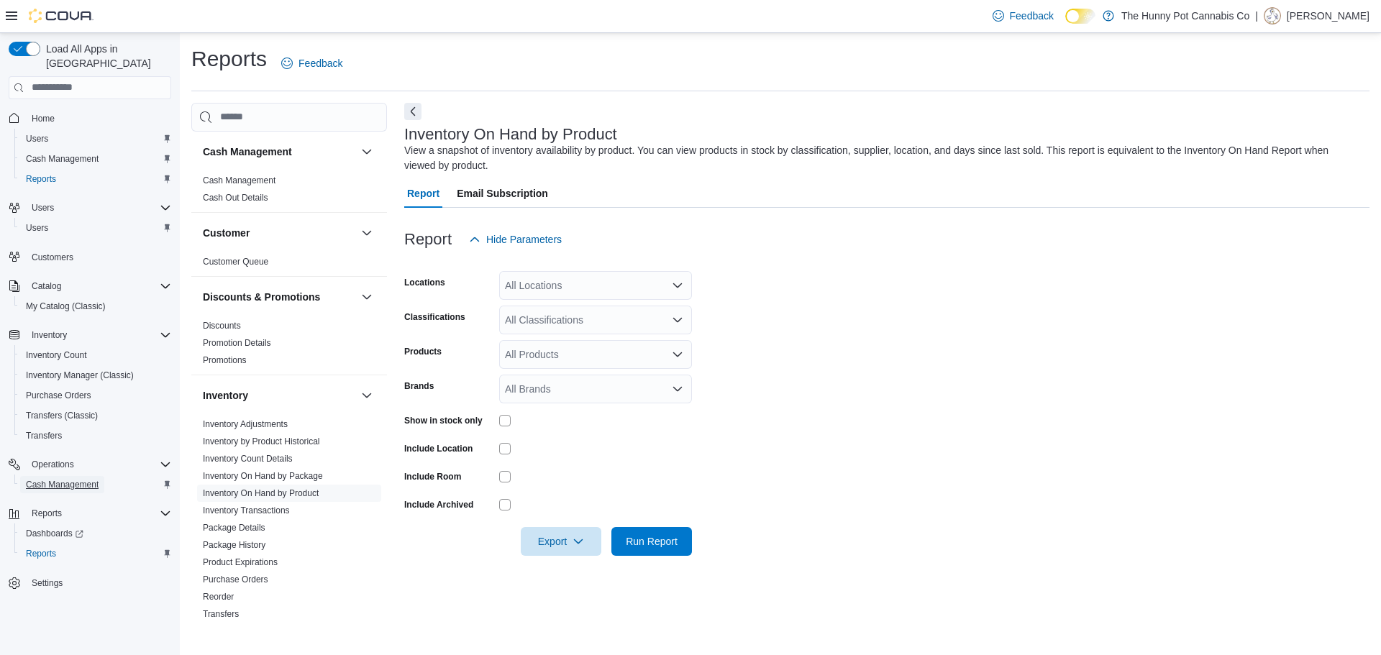
click at [91, 478] on span "Cash Management" at bounding box center [62, 484] width 73 height 17
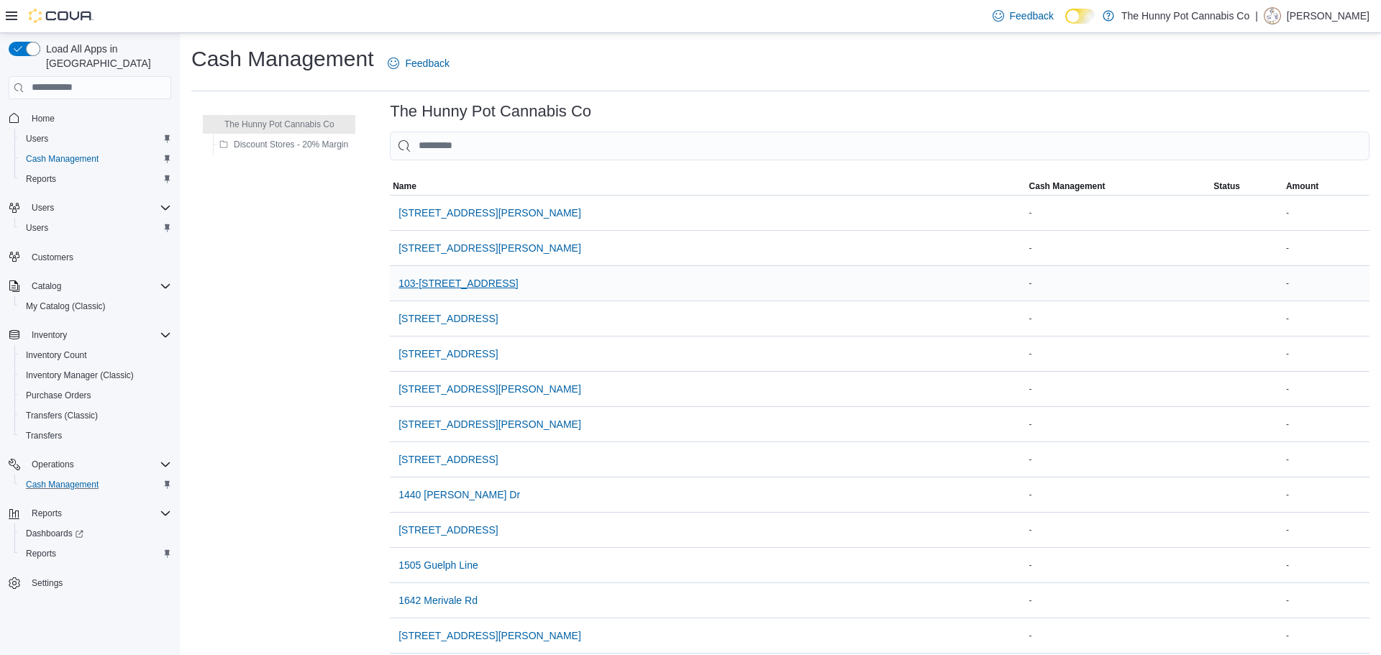
scroll to position [997, 0]
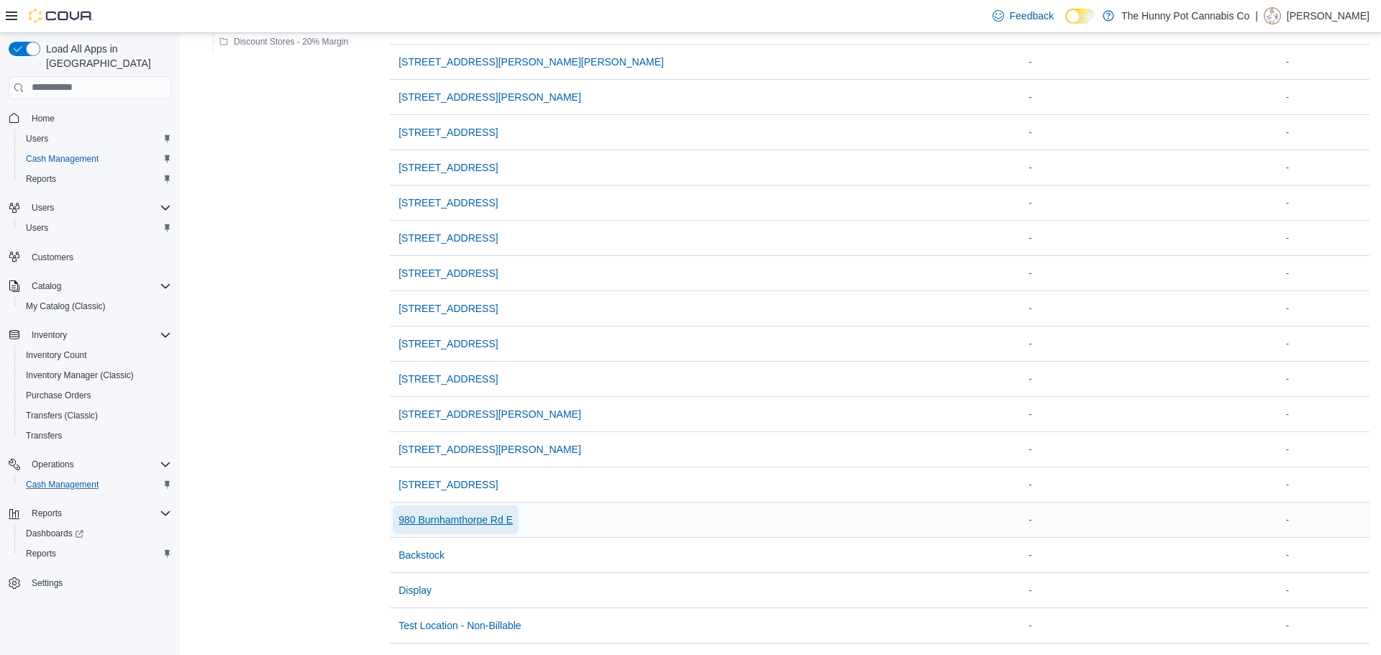
click at [482, 508] on span "980 Burnhamthorpe Rd E" at bounding box center [455, 520] width 114 height 29
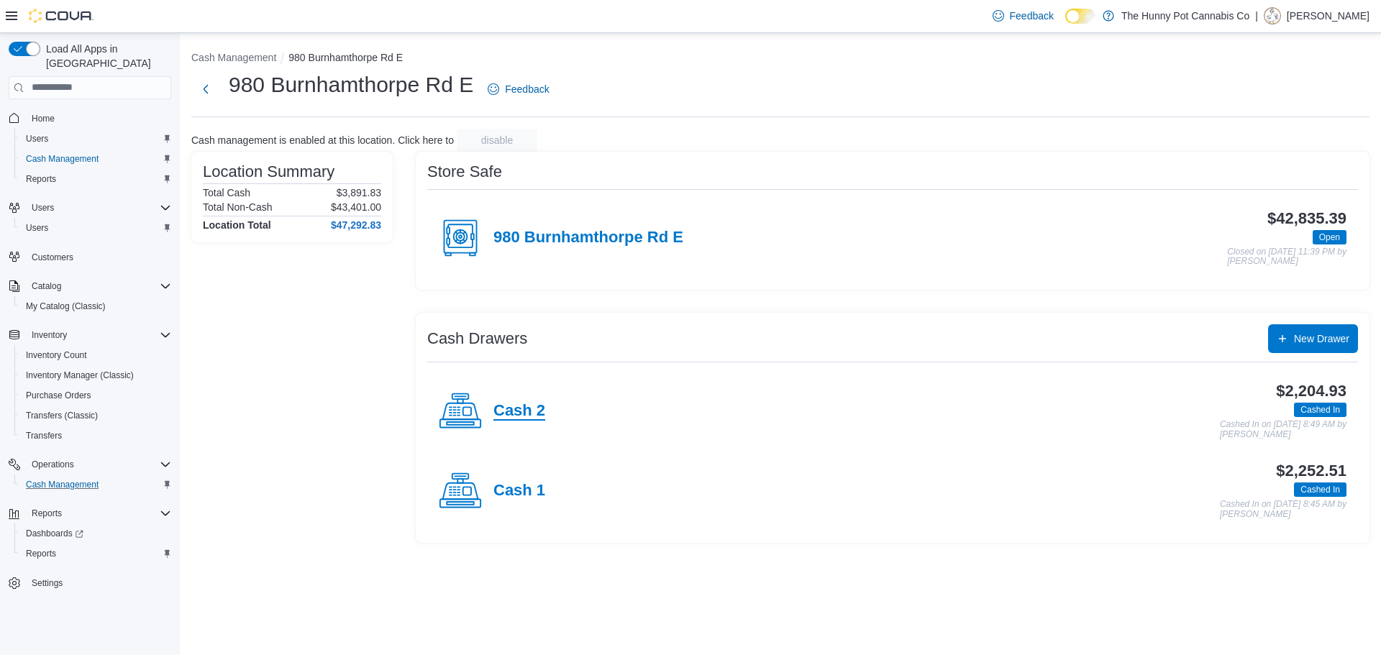
click at [530, 419] on h4 "Cash 2" at bounding box center [519, 411] width 52 height 19
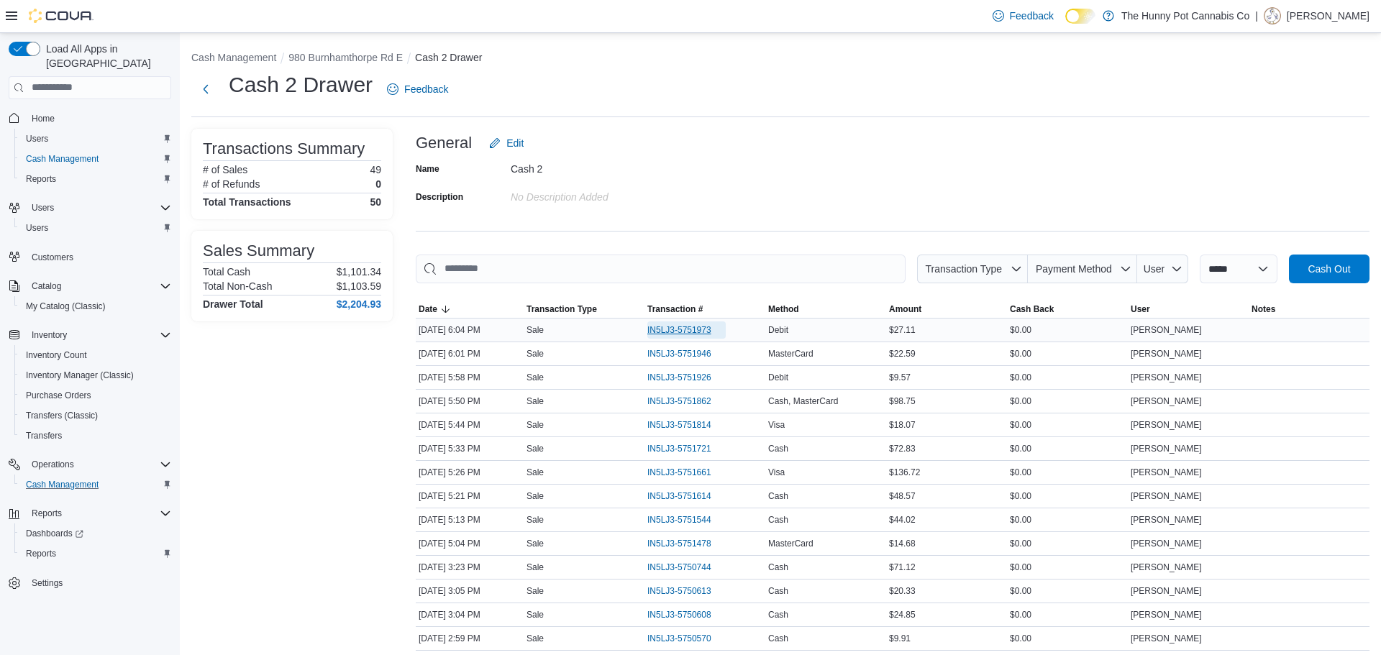
click at [689, 329] on span "IN5LJ3-5751973" at bounding box center [679, 330] width 64 height 12
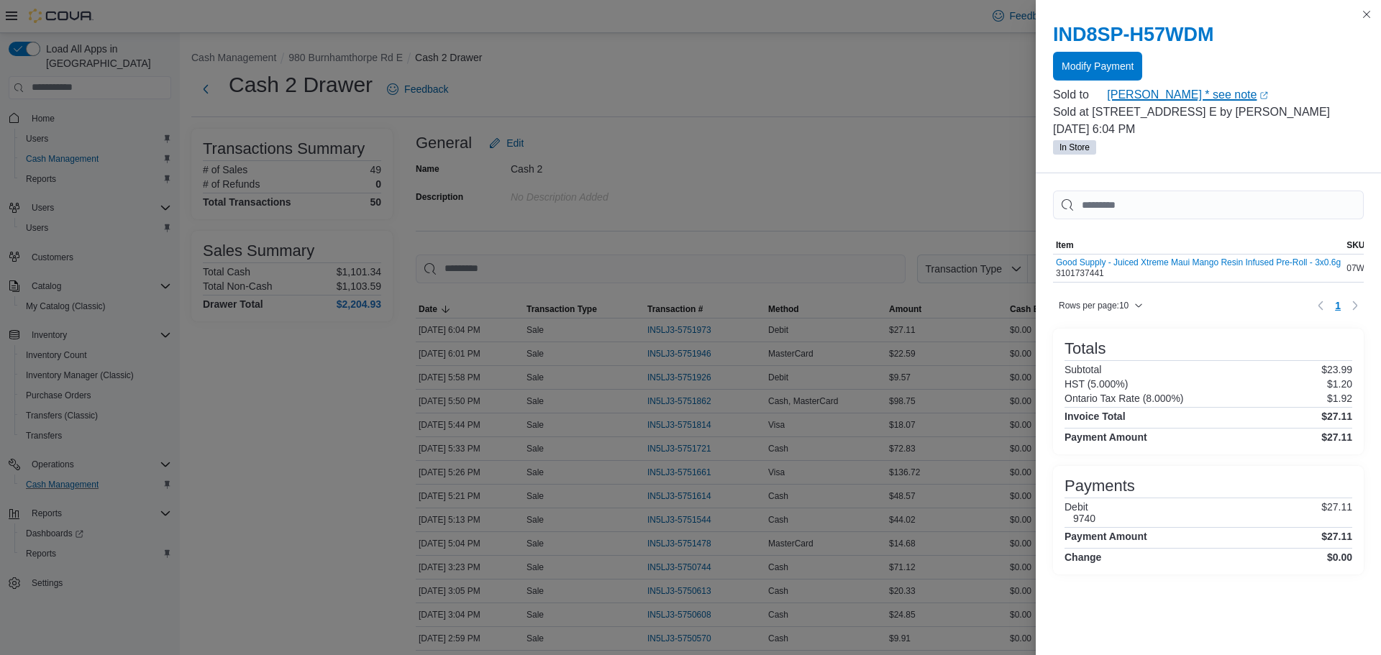
click at [1178, 95] on link "Artem Rybintsev * see note (opens in a new tab or window)" at bounding box center [1235, 94] width 257 height 17
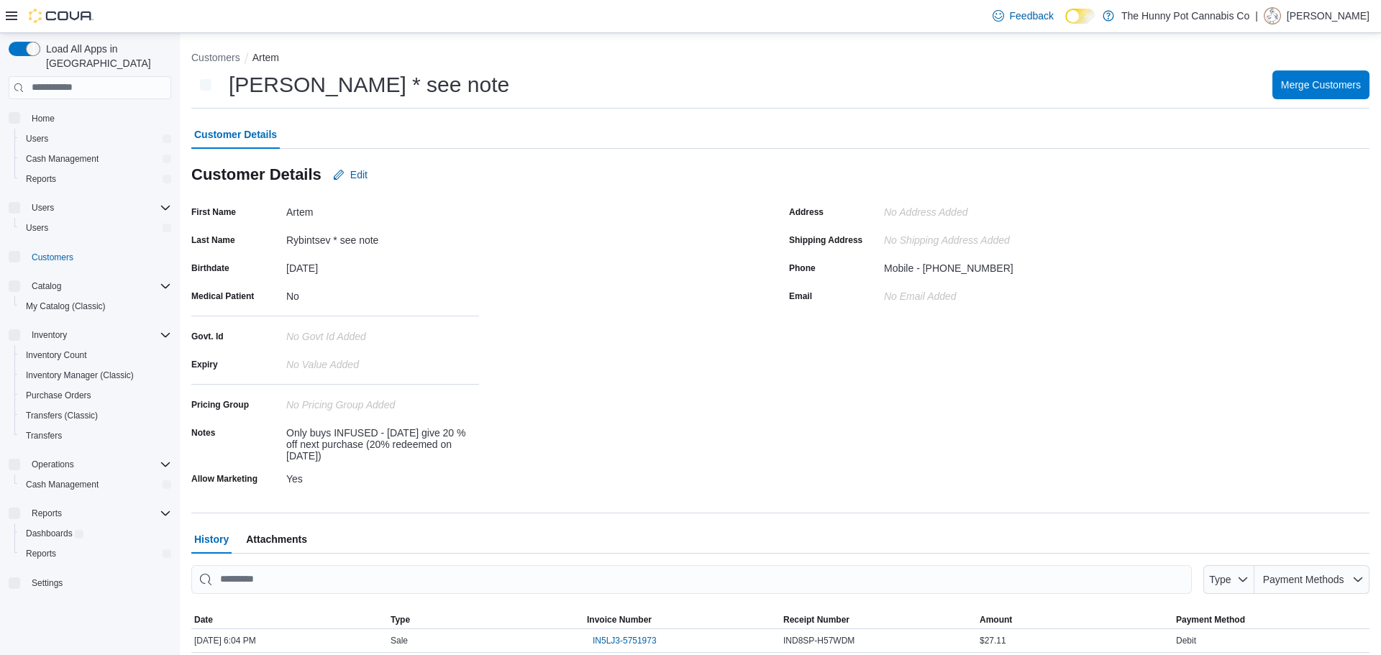
click at [347, 149] on div "Customer Details" at bounding box center [780, 134] width 1178 height 29
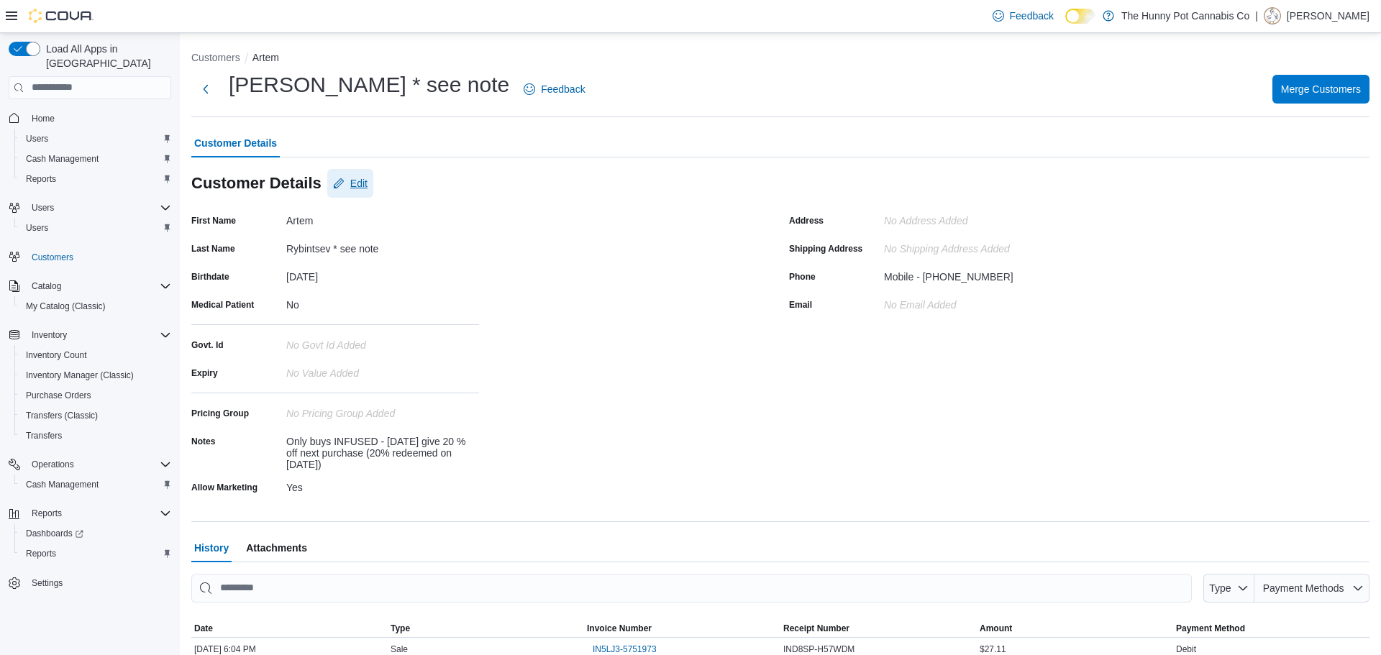
click at [354, 188] on span "Edit" at bounding box center [358, 183] width 17 height 14
select select "******"
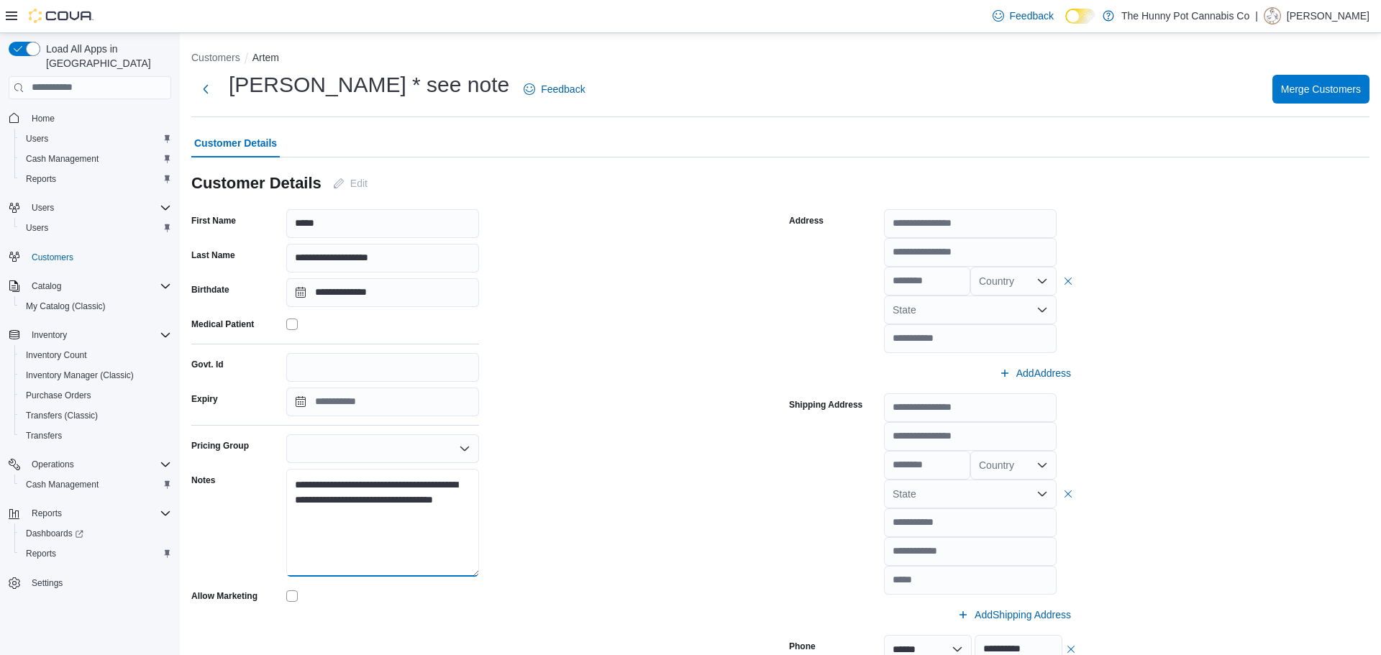
click at [409, 502] on textarea "**********" at bounding box center [382, 523] width 193 height 108
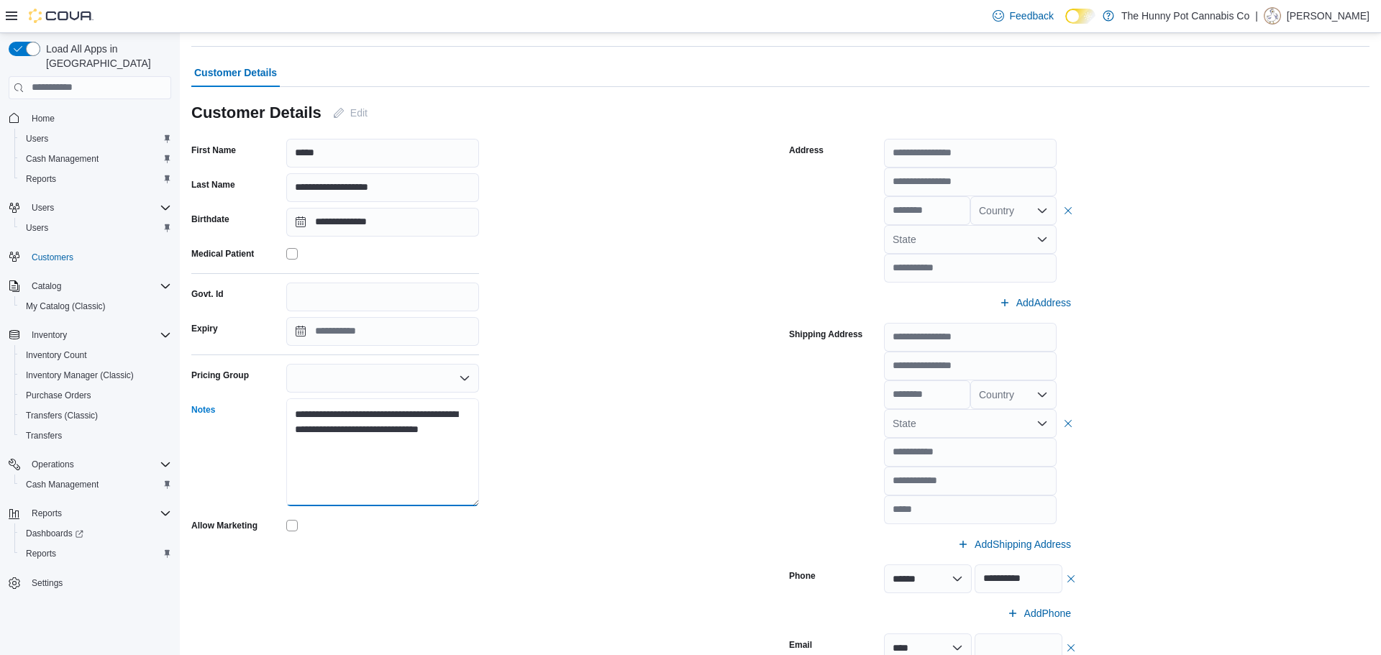
scroll to position [564, 0]
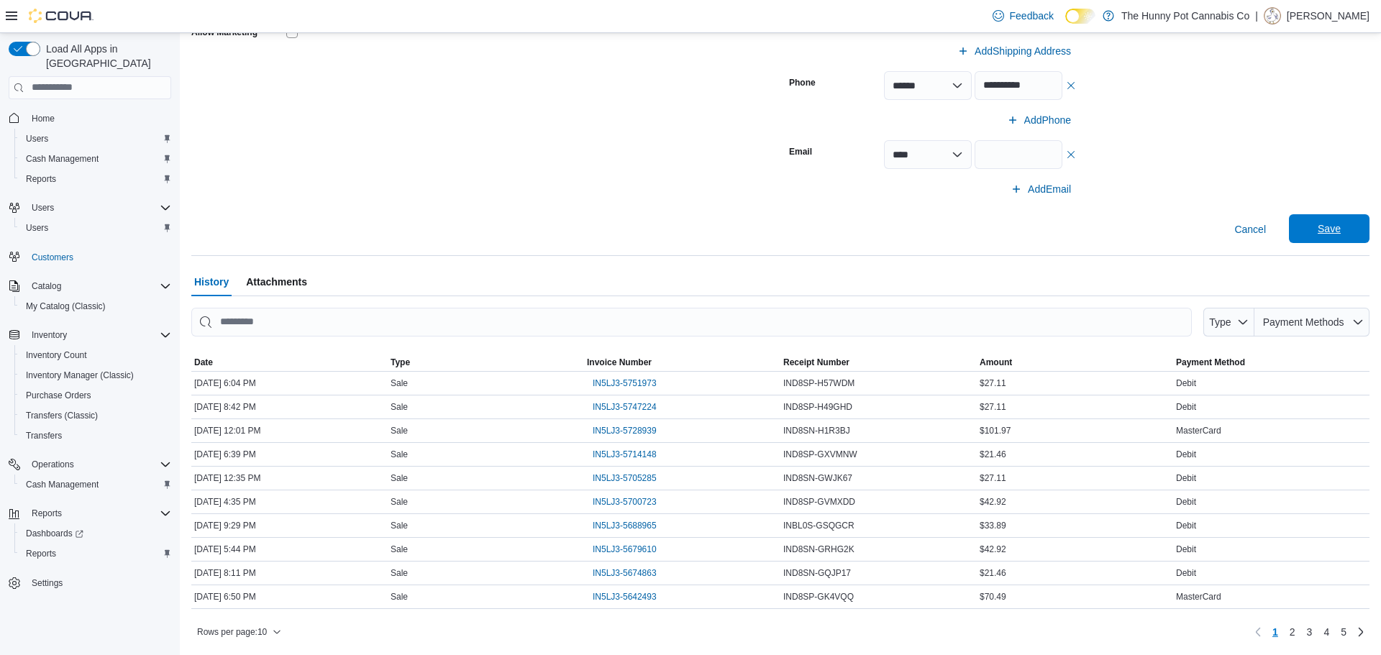
type textarea "**********"
click at [1349, 241] on span "Save" at bounding box center [1328, 228] width 63 height 29
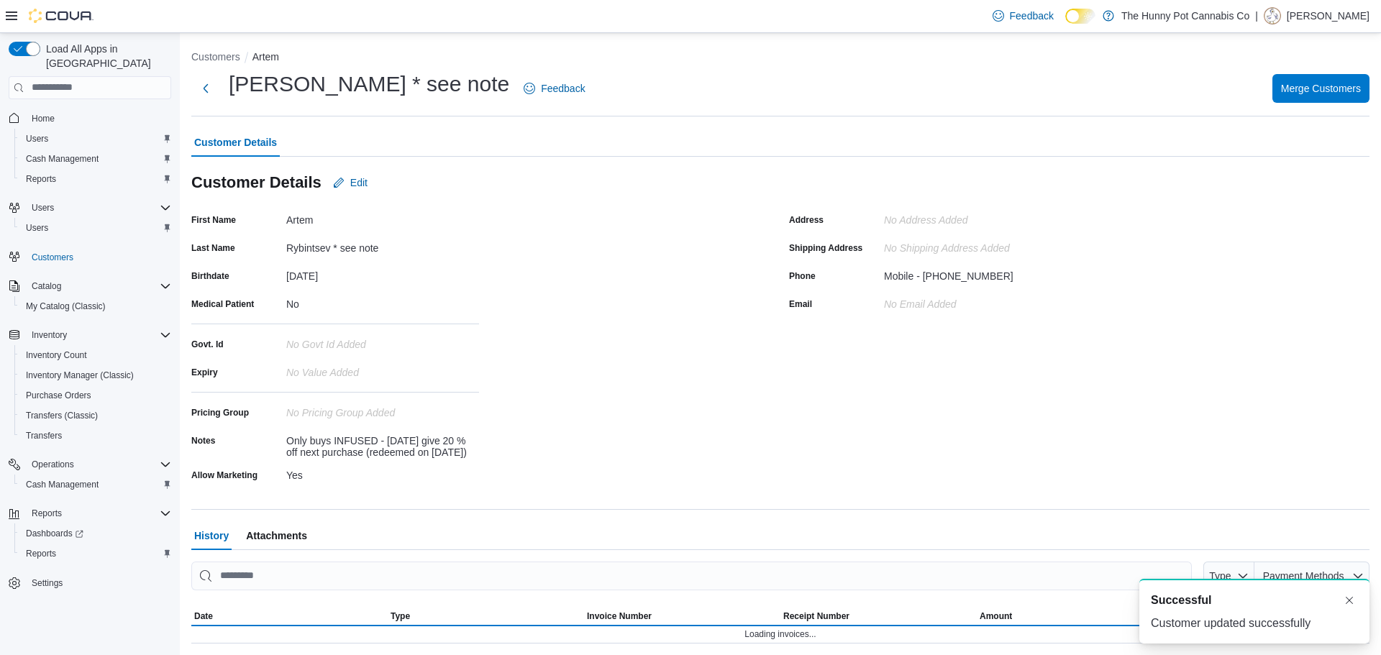
scroll to position [0, 0]
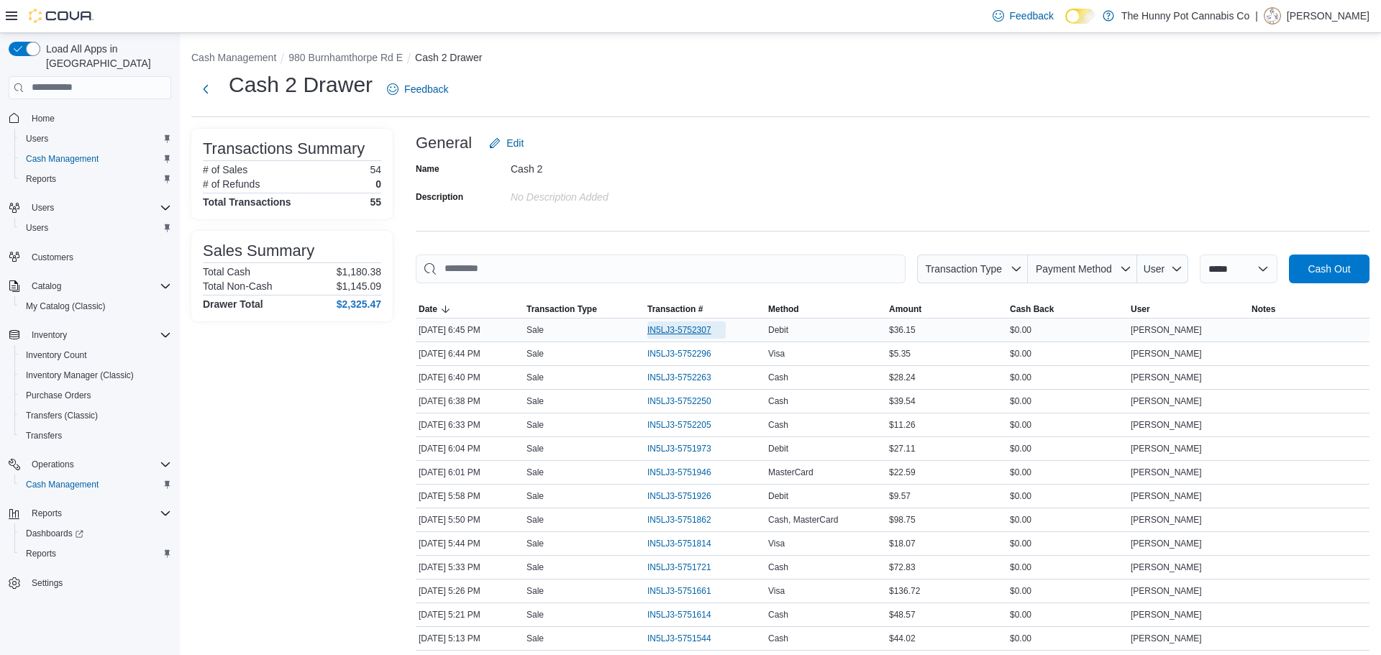
click at [682, 329] on span "IN5LJ3-5752307" at bounding box center [679, 330] width 64 height 12
click at [662, 329] on span "IN5LJ3-5752307" at bounding box center [679, 330] width 64 height 12
click at [669, 355] on span "IN5LJ3-5752296" at bounding box center [679, 354] width 64 height 12
click at [697, 379] on span "IN5LJ3-5752263" at bounding box center [679, 378] width 64 height 12
click at [698, 452] on span "IN5LJ3-5751973" at bounding box center [679, 449] width 64 height 12
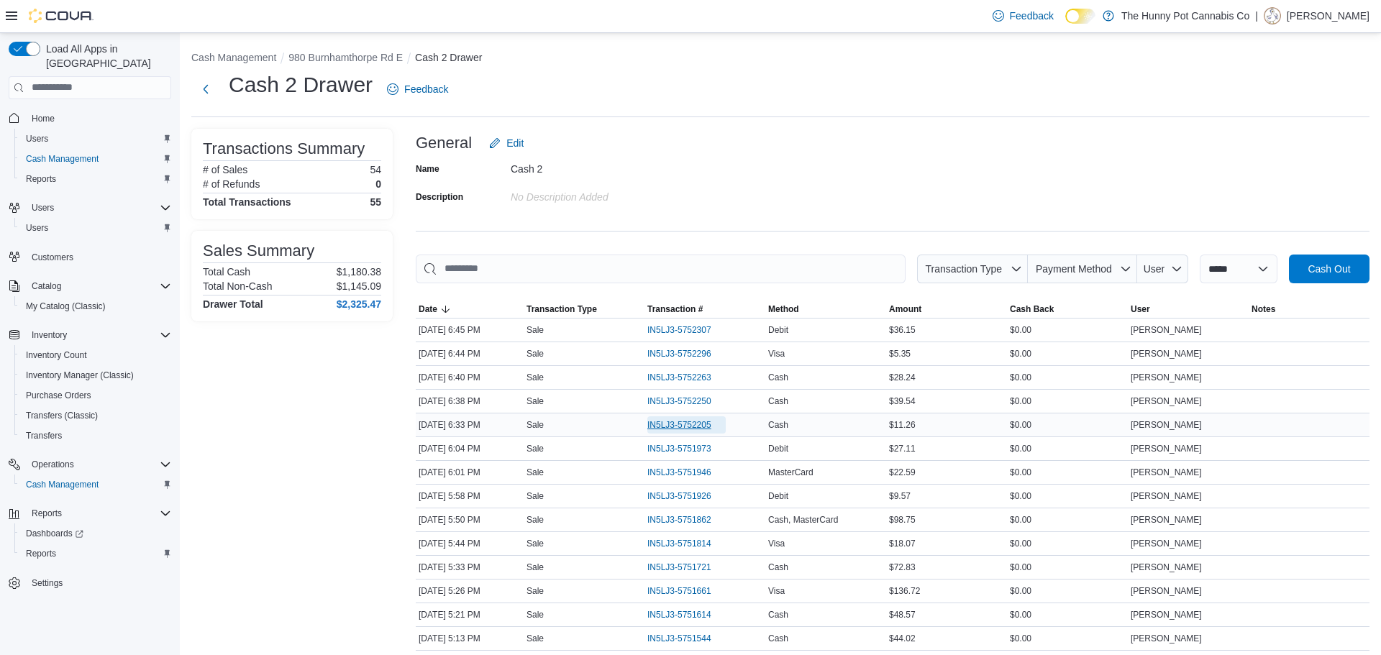
click at [692, 425] on span "IN5LJ3-5752205" at bounding box center [679, 425] width 64 height 12
click at [690, 402] on span "IN5LJ3-5752250" at bounding box center [679, 402] width 64 height 12
click at [653, 321] on span "IN5LJ3-5752328" at bounding box center [686, 329] width 78 height 17
click at [652, 360] on span "IN5LJ3-5752307" at bounding box center [686, 353] width 78 height 17
click at [72, 545] on div "Reports" at bounding box center [95, 553] width 151 height 17
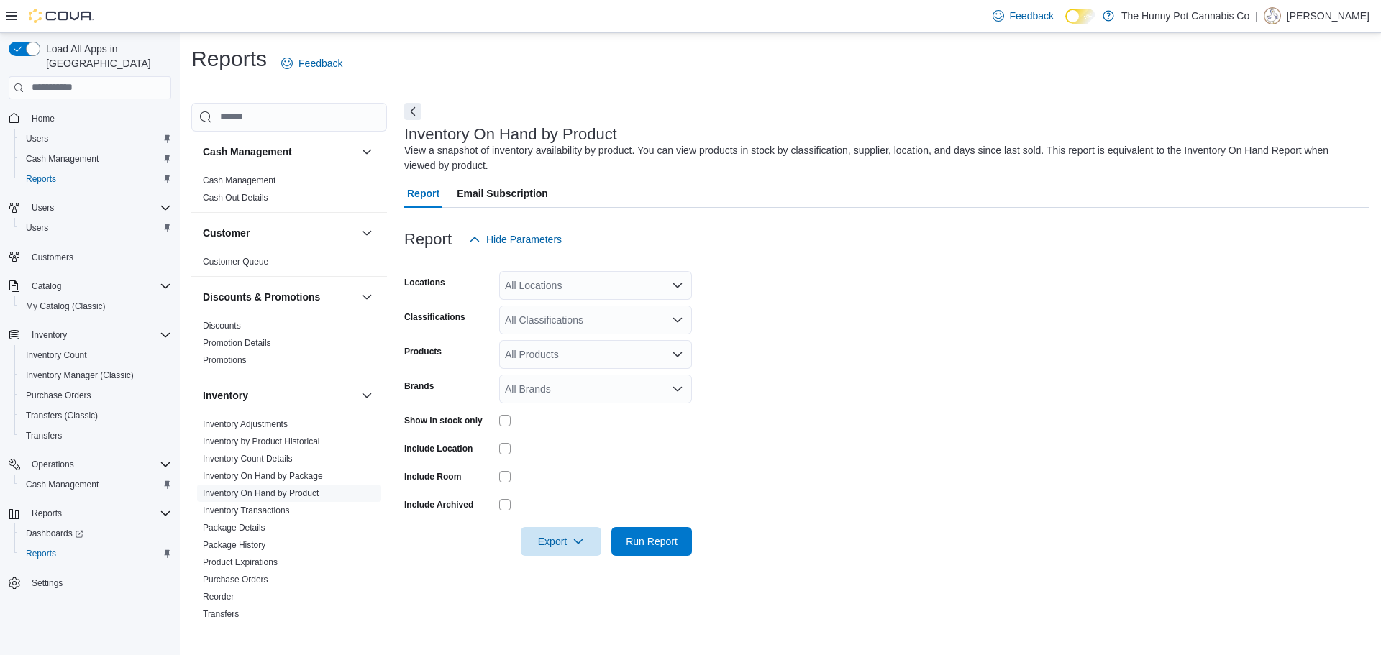
click at [632, 274] on div "All Locations" at bounding box center [595, 285] width 193 height 29
type input "***"
click at [618, 309] on span "980 Burnhamthorpe Rd E" at bounding box center [587, 310] width 114 height 14
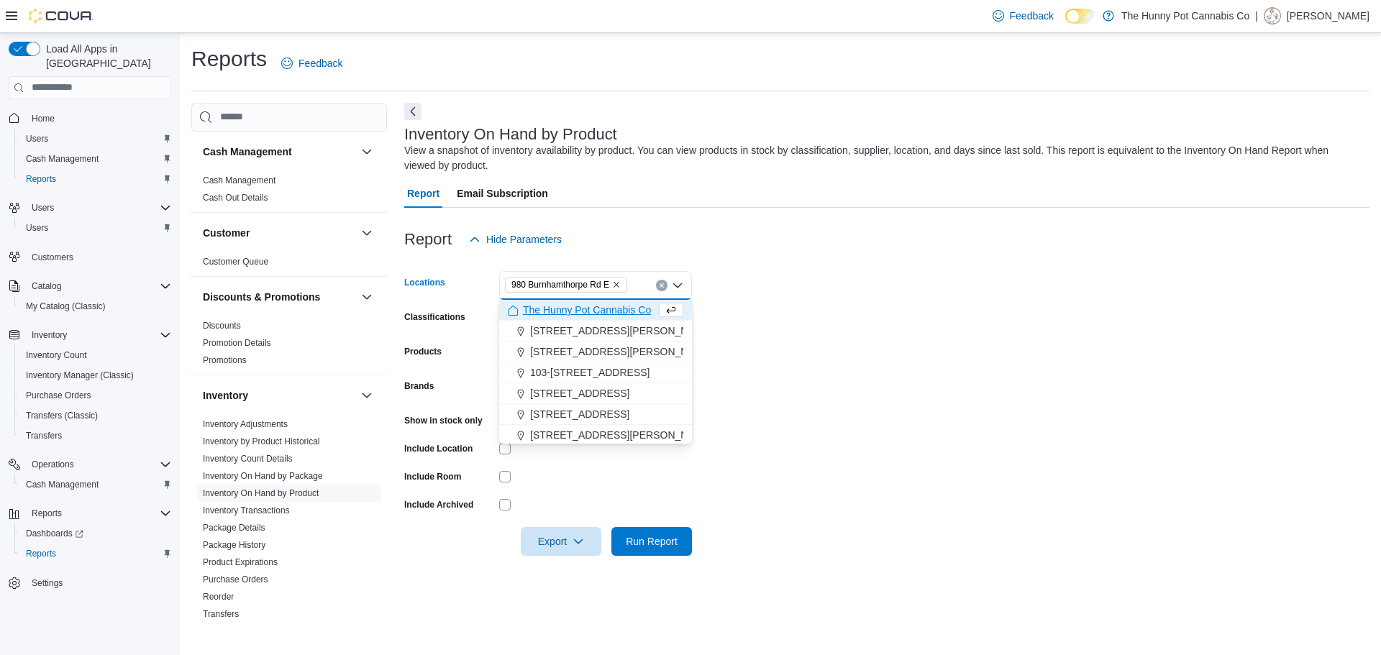
click at [910, 271] on form "Locations 980 Burnhamthorpe Rd E Combo box. Selected. 980 Burnhamthorpe Rd E. P…" at bounding box center [886, 405] width 965 height 302
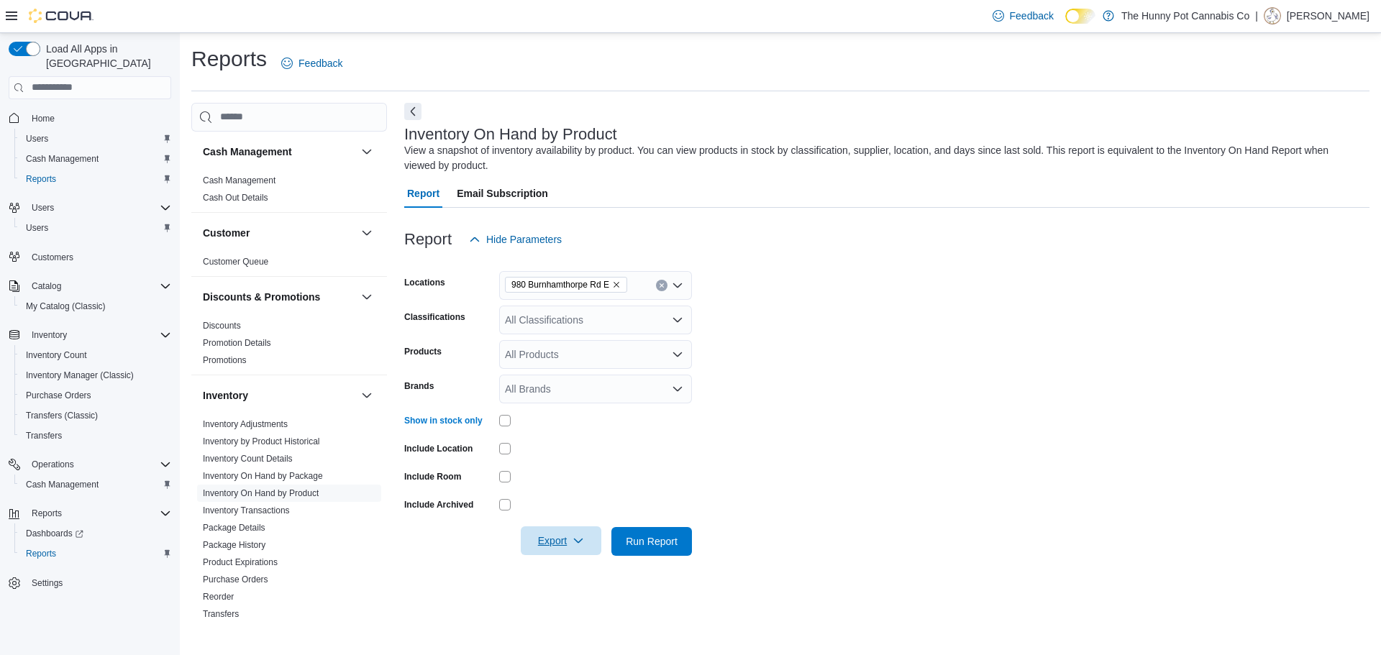
click at [581, 550] on span "Export" at bounding box center [560, 540] width 63 height 29
click at [509, 412] on div at bounding box center [595, 420] width 193 height 22
click at [572, 544] on span "Export" at bounding box center [560, 540] width 63 height 29
click at [560, 468] on button "Export to Excel" at bounding box center [563, 455] width 82 height 29
click at [103, 476] on link "Cash Management" at bounding box center [62, 484] width 84 height 17
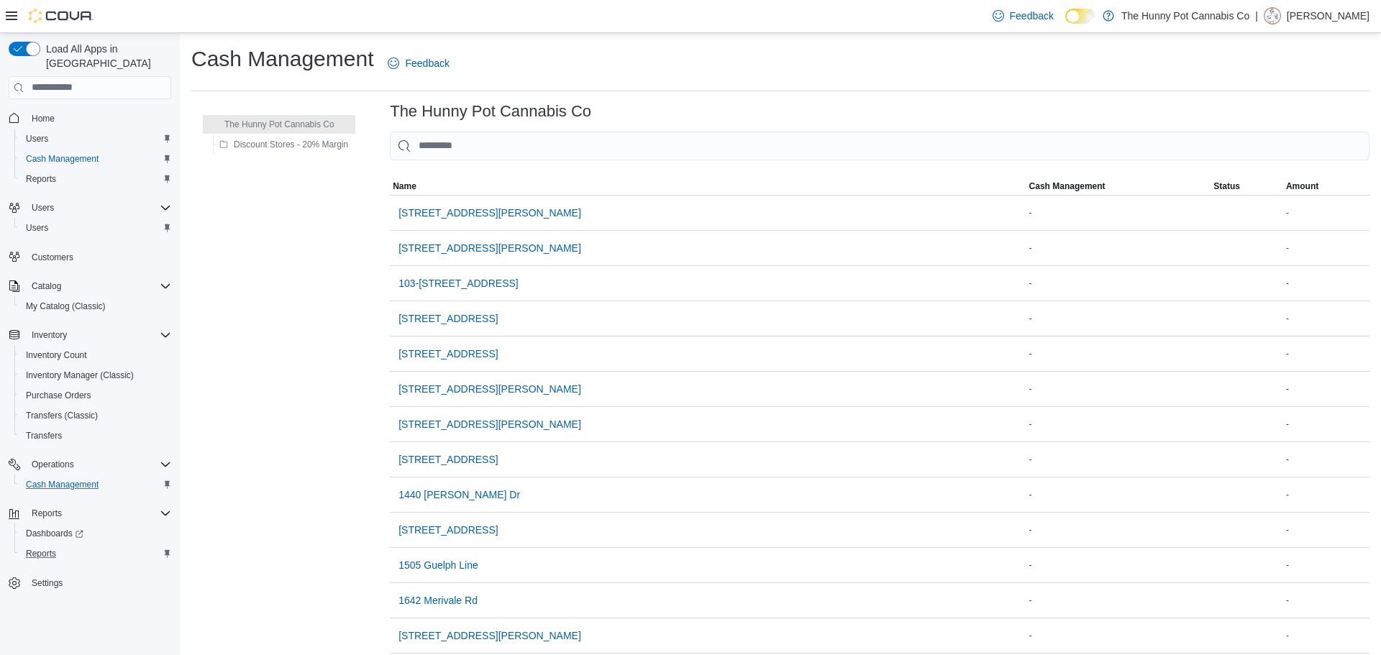
click at [78, 545] on div "Reports" at bounding box center [95, 553] width 151 height 17
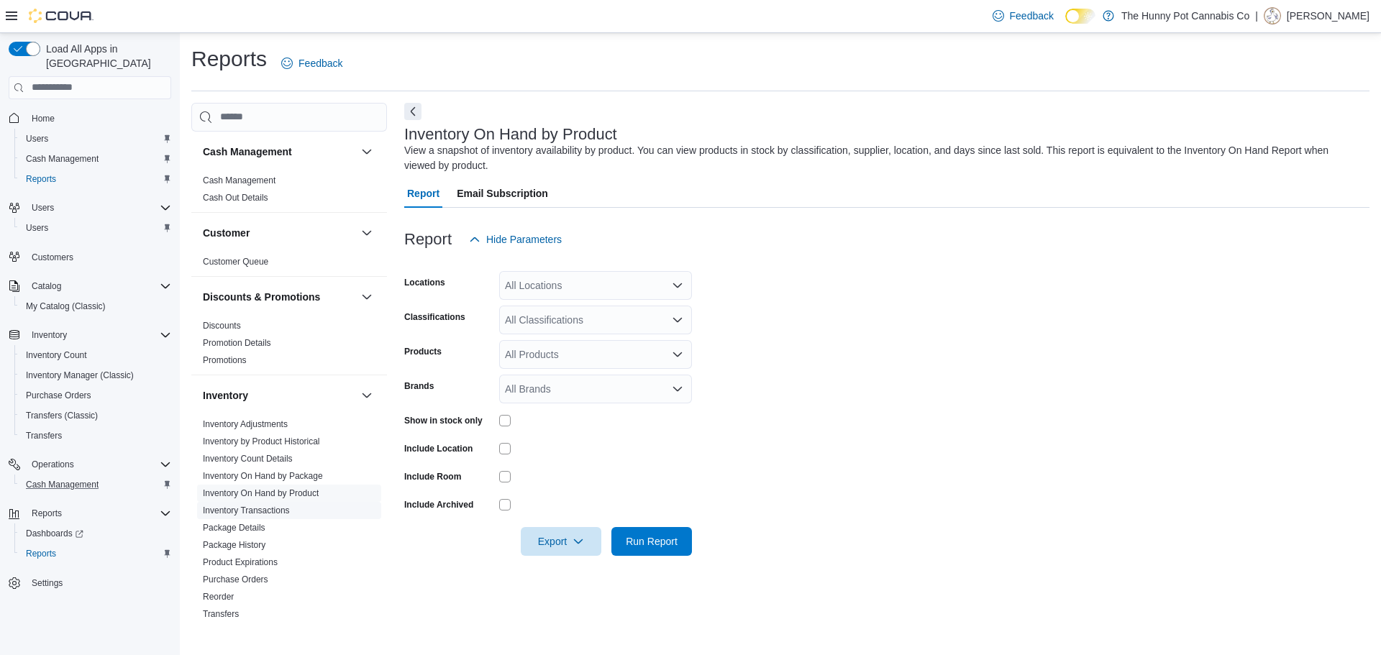
click at [262, 510] on link "Inventory Transactions" at bounding box center [246, 511] width 87 height 10
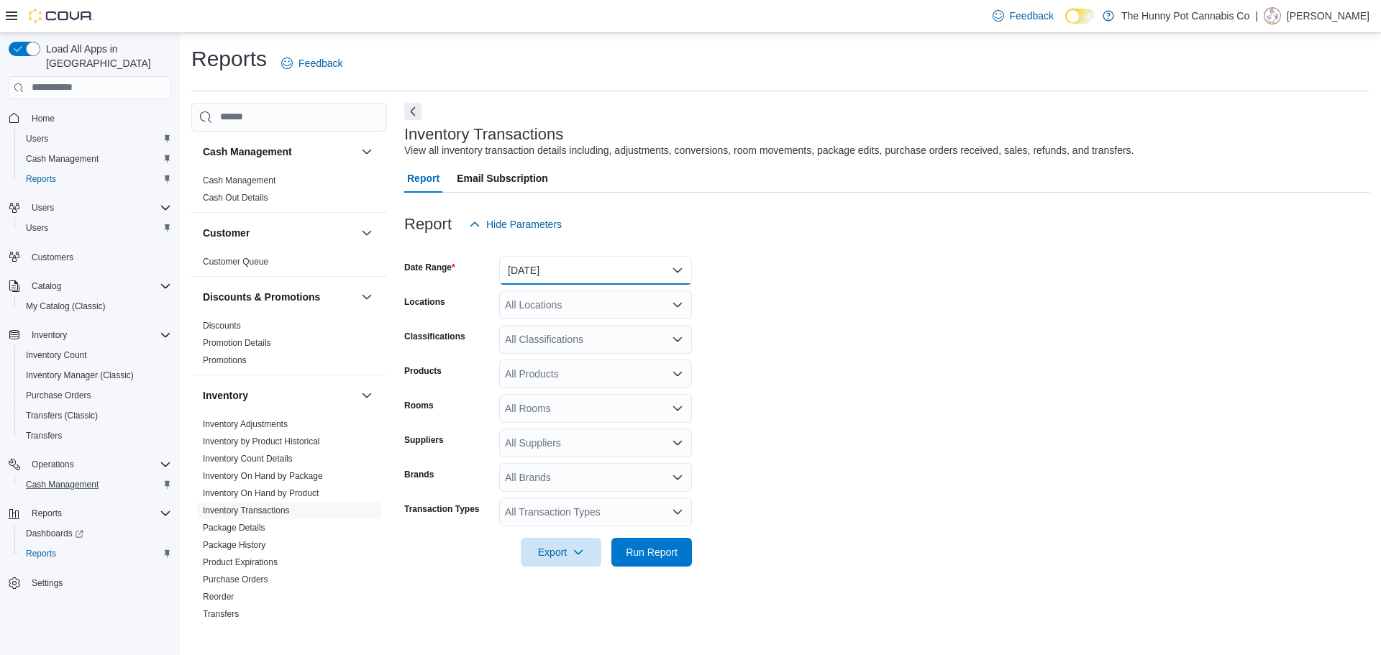
click at [570, 270] on button "[DATE]" at bounding box center [595, 270] width 193 height 29
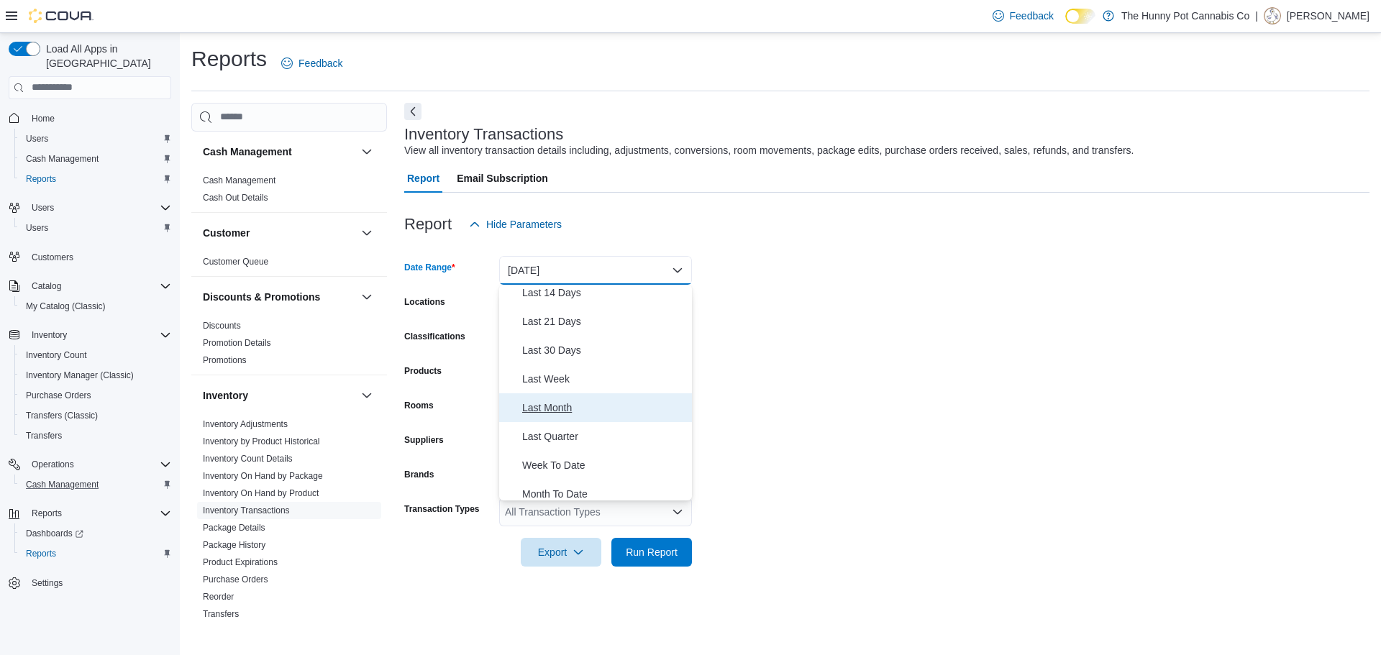
click at [578, 413] on span "Last Month" at bounding box center [604, 407] width 164 height 17
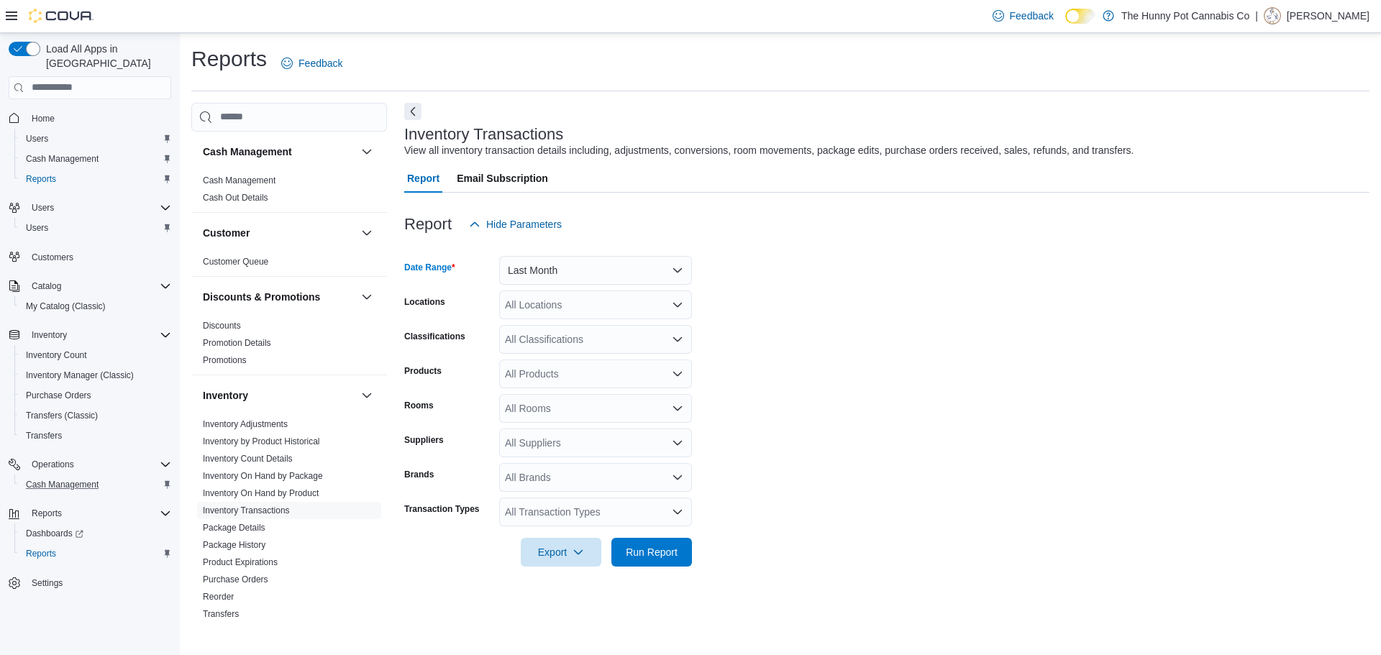
click at [580, 302] on div "All Locations" at bounding box center [595, 305] width 193 height 29
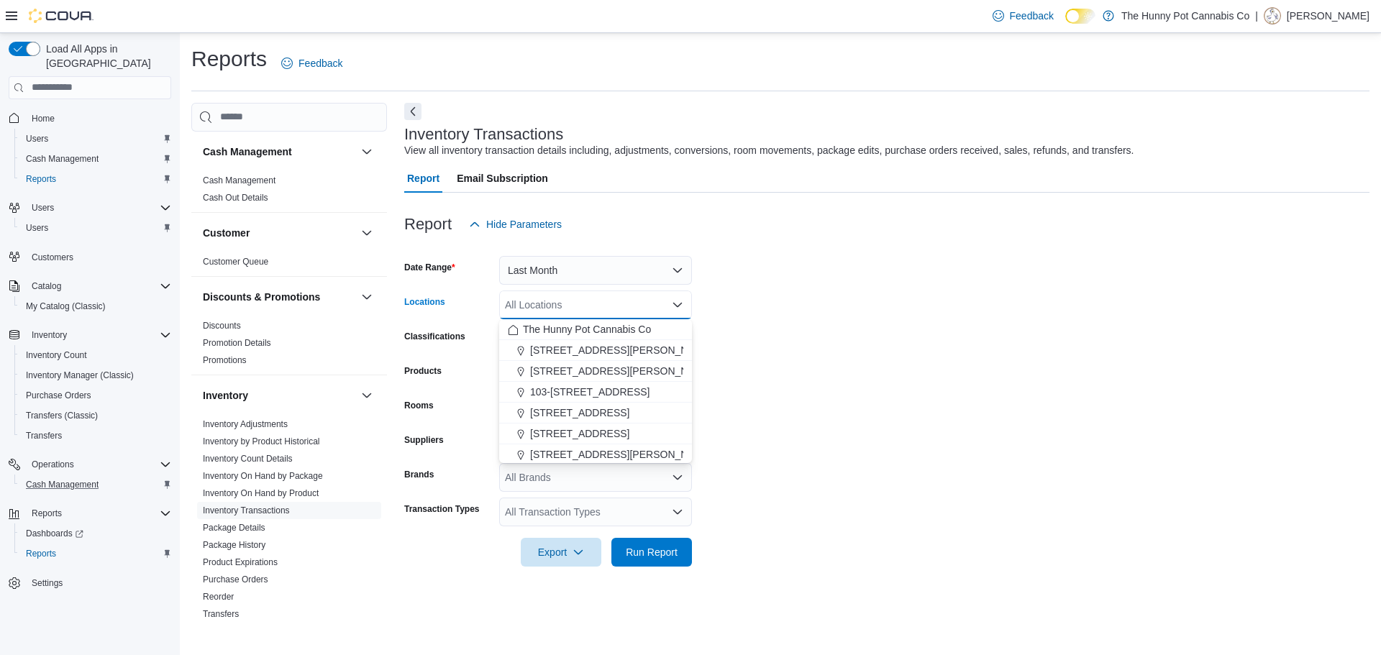
click at [886, 437] on form "Date Range Last Month Locations All Locations Combo box. Selected. Combo box in…" at bounding box center [886, 403] width 965 height 328
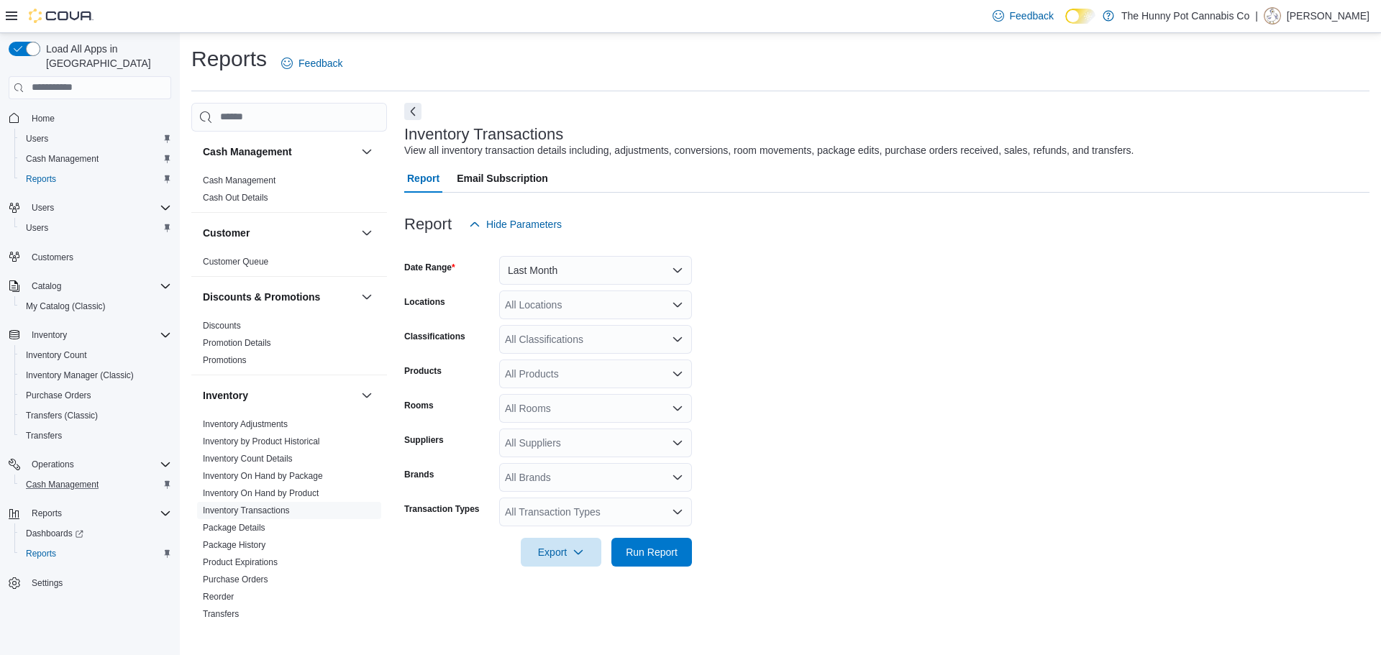
click at [534, 377] on div "All Products" at bounding box center [595, 374] width 193 height 29
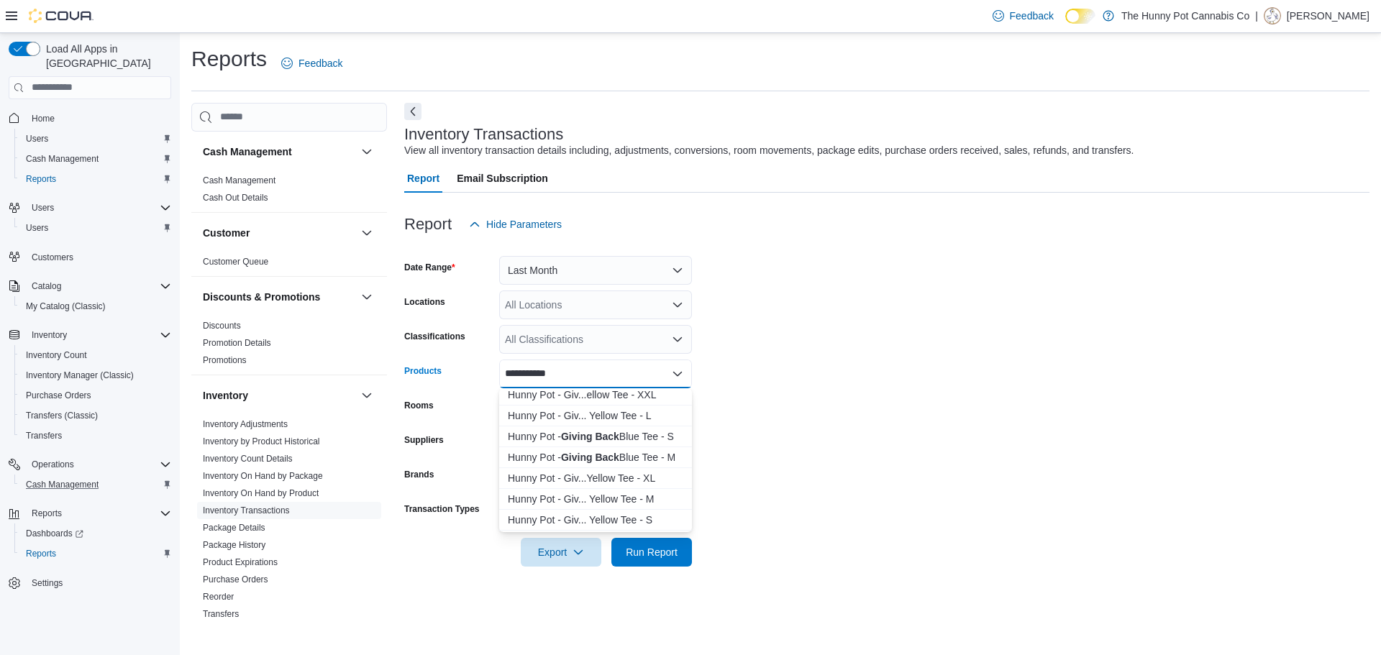
scroll to position [106, 0]
type input "**********"
click at [627, 502] on div "Hunny Pot - Giv... Yellow Tee - M" at bounding box center [595, 501] width 175 height 14
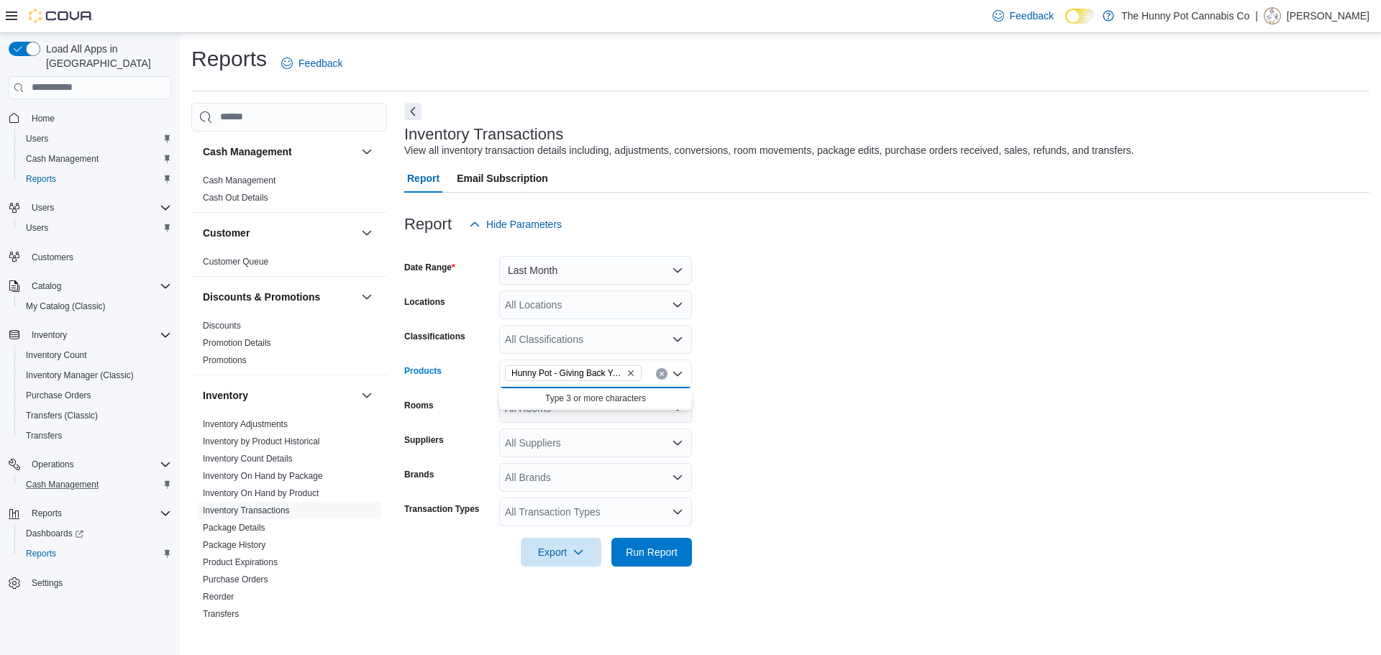
scroll to position [0, 0]
click at [656, 555] on span "Run Report" at bounding box center [652, 551] width 52 height 14
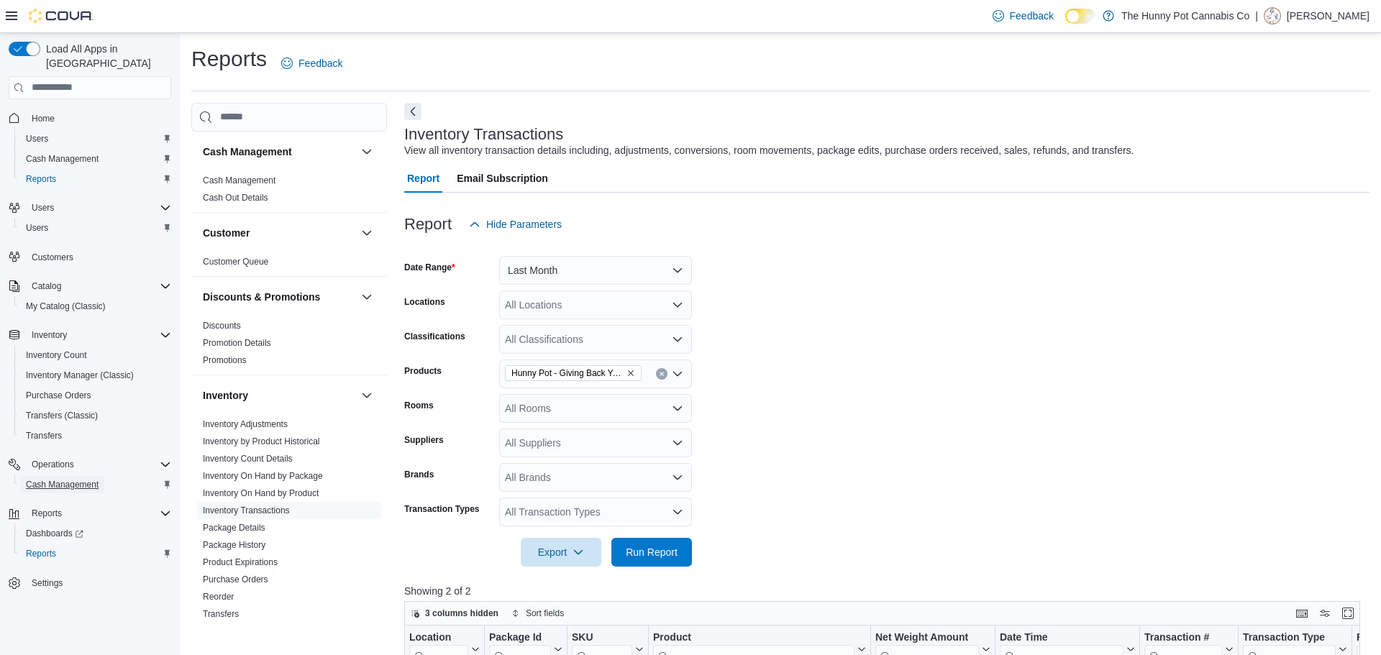
click at [83, 479] on span "Cash Management" at bounding box center [62, 485] width 73 height 12
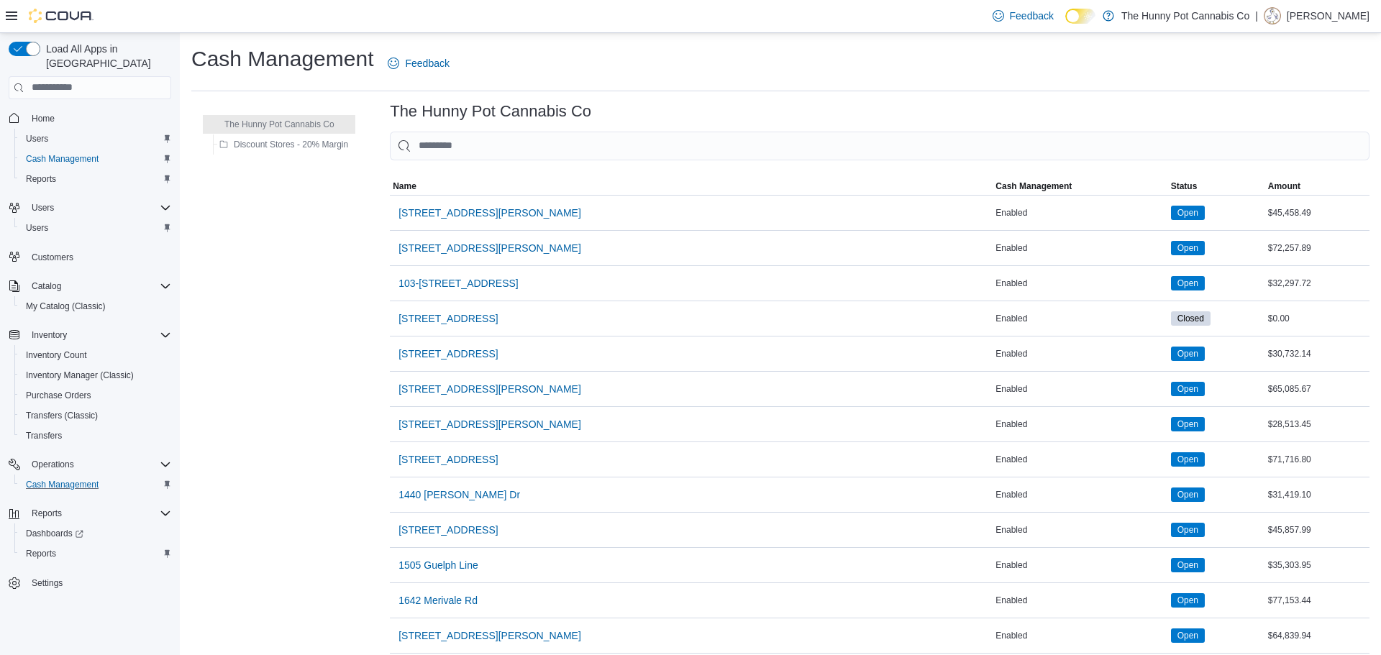
scroll to position [997, 0]
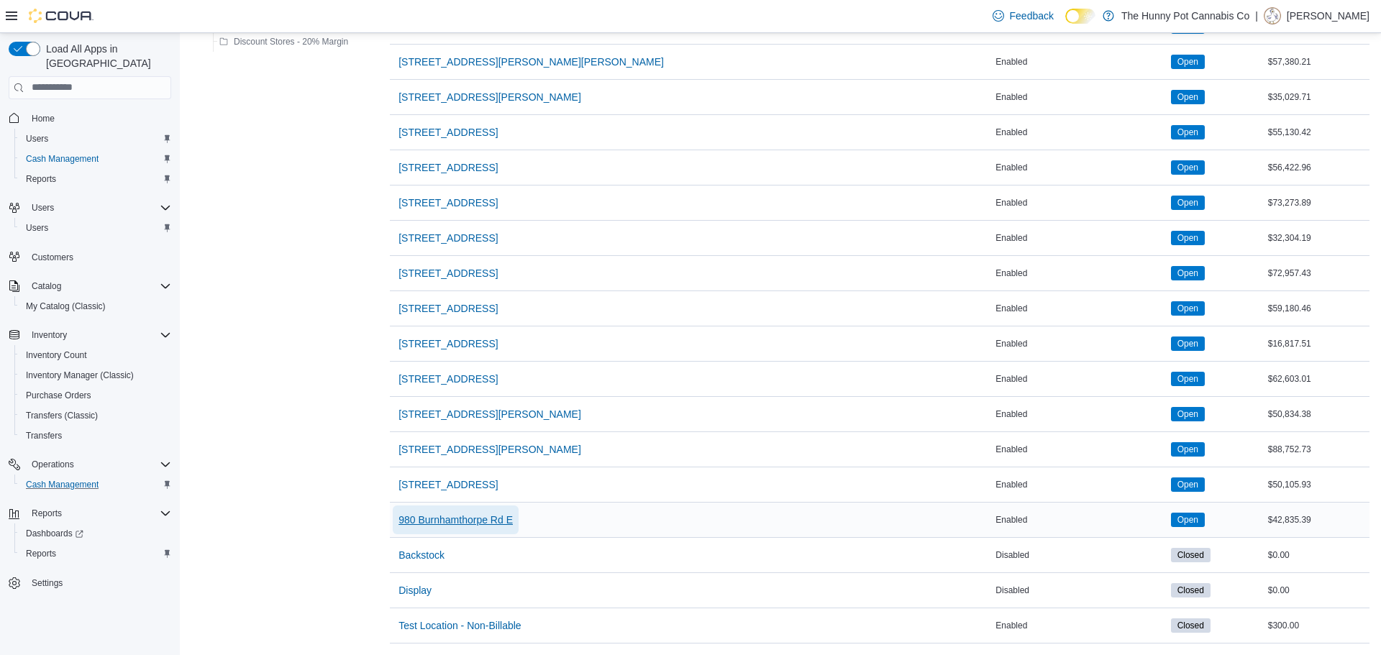
click at [462, 509] on span "980 Burnhamthorpe Rd E" at bounding box center [455, 520] width 114 height 29
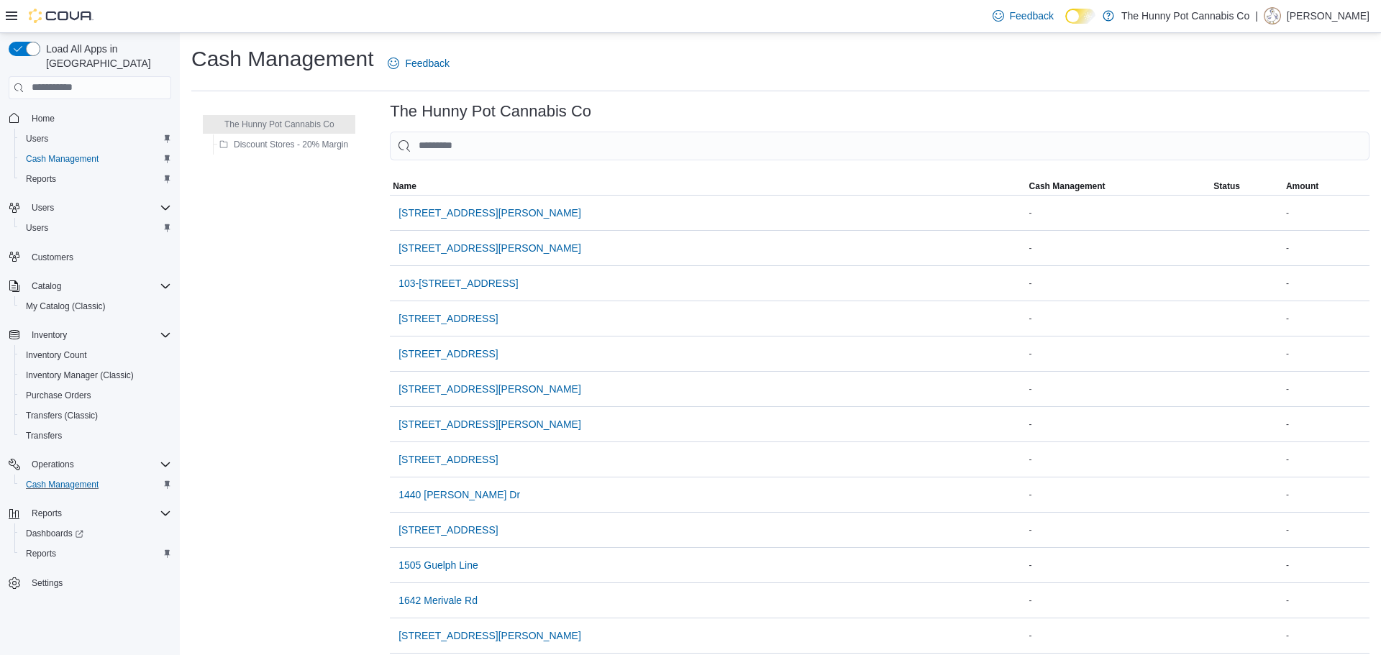
scroll to position [997, 0]
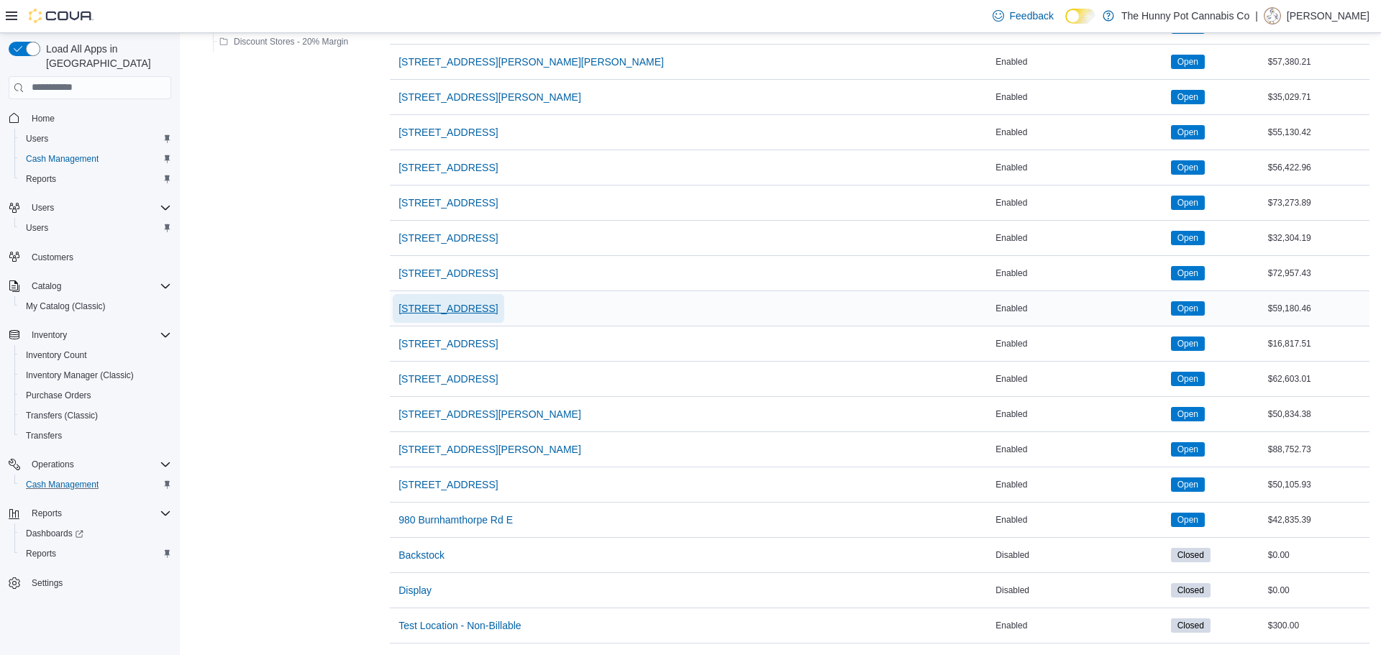
click at [467, 309] on span "5035 Hurontario St" at bounding box center [447, 308] width 99 height 14
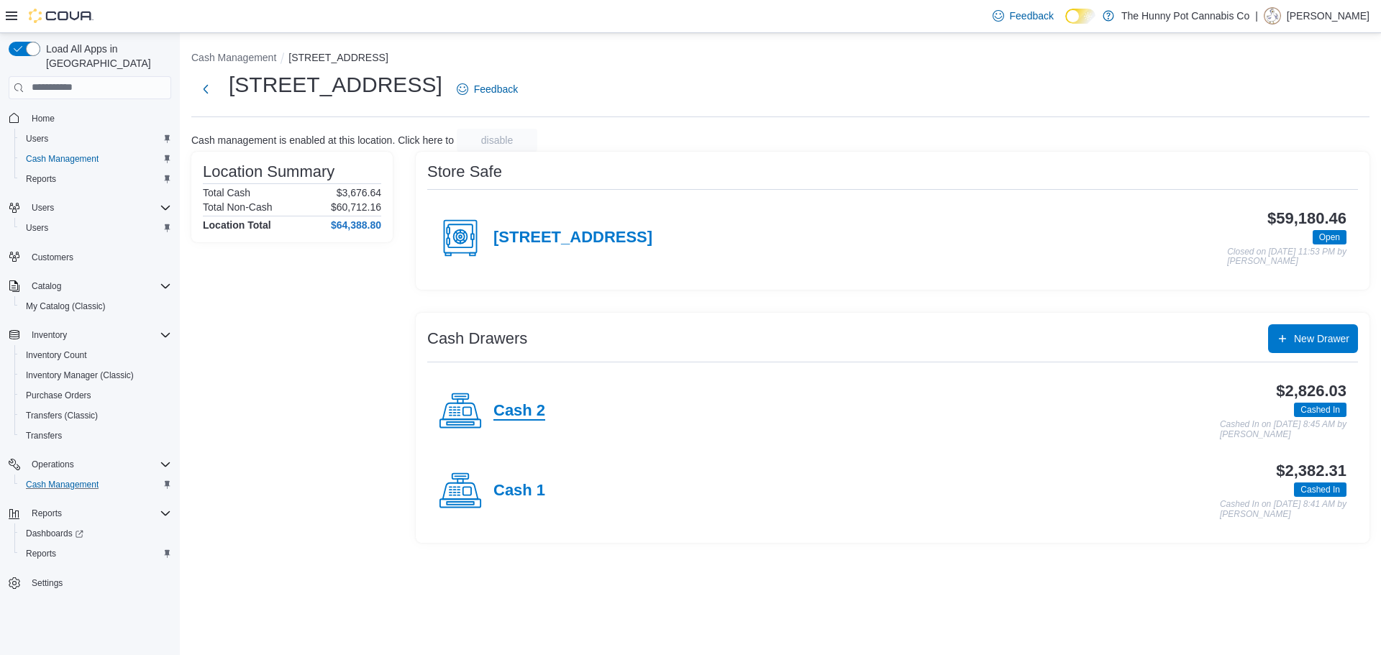
click at [531, 406] on h4 "Cash 2" at bounding box center [519, 411] width 52 height 19
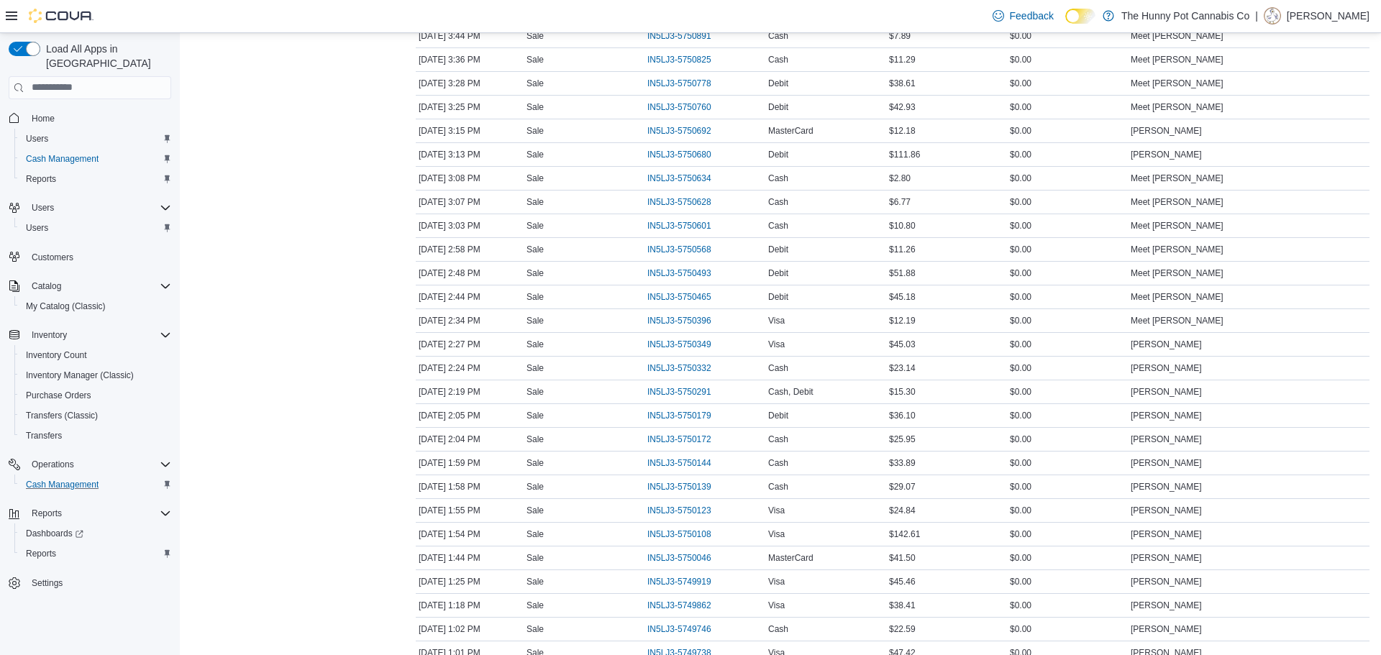
scroll to position [984, 0]
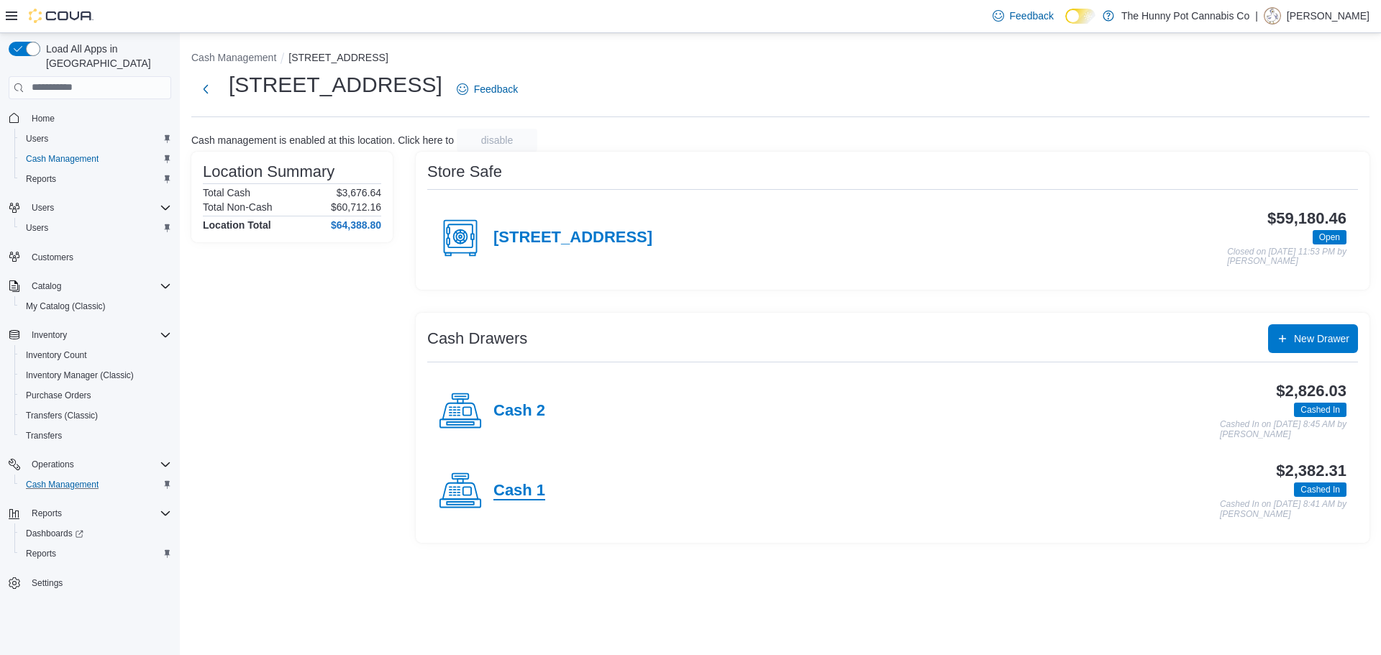
click at [523, 499] on h4 "Cash 1" at bounding box center [519, 491] width 52 height 19
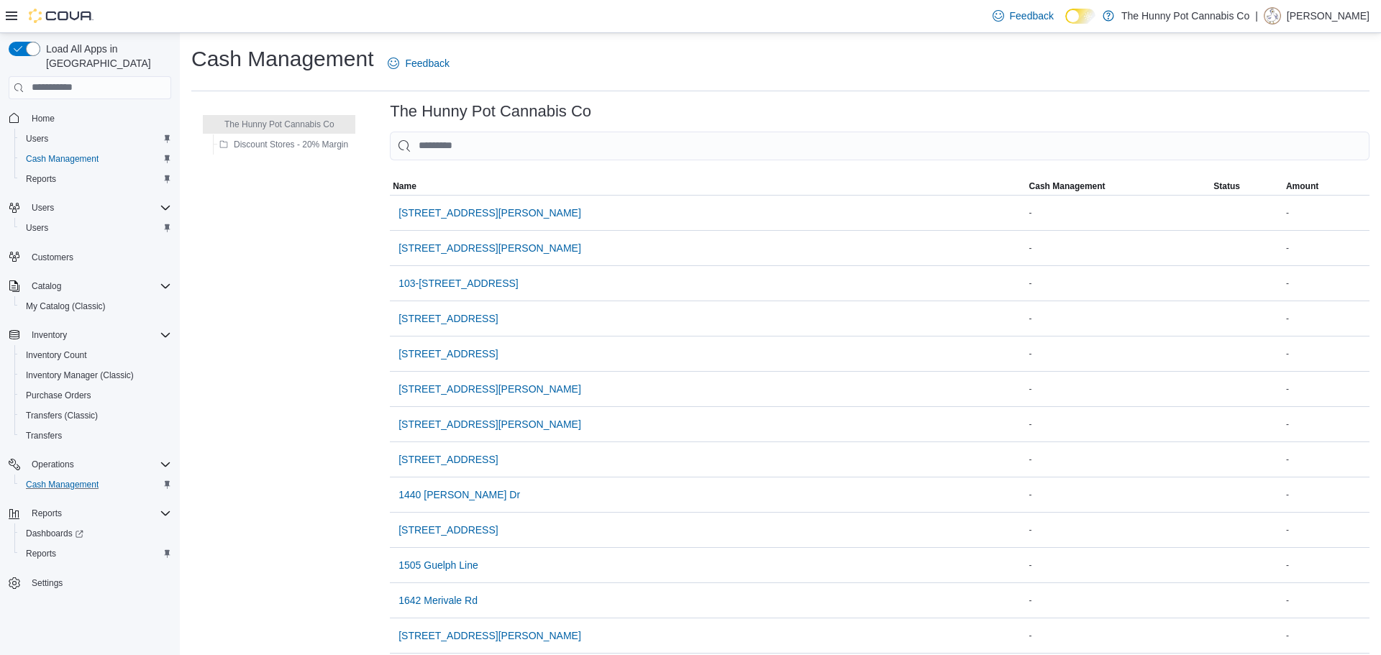
scroll to position [997, 0]
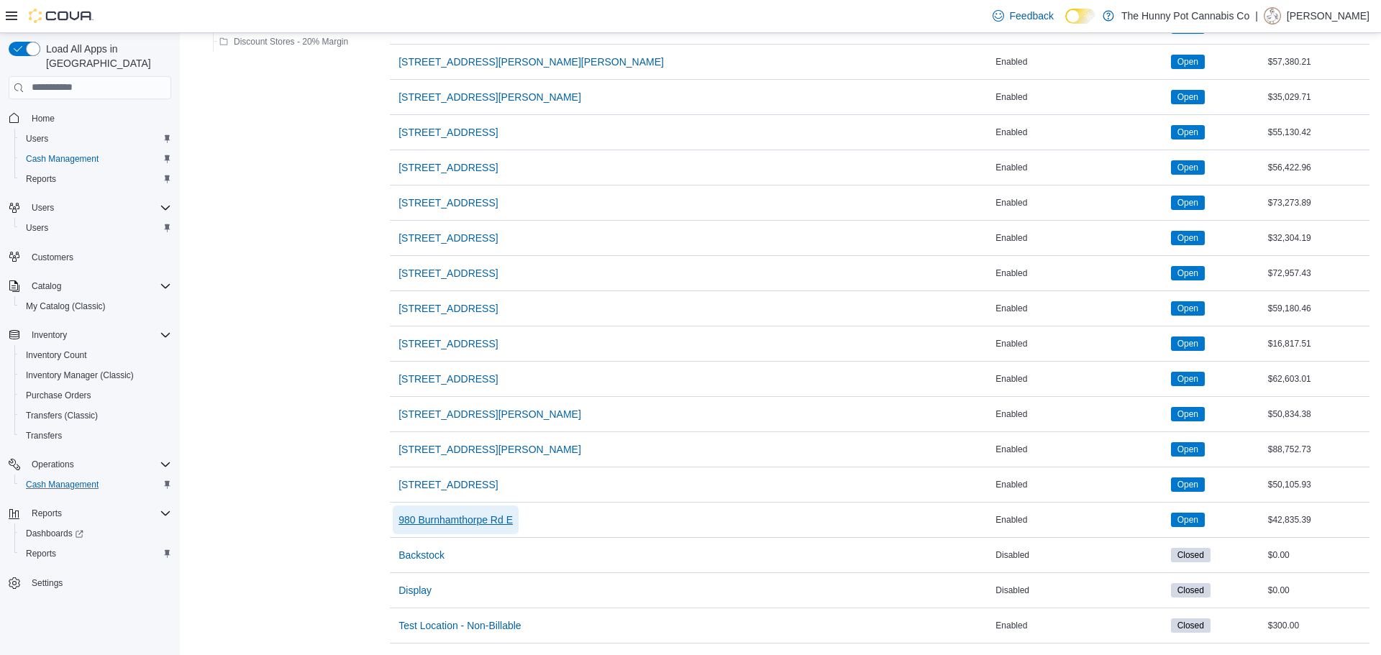
click at [437, 519] on span "980 Burnhamthorpe Rd E" at bounding box center [455, 520] width 114 height 14
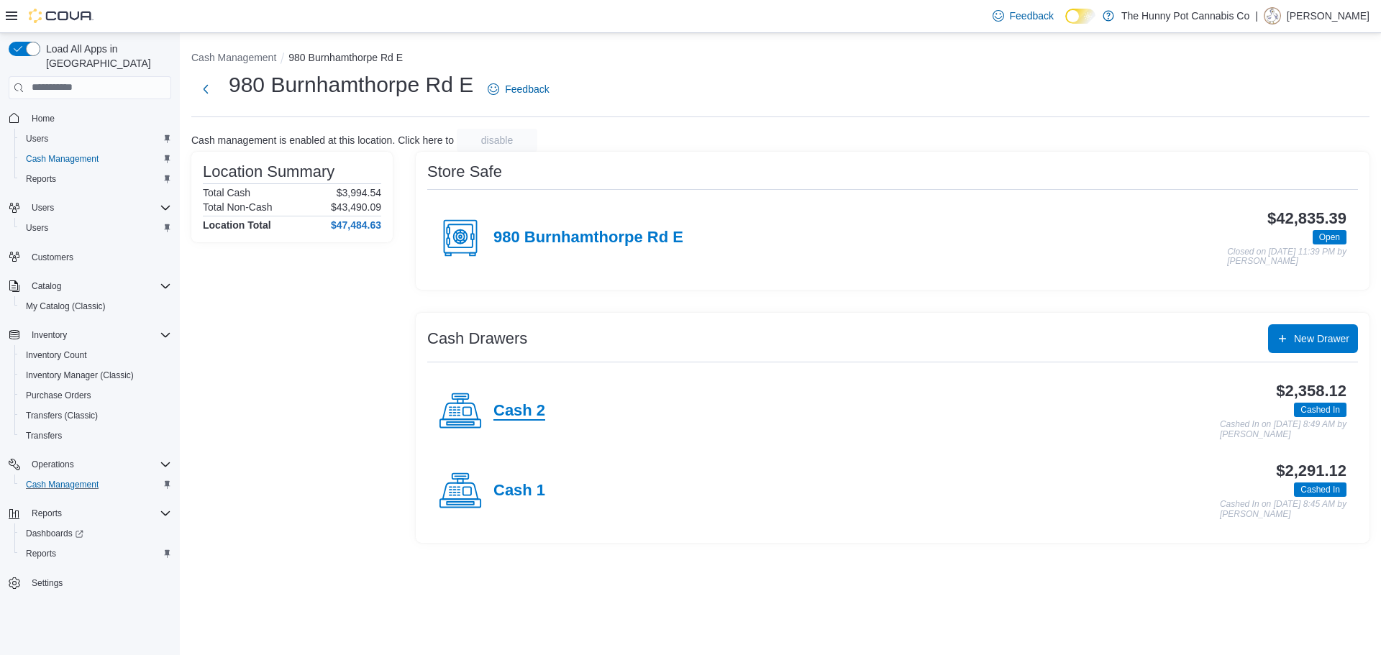
click at [539, 410] on h4 "Cash 2" at bounding box center [519, 411] width 52 height 19
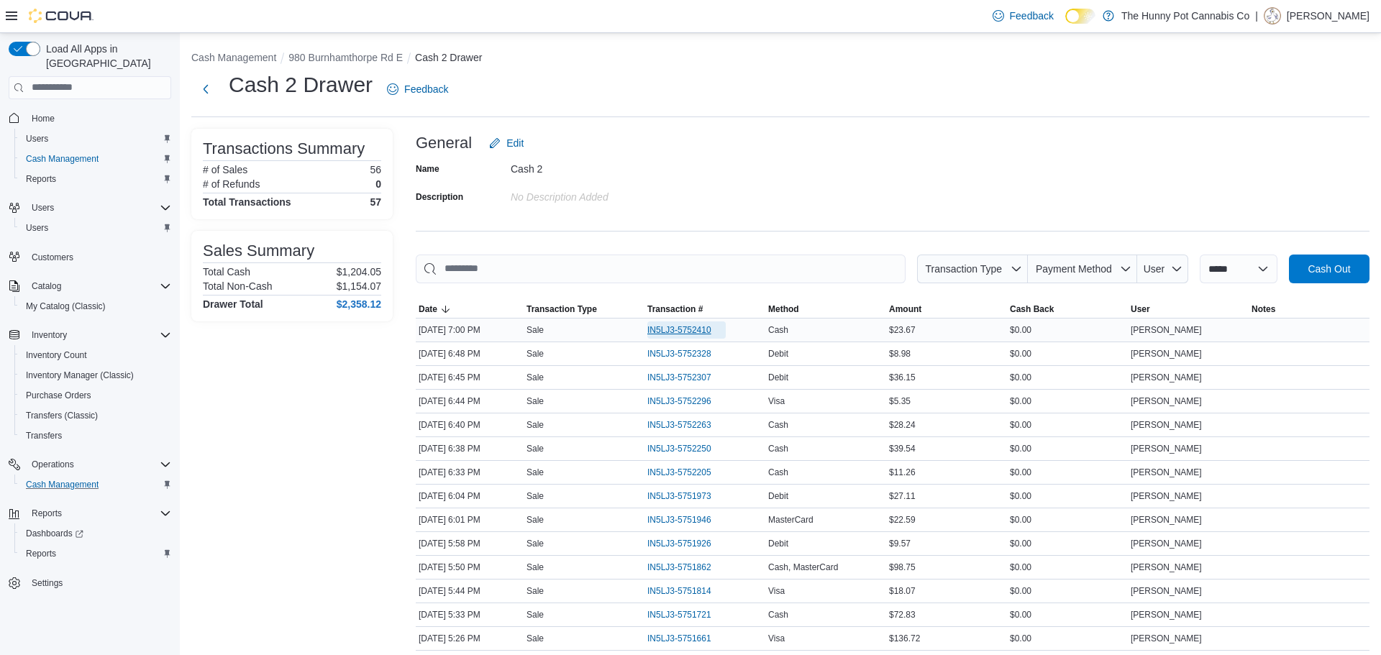
click at [683, 324] on span "IN5LJ3-5752410" at bounding box center [679, 330] width 64 height 12
click at [678, 354] on span "IN5LJ3-5752328" at bounding box center [679, 354] width 64 height 12
click at [688, 378] on span "IN5LJ3-5752307" at bounding box center [679, 378] width 64 height 12
click at [705, 327] on span "IN5LJ3-5752489" at bounding box center [679, 330] width 64 height 12
click at [657, 357] on span "IN5LJ3-5752410" at bounding box center [679, 354] width 64 height 12
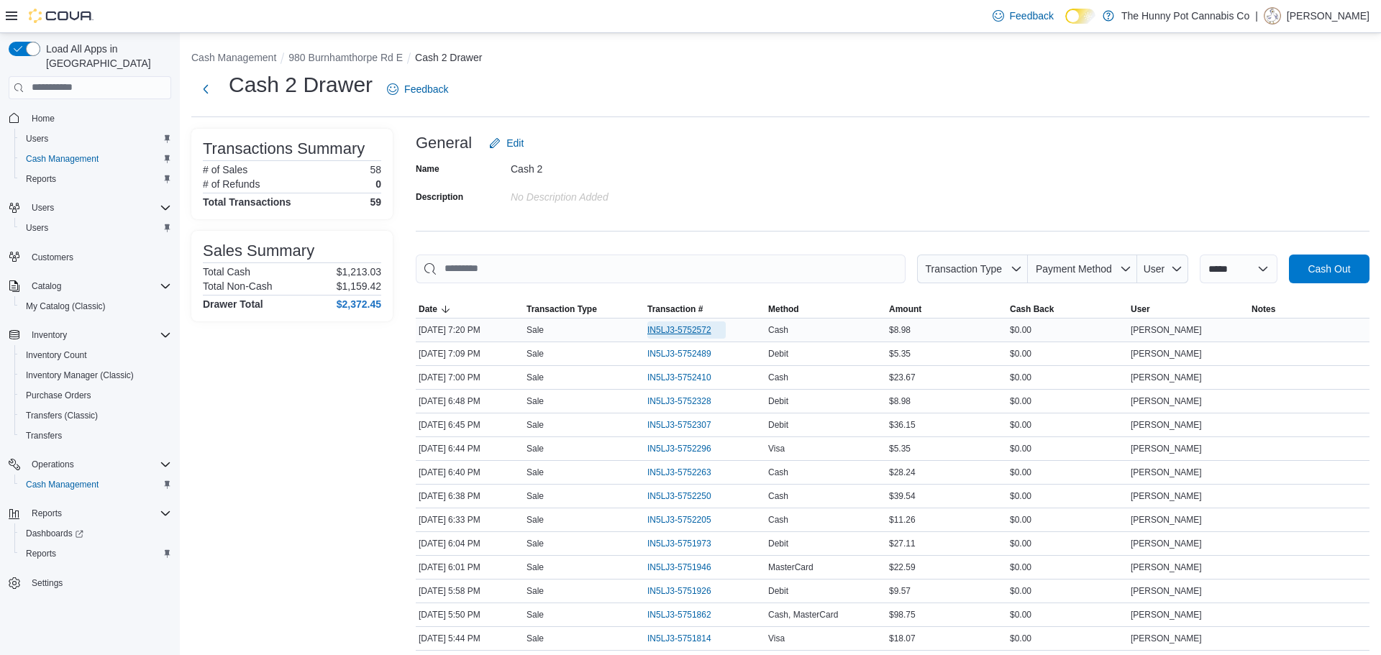
click at [706, 324] on span "IN5LJ3-5752572" at bounding box center [679, 330] width 64 height 12
click at [103, 549] on button "Reports" at bounding box center [95, 554] width 163 height 20
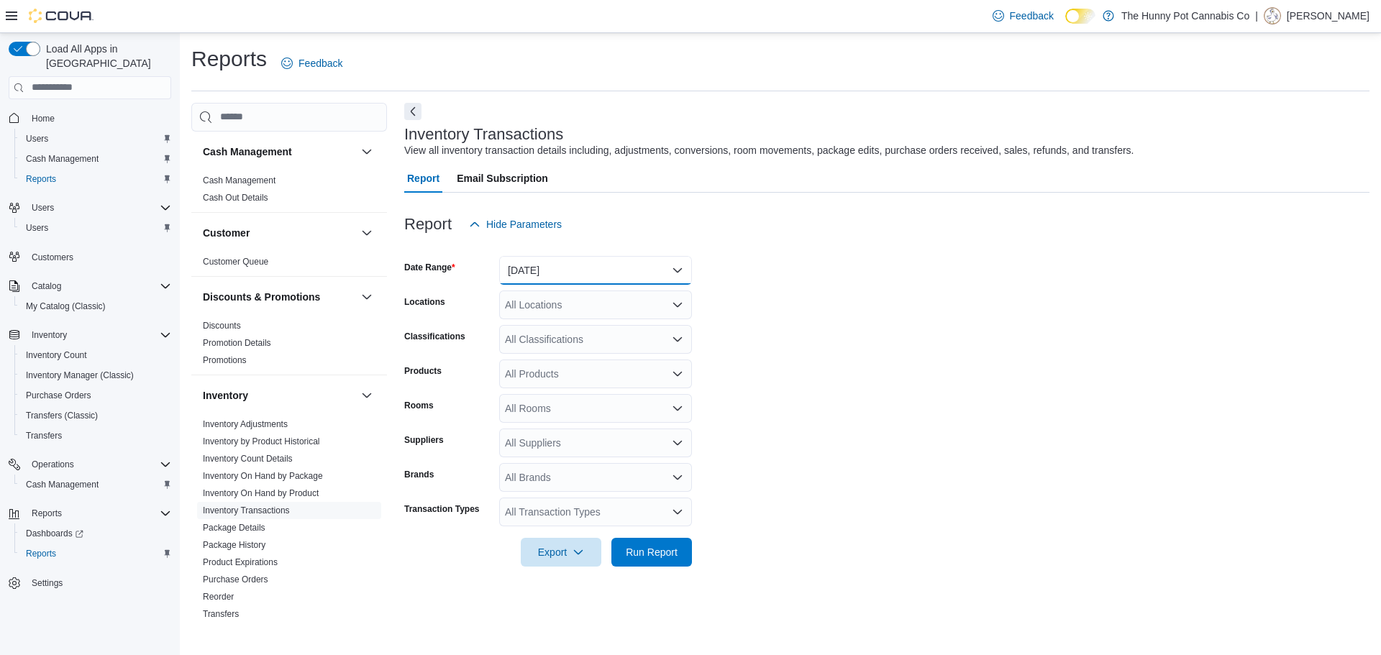
click at [558, 263] on button "[DATE]" at bounding box center [595, 270] width 193 height 29
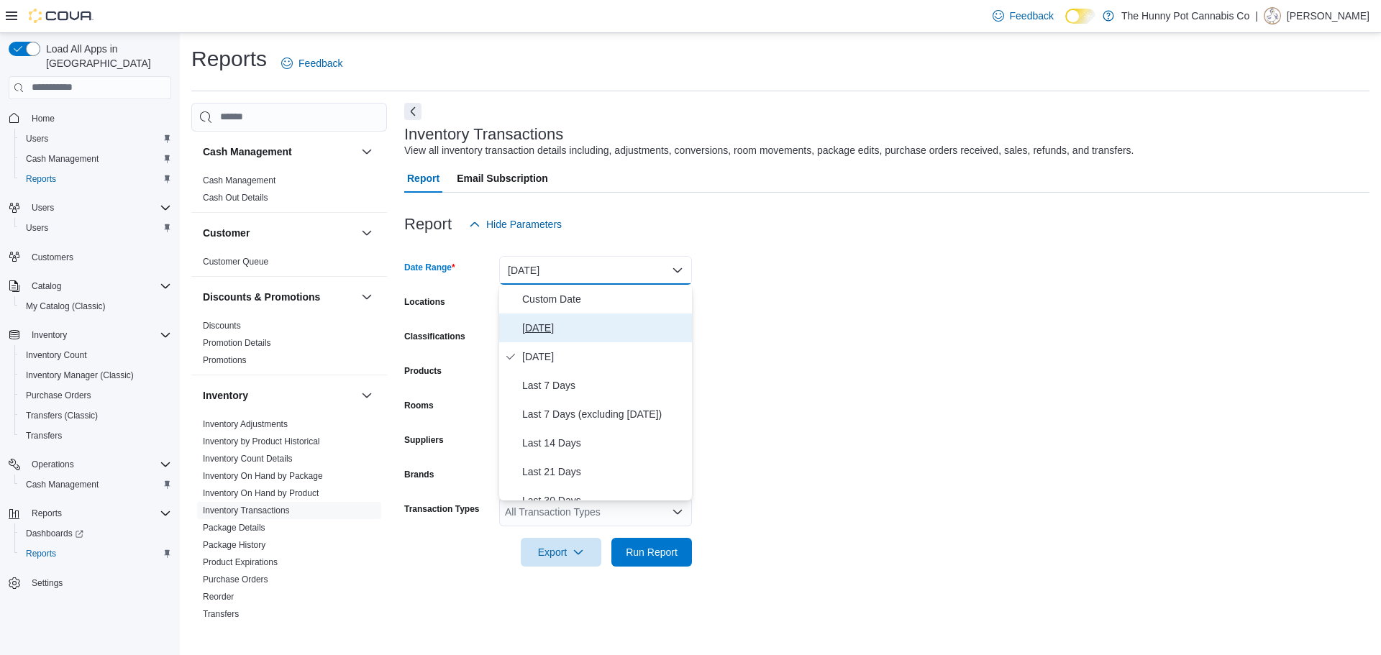
click at [578, 317] on button "[DATE]" at bounding box center [595, 328] width 193 height 29
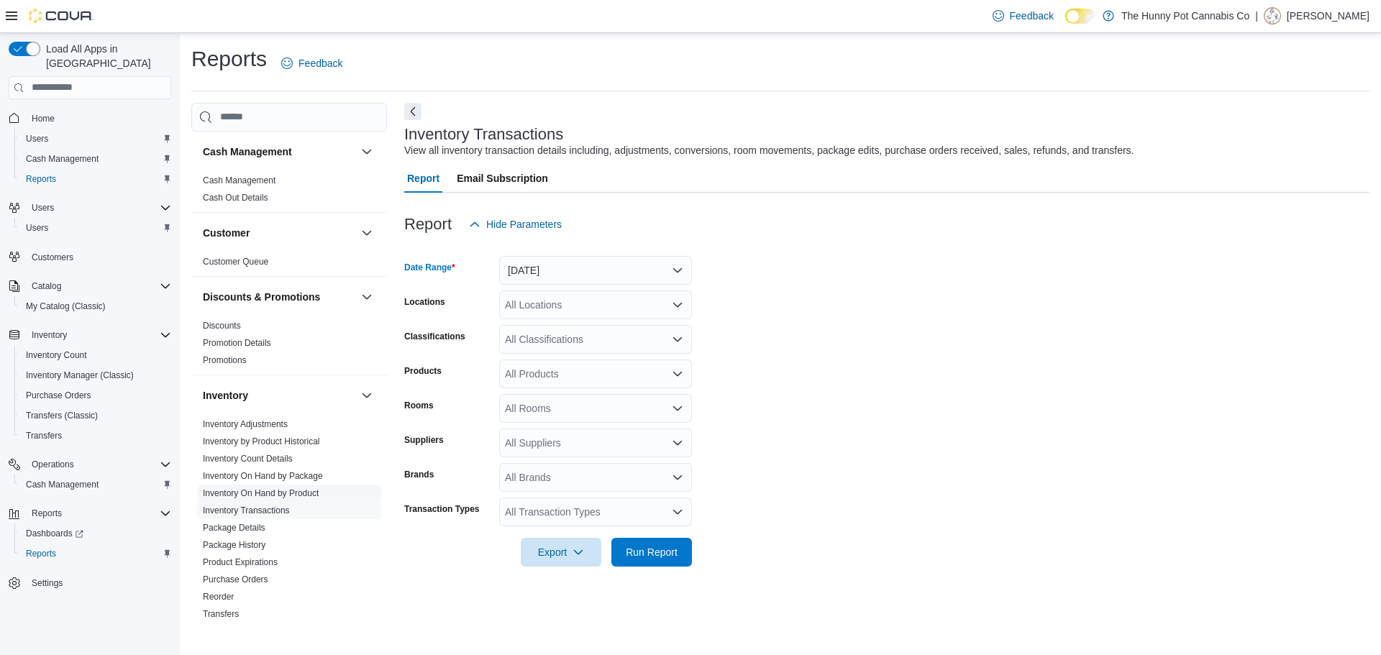
click at [291, 488] on link "Inventory On Hand by Product" at bounding box center [261, 493] width 116 height 10
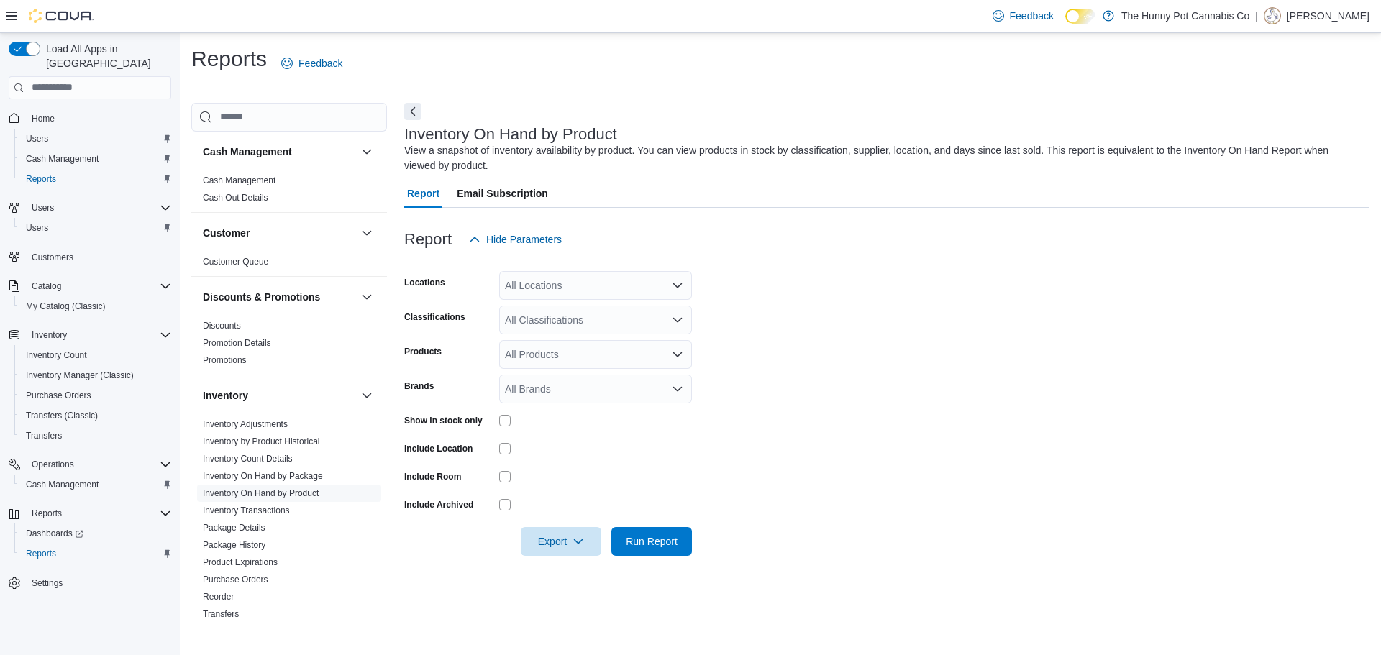
click at [583, 284] on div "All Locations" at bounding box center [595, 285] width 193 height 29
type input "***"
click at [571, 300] on button "980 Burnhamthorpe Rd E" at bounding box center [595, 310] width 193 height 21
click at [790, 388] on form "Locations [STREET_ADDRESS] E Classifications All Classifications Products All P…" at bounding box center [886, 405] width 965 height 302
click at [593, 551] on button "Export" at bounding box center [561, 540] width 81 height 29
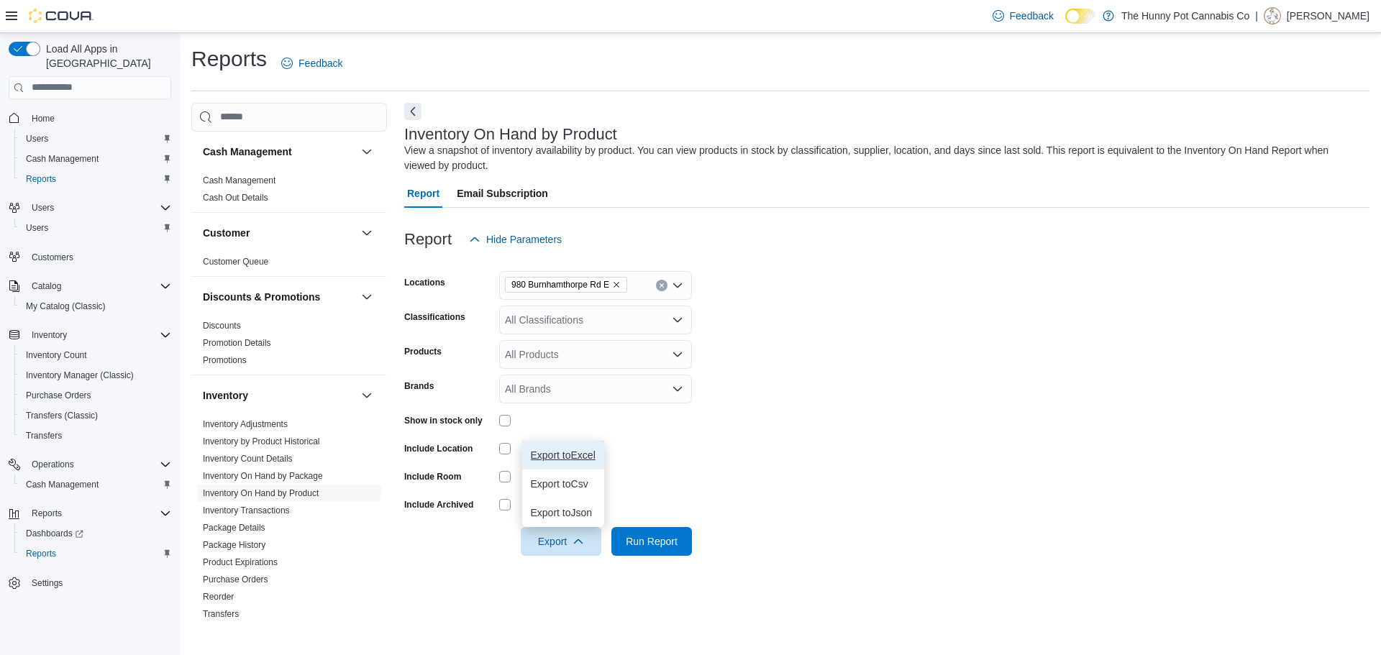
click at [567, 455] on span "Export to Excel" at bounding box center [563, 456] width 65 height 12
